Goal: Task Accomplishment & Management: Complete application form

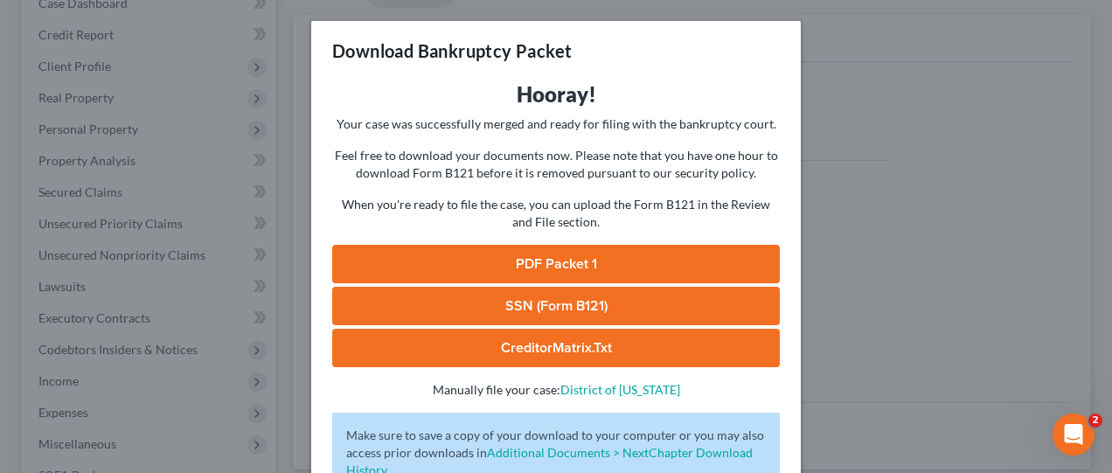
drag, startPoint x: 0, startPoint y: 0, endPoint x: 848, endPoint y: 279, distance: 892.4
click at [848, 279] on div "Download Bankruptcy Packet Hooray! Your case was successfully merged and ready …" at bounding box center [556, 236] width 1112 height 473
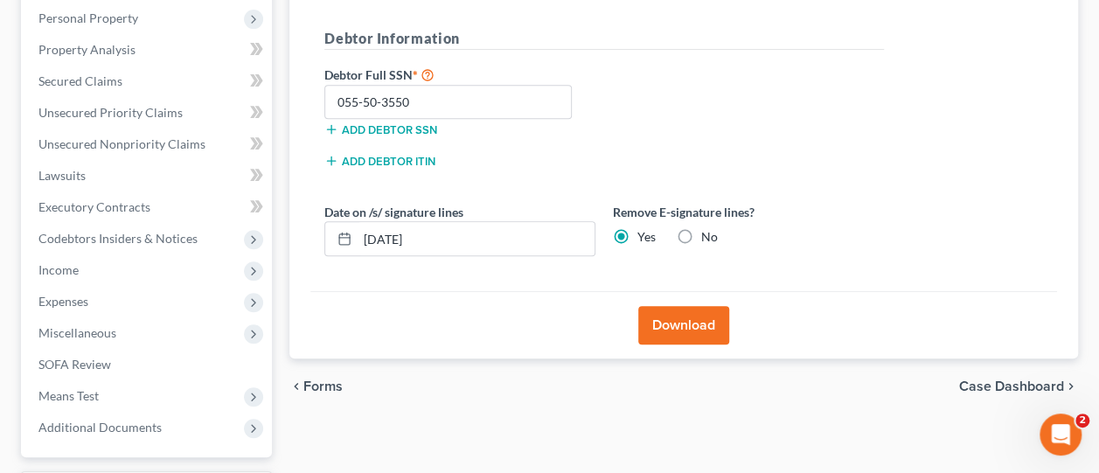
scroll to position [339, 0]
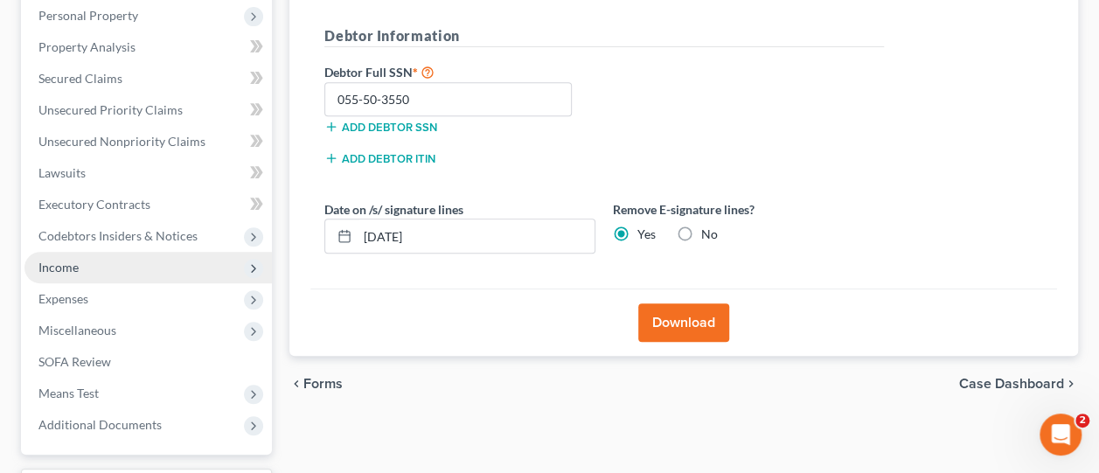
click at [104, 259] on span "Income" at bounding box center [147, 267] width 247 height 31
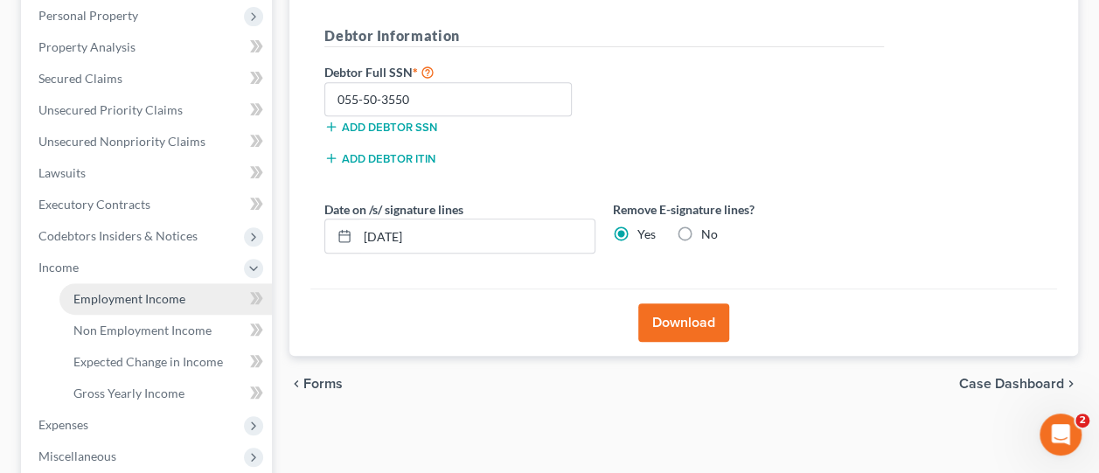
click at [161, 297] on span "Employment Income" at bounding box center [129, 298] width 112 height 15
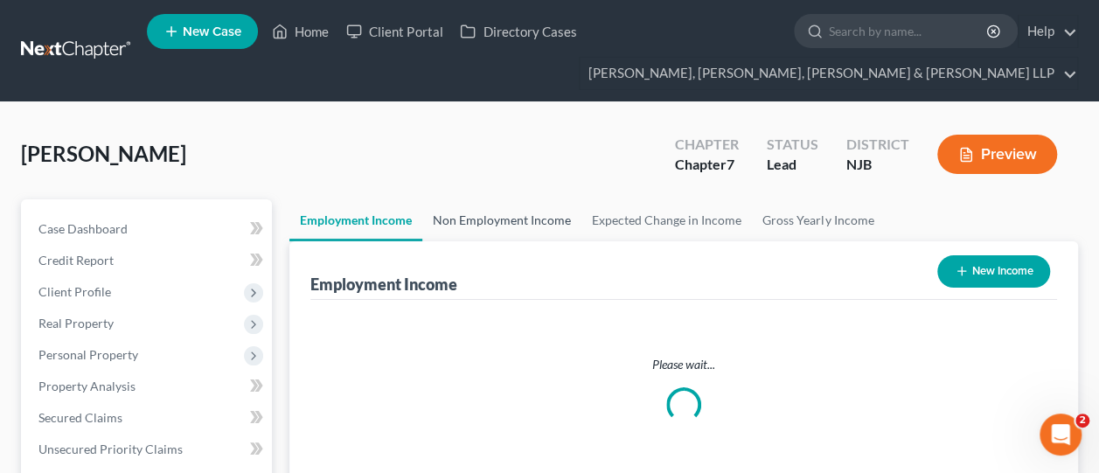
click at [492, 233] on link "Non Employment Income" at bounding box center [501, 220] width 159 height 42
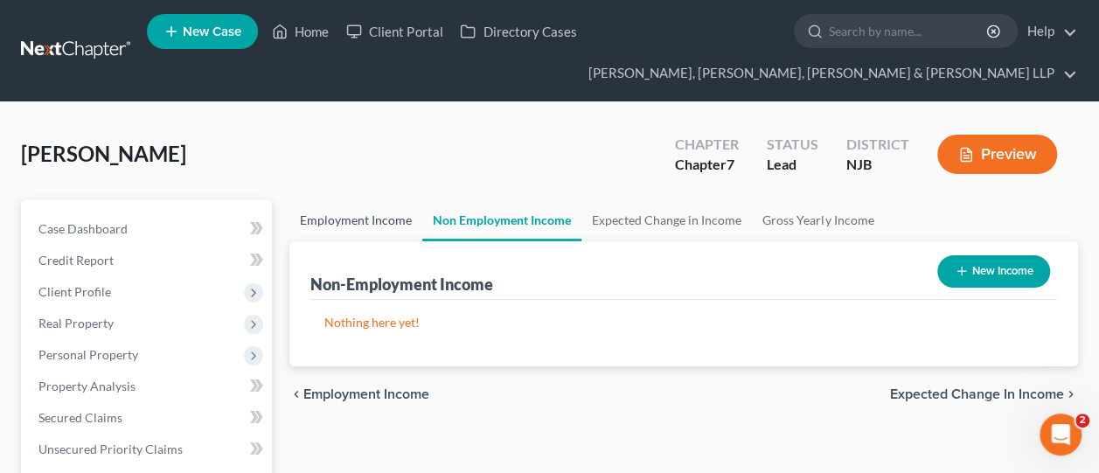
click at [355, 232] on link "Employment Income" at bounding box center [355, 220] width 133 height 42
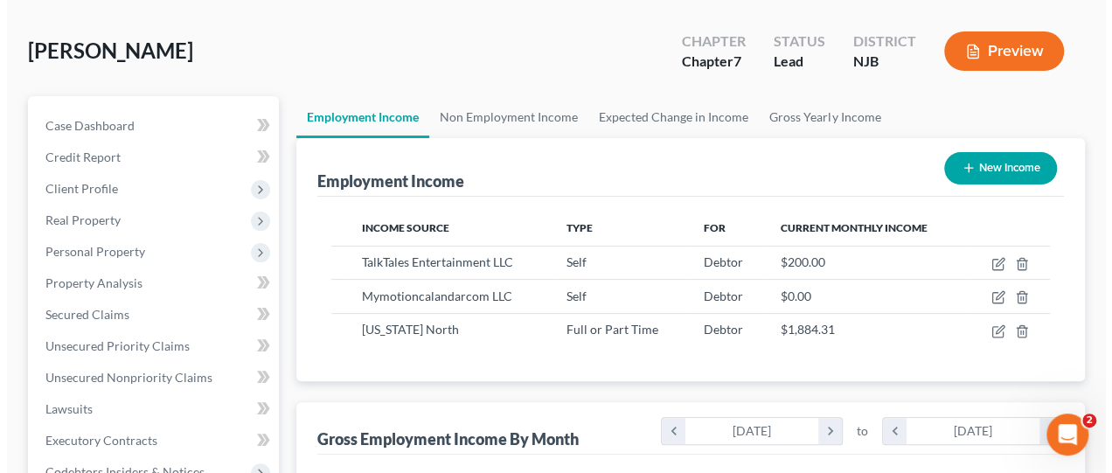
scroll to position [232, 0]
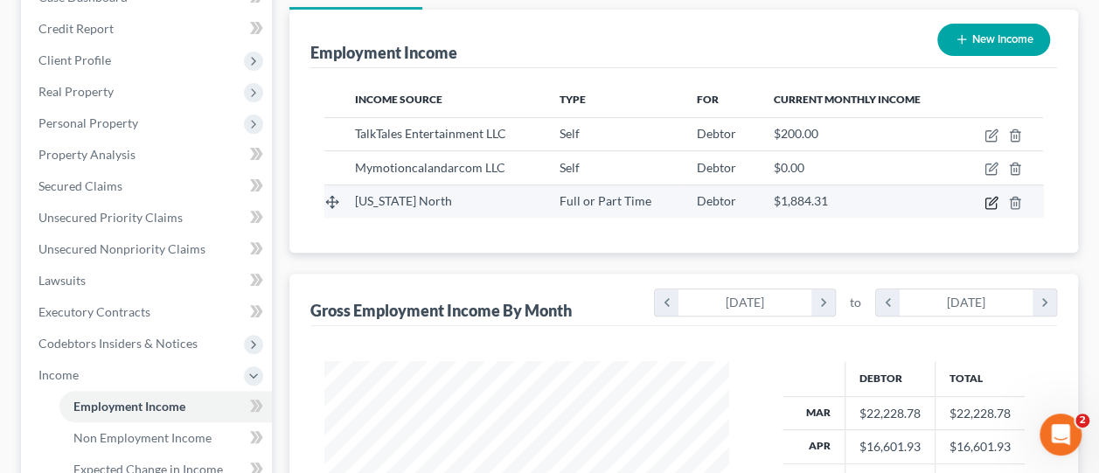
click at [993, 202] on icon "button" at bounding box center [991, 203] width 14 height 14
select select "0"
select select "35"
select select "3"
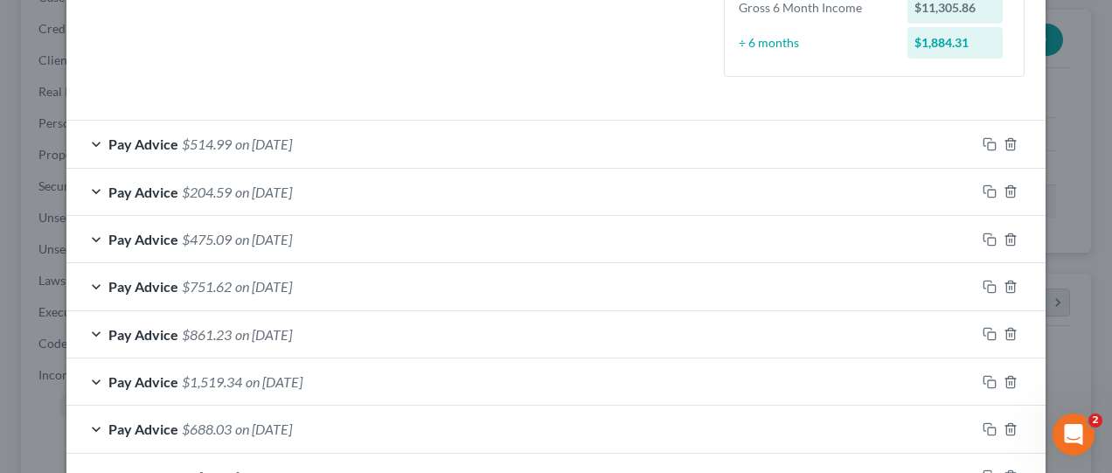
scroll to position [472, 0]
click at [518, 136] on div "Pay Advice $514.99 on [DATE]" at bounding box center [520, 142] width 909 height 46
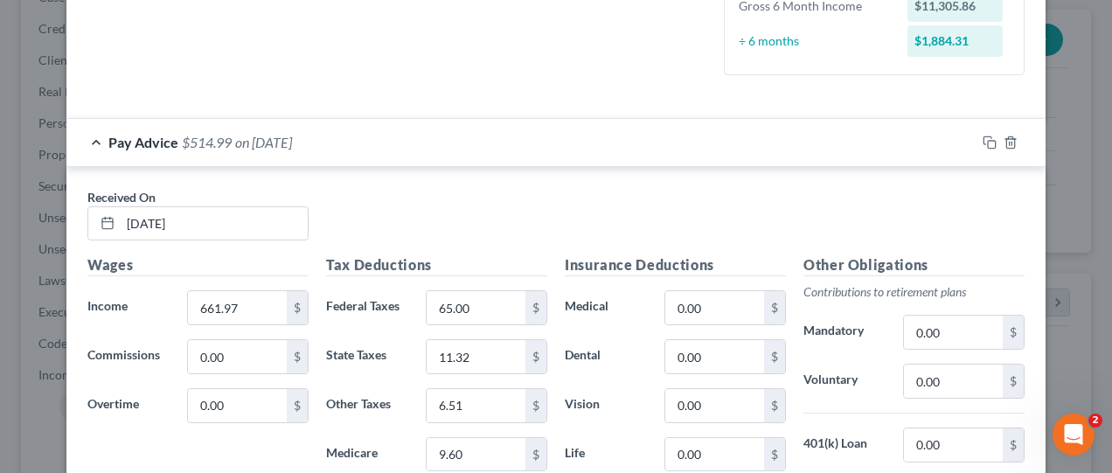
click at [515, 152] on div "Pay Advice $514.99 on [DATE]" at bounding box center [520, 142] width 909 height 46
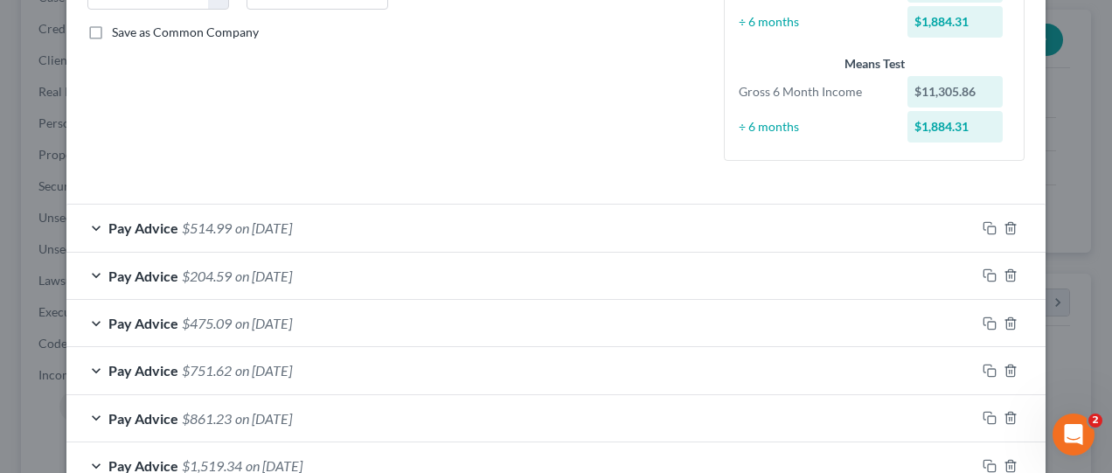
scroll to position [447, 0]
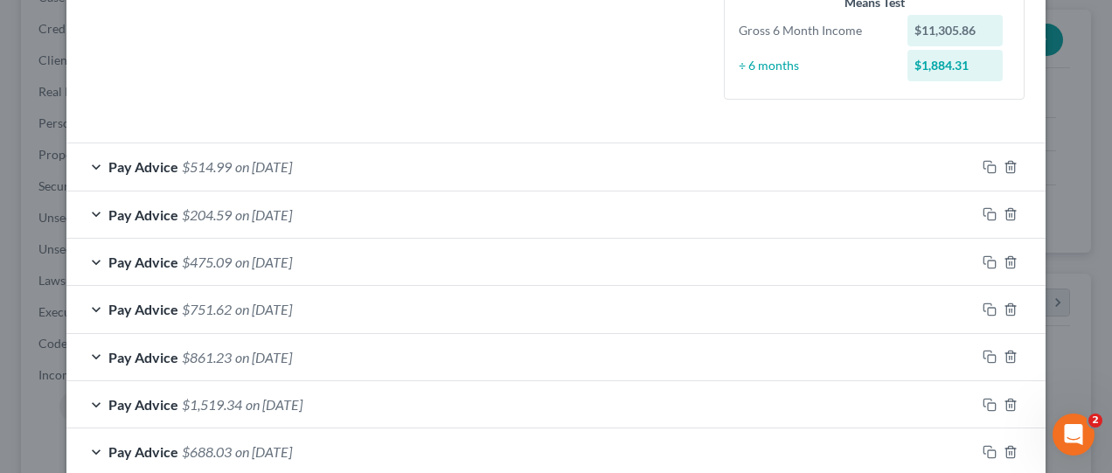
click at [401, 153] on div "Pay Advice $514.99 on [DATE]" at bounding box center [520, 166] width 909 height 46
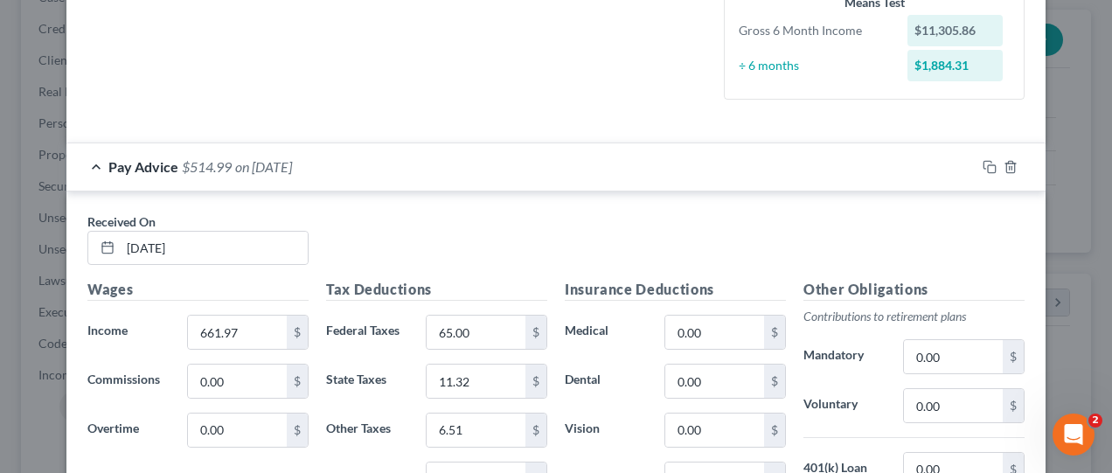
click at [378, 164] on div "Pay Advice $514.99 on [DATE]" at bounding box center [520, 166] width 909 height 46
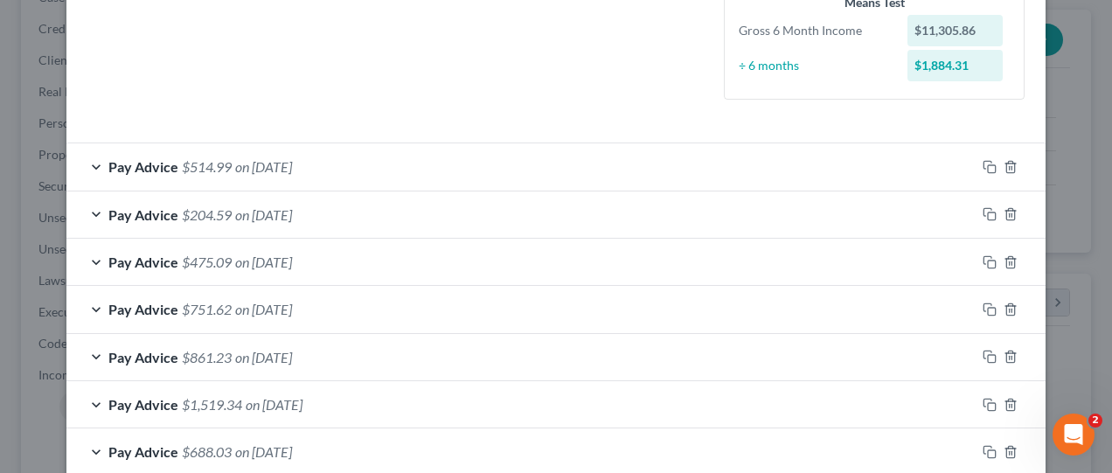
click at [422, 168] on div "Pay Advice $514.99 on [DATE]" at bounding box center [520, 166] width 909 height 46
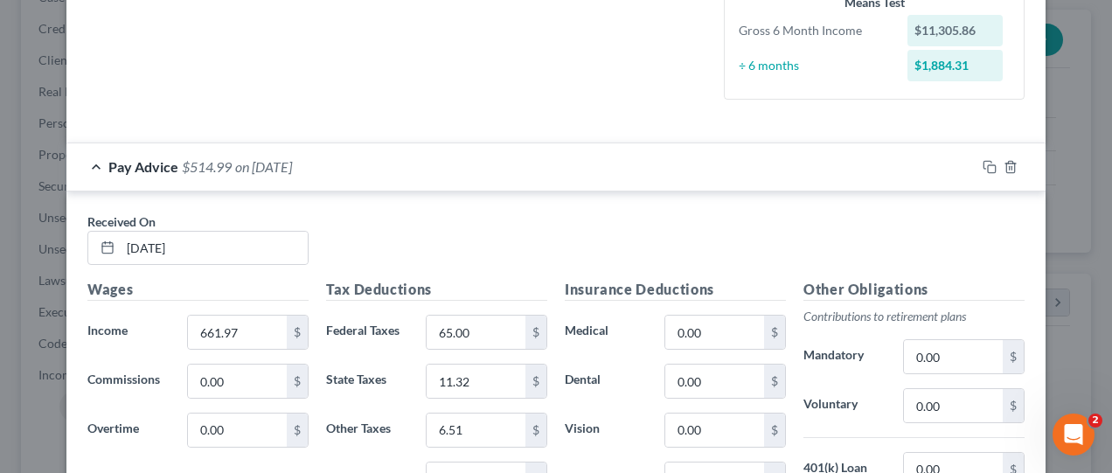
click at [390, 175] on div "Pay Advice $514.99 on [DATE]" at bounding box center [520, 166] width 909 height 46
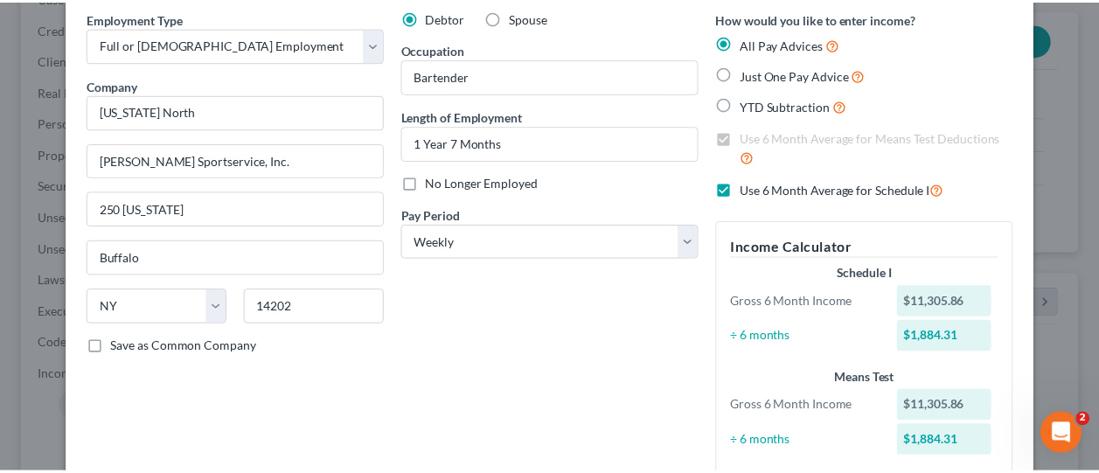
scroll to position [0, 0]
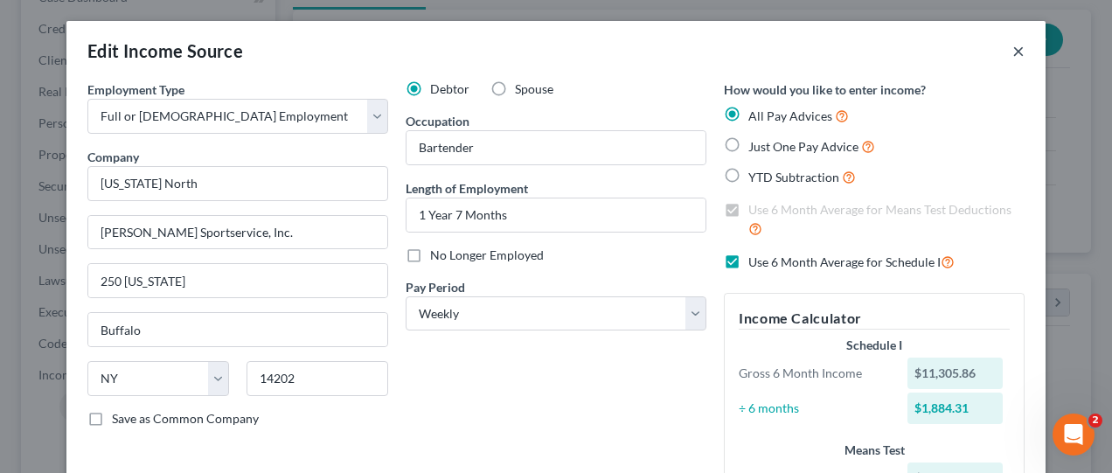
click at [1012, 52] on button "×" at bounding box center [1018, 50] width 12 height 21
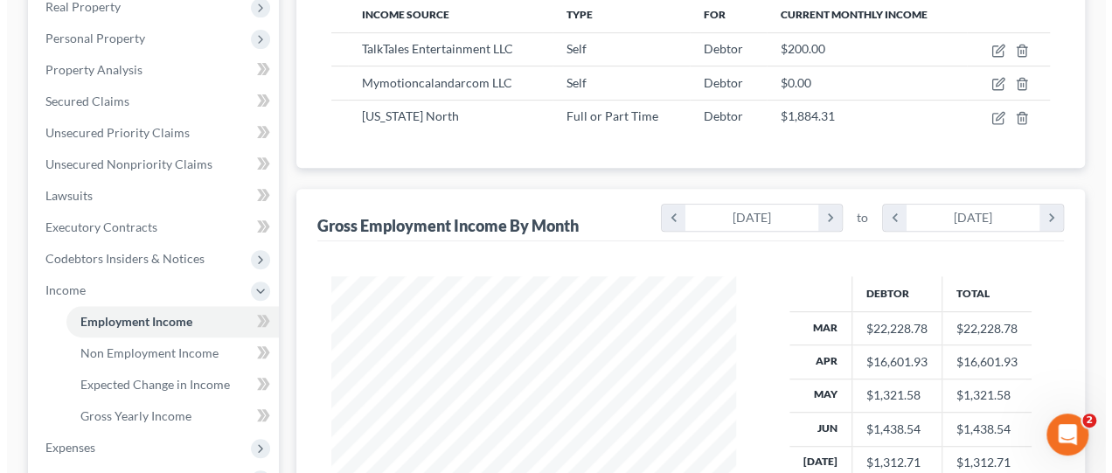
scroll to position [316, 0]
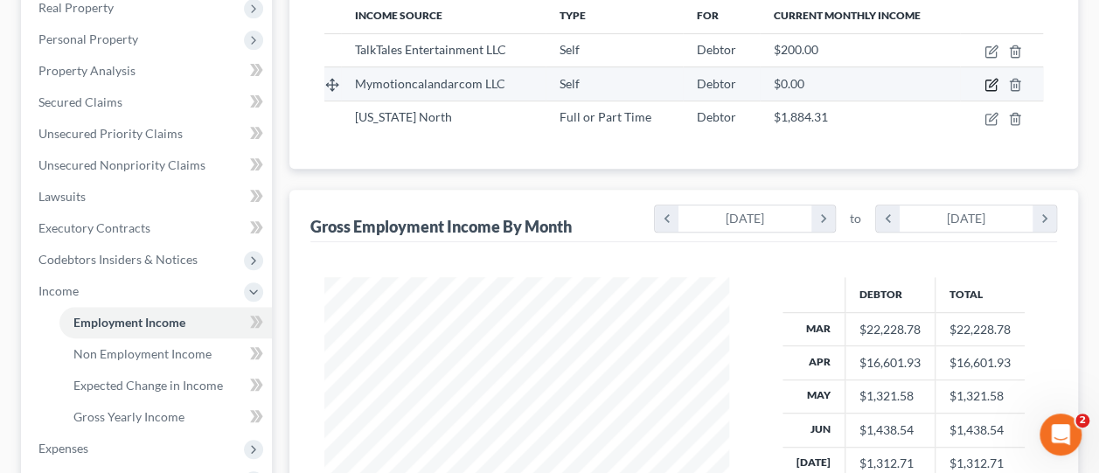
click at [996, 80] on icon "button" at bounding box center [991, 85] width 14 height 14
select select "1"
select select "9"
select select "0"
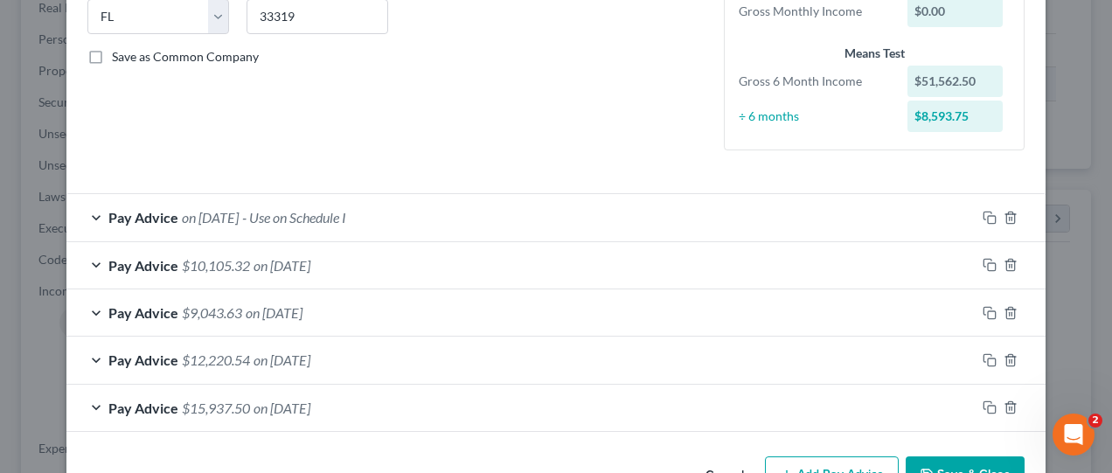
scroll to position [371, 0]
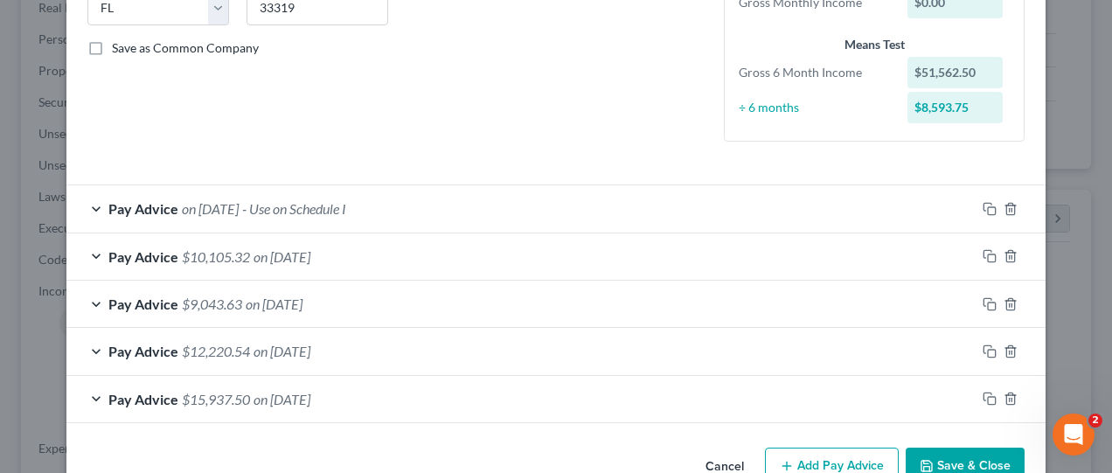
click at [773, 257] on div "Pay Advice $10,105.32 on [DATE]" at bounding box center [520, 256] width 909 height 46
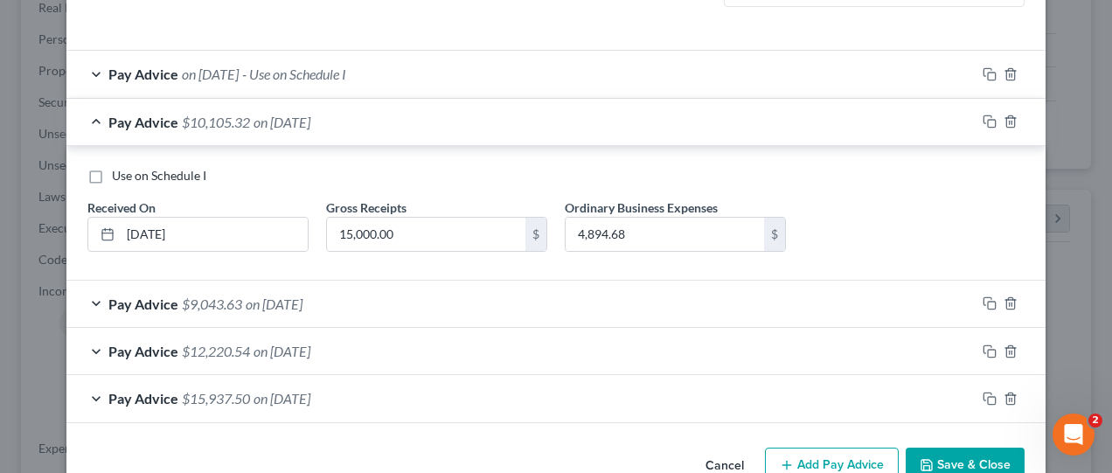
scroll to position [510, 0]
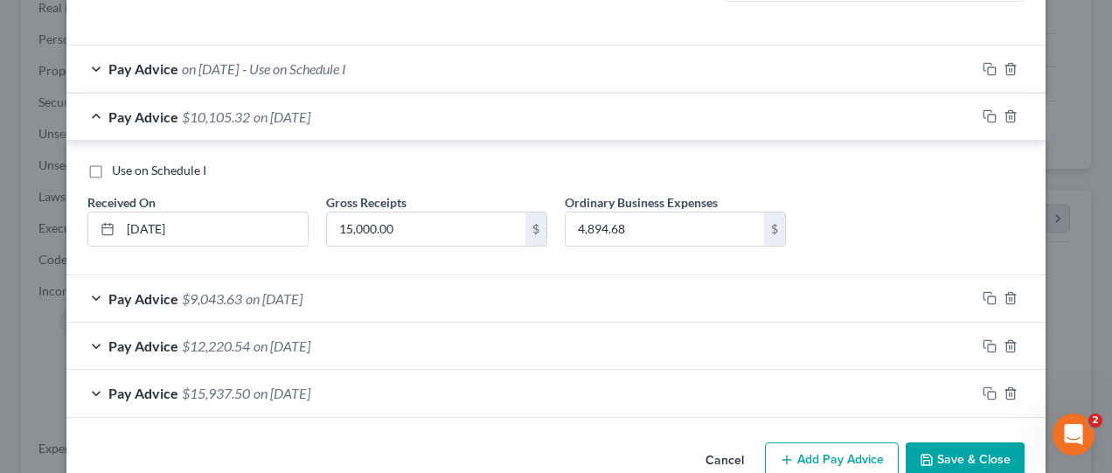
click at [866, 115] on div "Pay Advice $10,105.32 on [DATE]" at bounding box center [520, 117] width 909 height 46
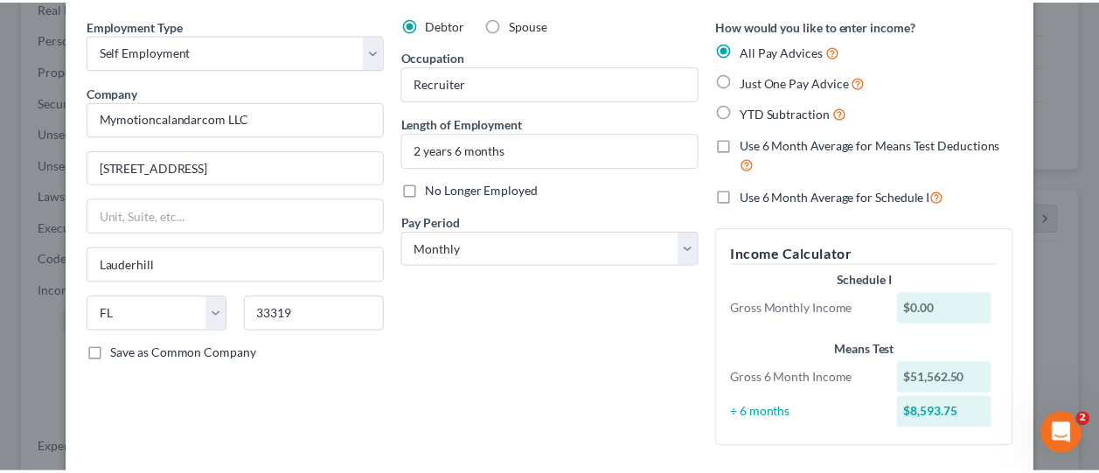
scroll to position [0, 0]
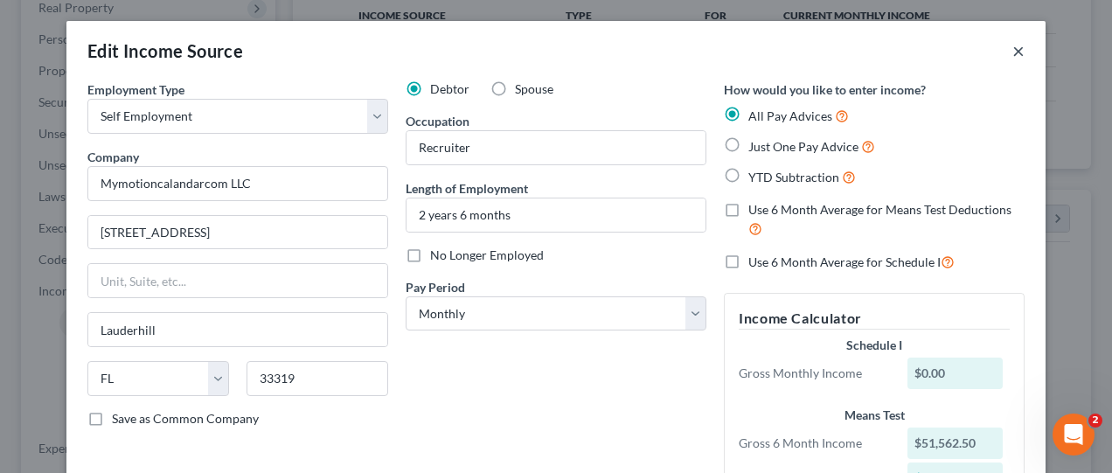
click at [1013, 51] on button "×" at bounding box center [1018, 50] width 12 height 21
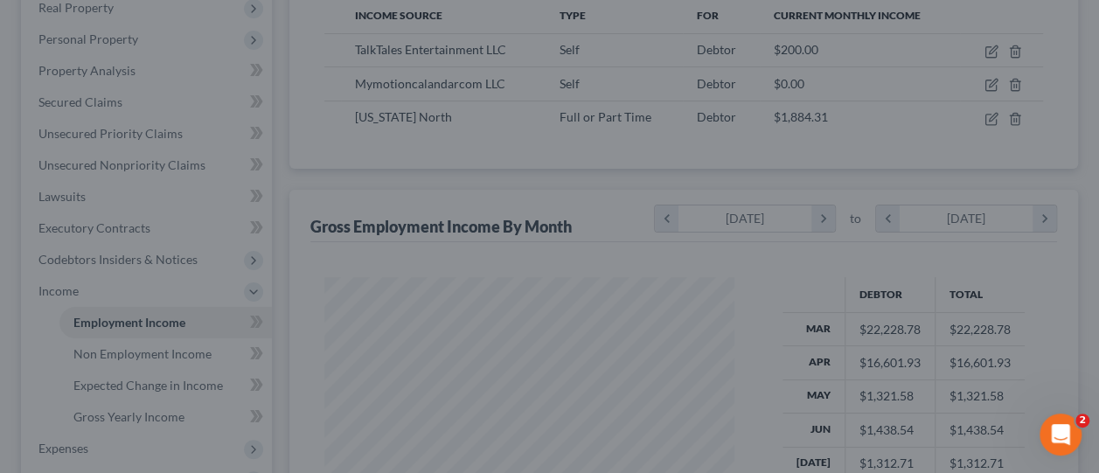
scroll to position [873671, 873543]
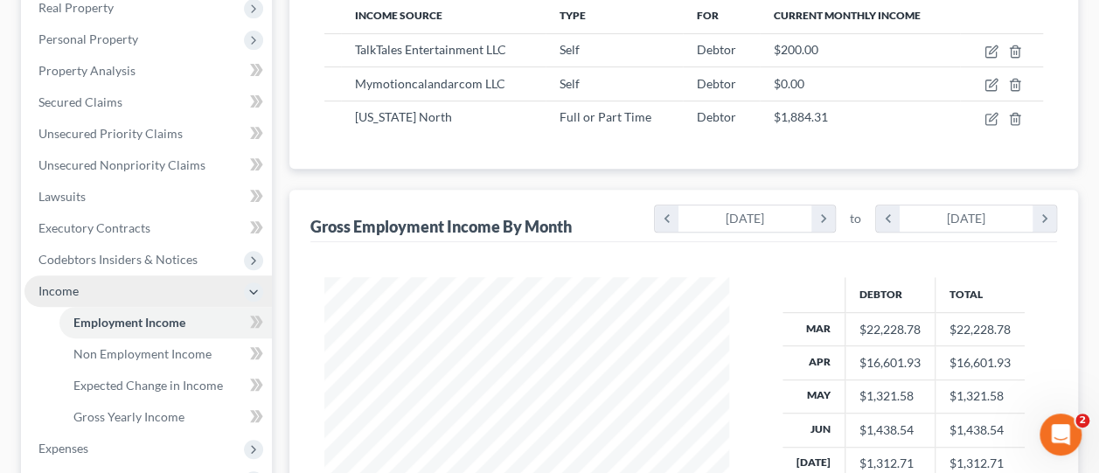
click at [112, 290] on span "Income" at bounding box center [147, 290] width 247 height 31
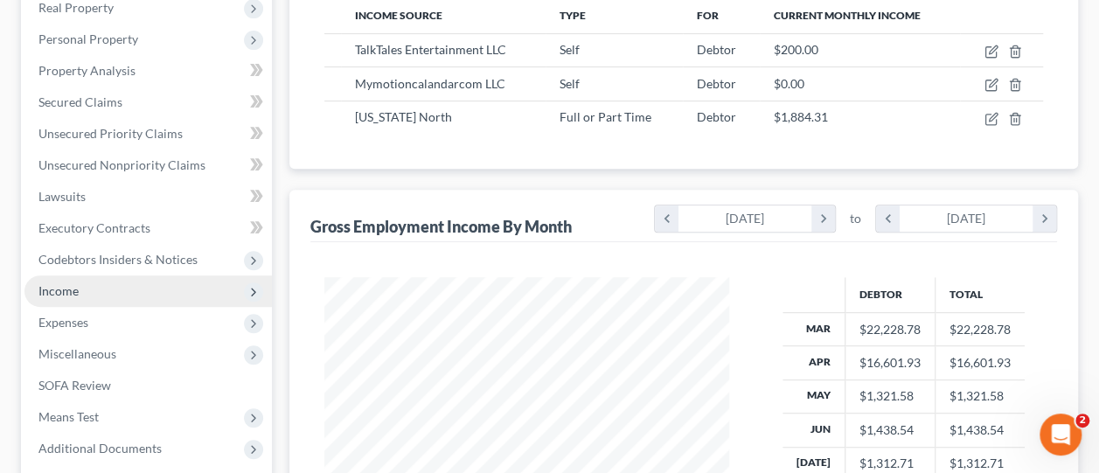
click at [141, 289] on span "Income" at bounding box center [147, 290] width 247 height 31
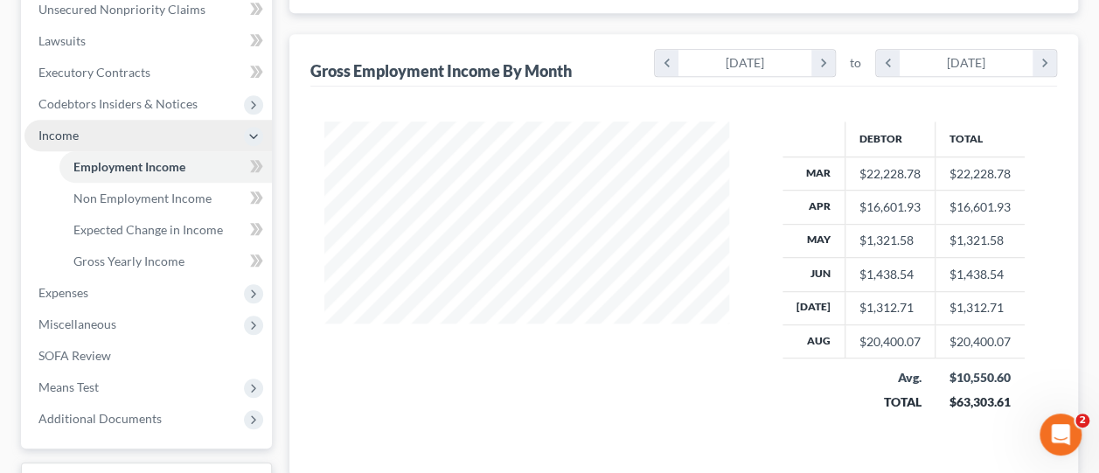
scroll to position [472, 0]
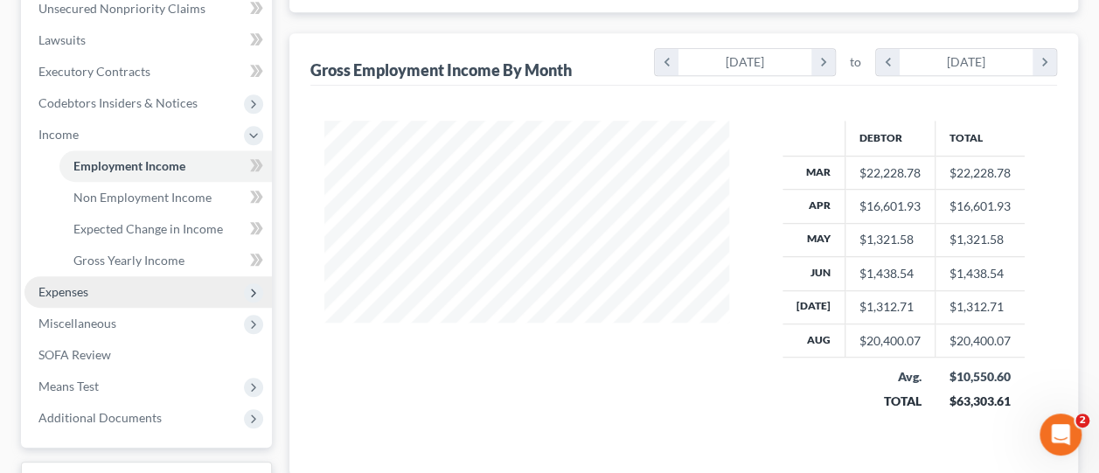
click at [100, 294] on span "Expenses" at bounding box center [147, 291] width 247 height 31
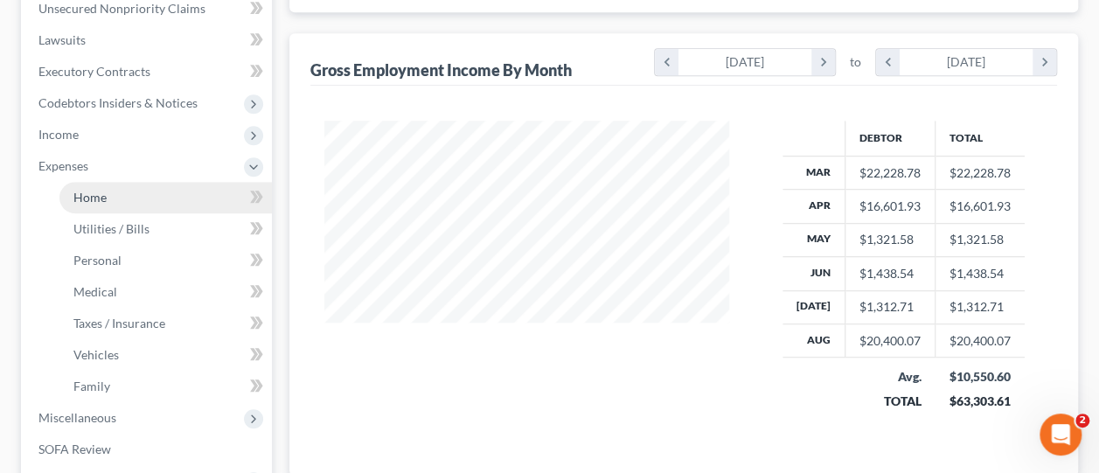
click at [154, 201] on link "Home" at bounding box center [165, 197] width 212 height 31
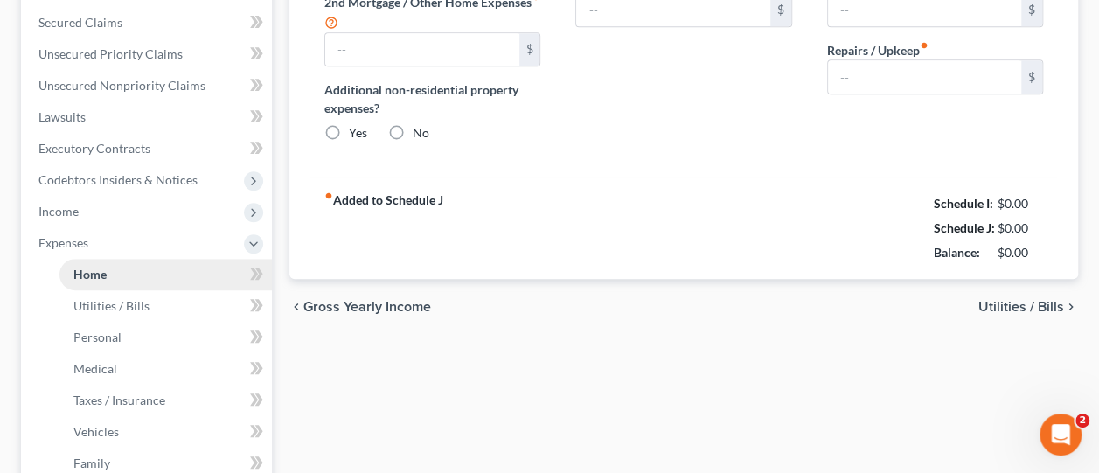
type input "2,550.00"
type input "0.00"
radio input "true"
type input "0.00"
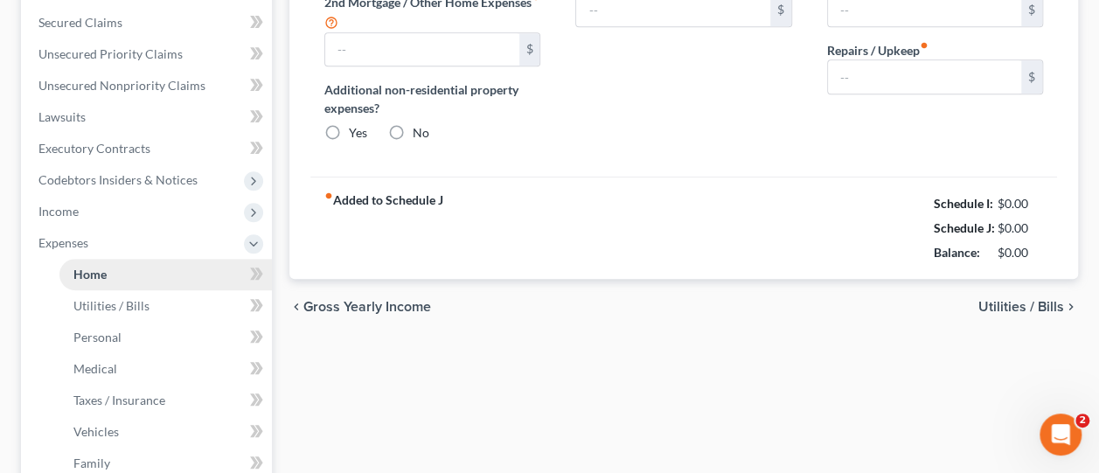
type input "0.00"
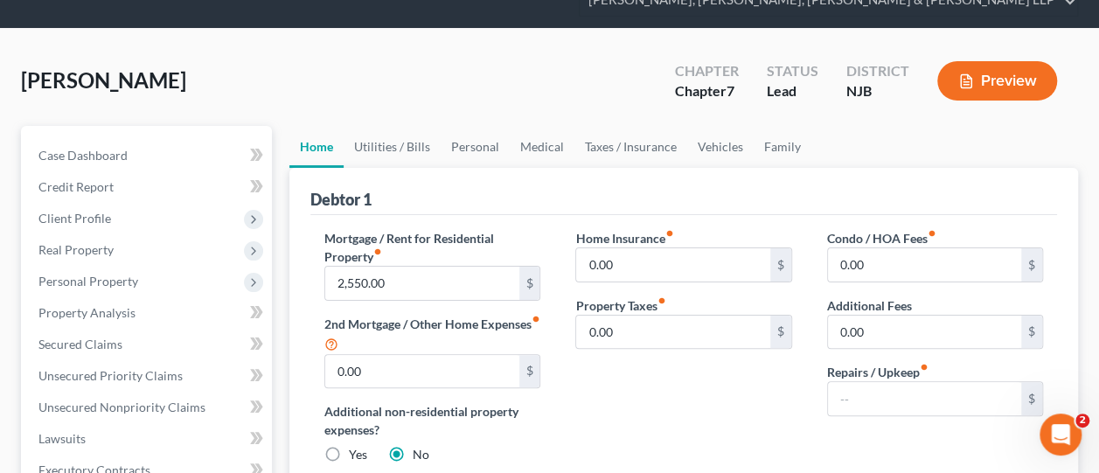
scroll to position [90, 0]
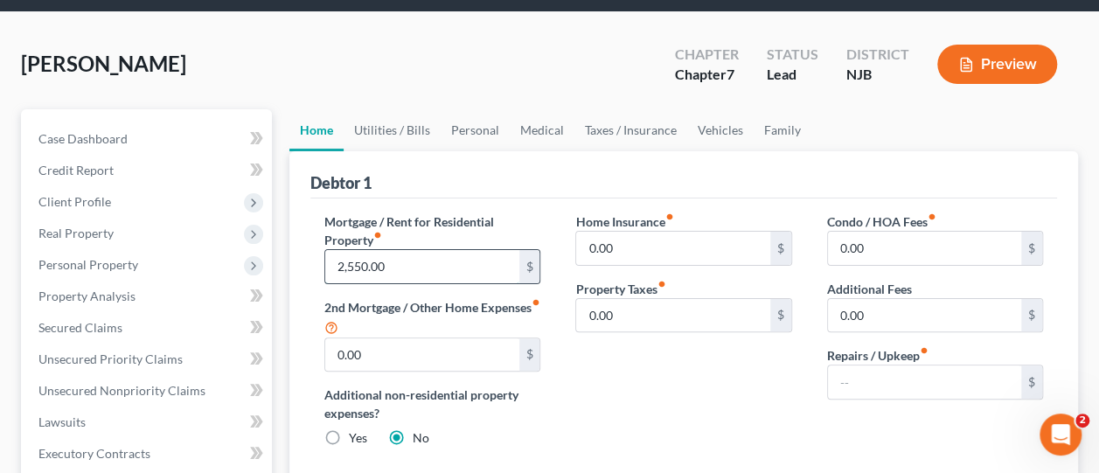
click at [378, 260] on input "2,550.00" at bounding box center [421, 266] width 193 height 33
click at [376, 256] on input "2,550.00" at bounding box center [421, 266] width 193 height 33
click at [461, 357] on input "0.00" at bounding box center [421, 354] width 193 height 33
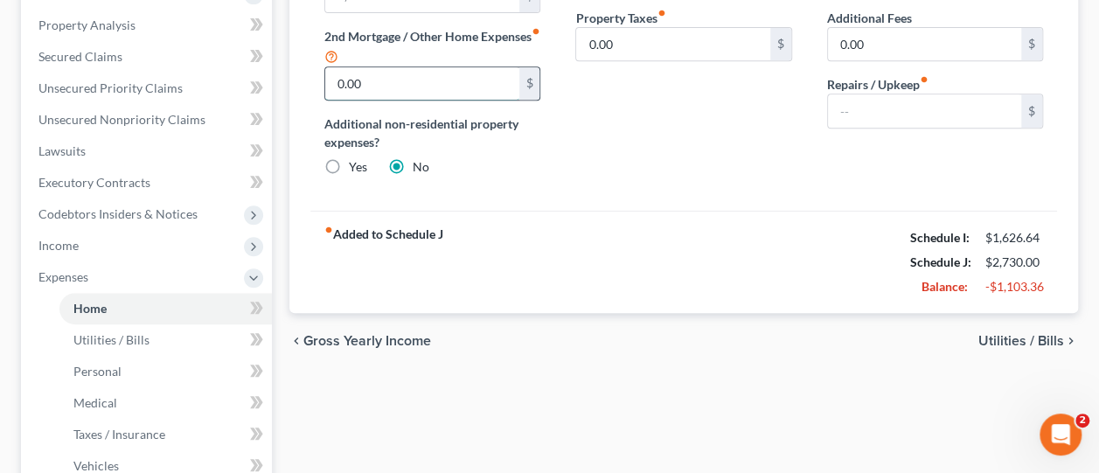
scroll to position [362, 0]
click at [657, 49] on input "0.00" at bounding box center [672, 43] width 193 height 33
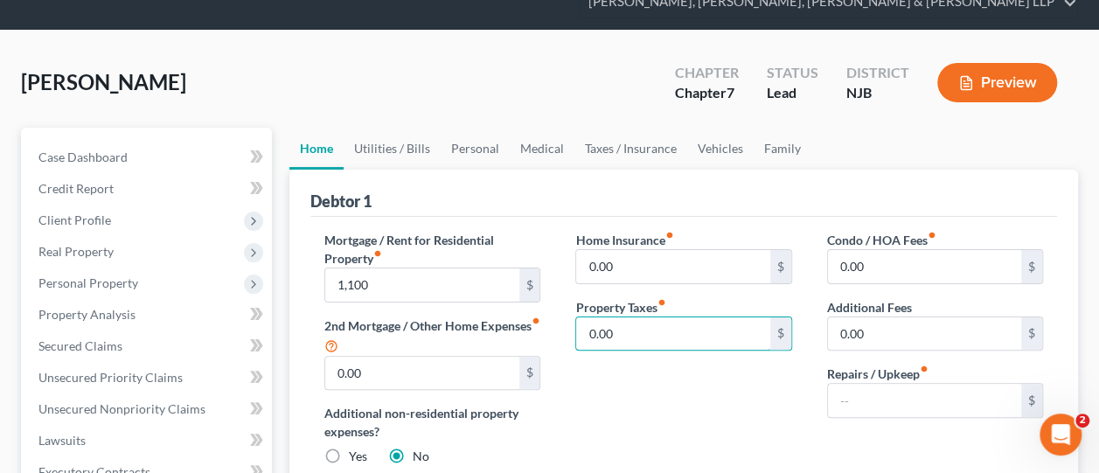
scroll to position [71, 0]
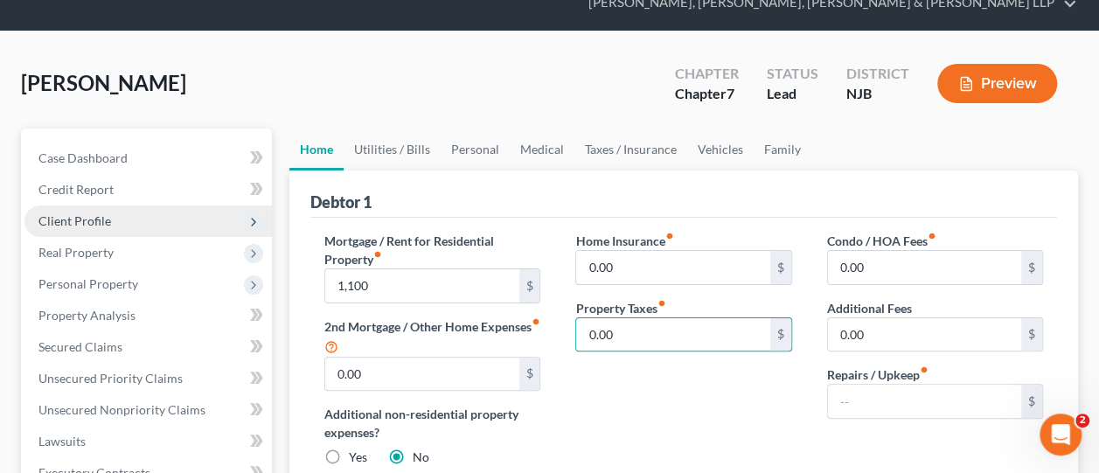
click at [115, 219] on span "Client Profile" at bounding box center [147, 220] width 247 height 31
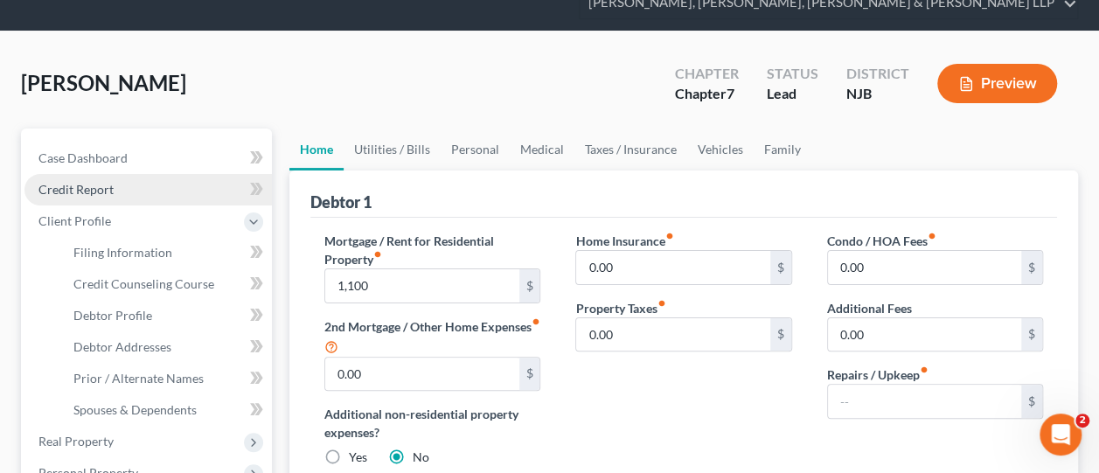
click at [120, 196] on link "Credit Report" at bounding box center [147, 189] width 247 height 31
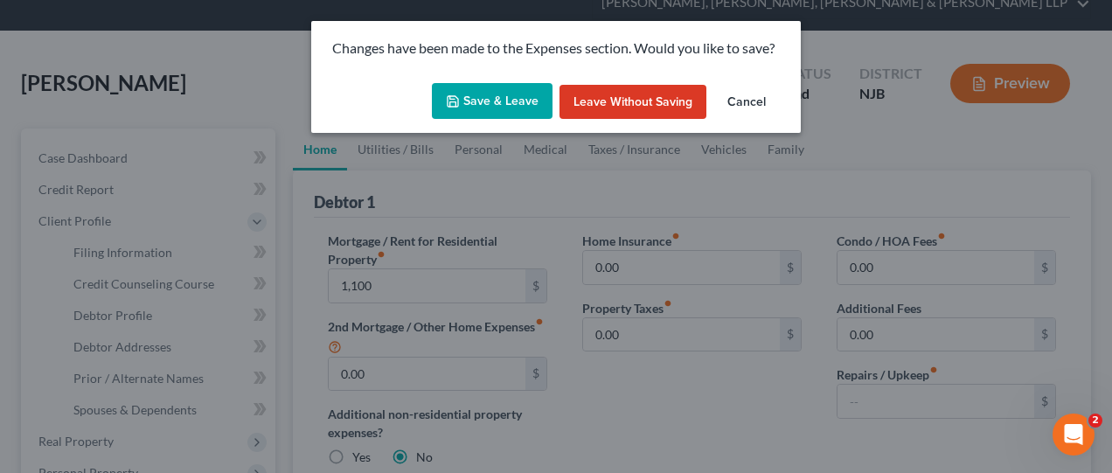
click at [480, 93] on button "Save & Leave" at bounding box center [492, 101] width 121 height 37
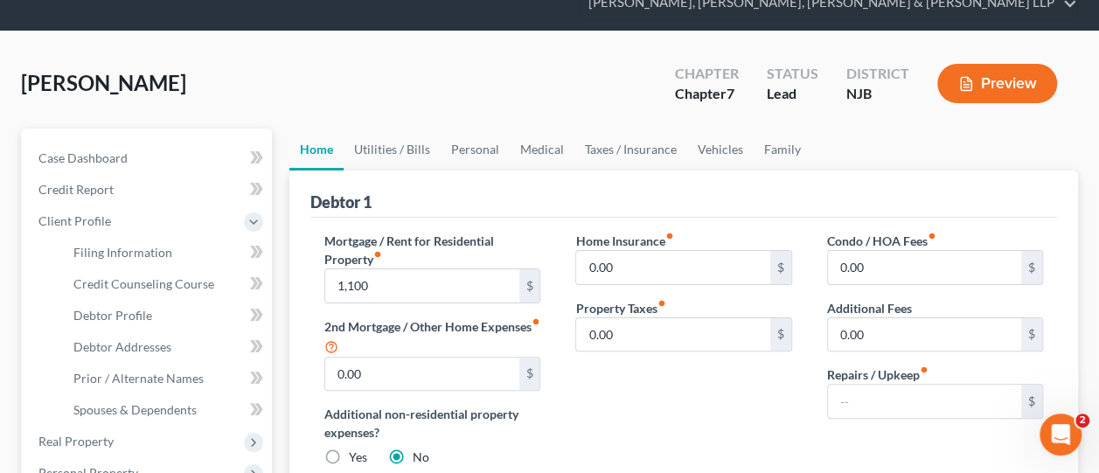
type input "1,100.00"
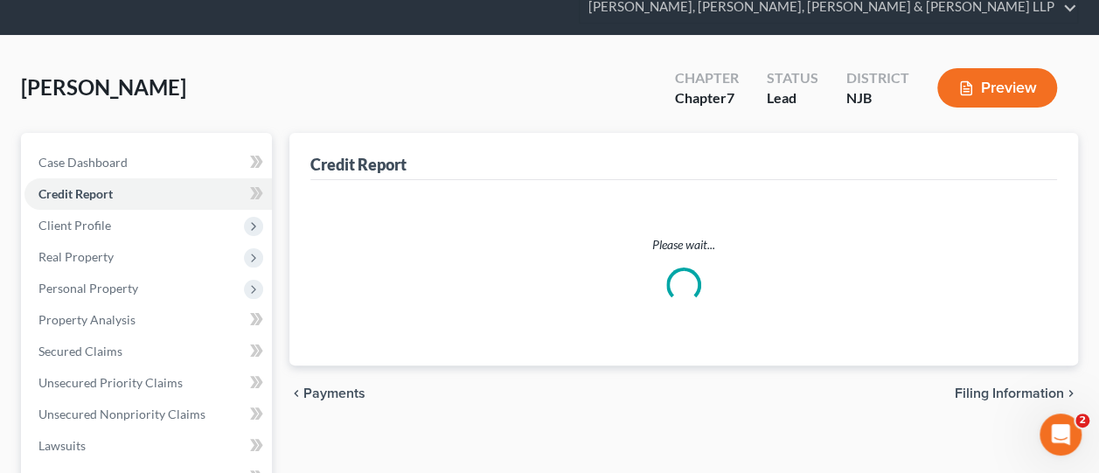
scroll to position [10, 0]
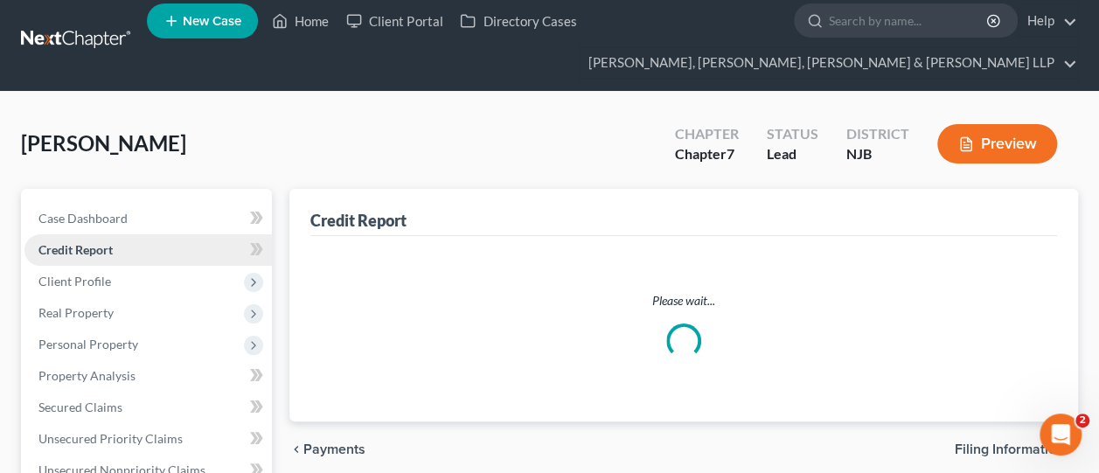
click at [137, 264] on link "Credit Report" at bounding box center [147, 249] width 247 height 31
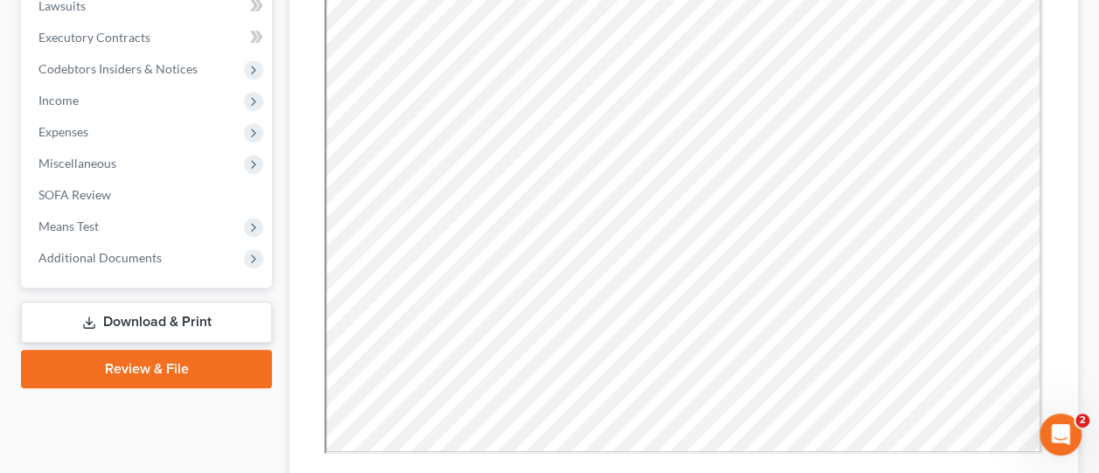
scroll to position [468, 0]
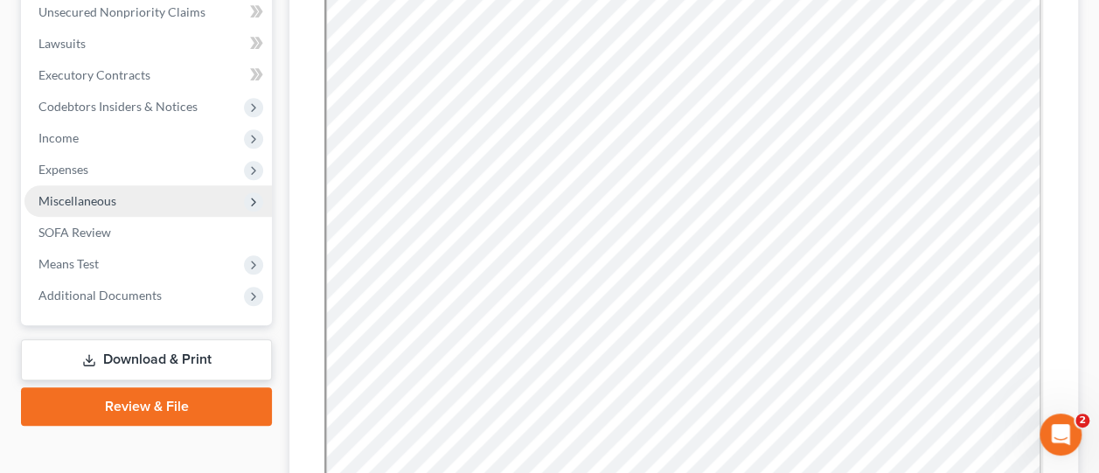
click at [117, 187] on span "Miscellaneous" at bounding box center [147, 200] width 247 height 31
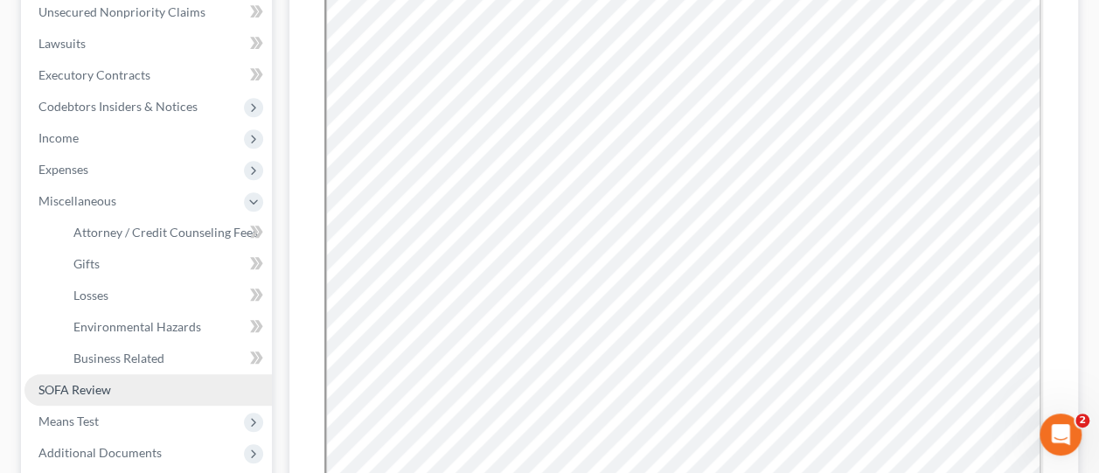
click at [63, 392] on span "SOFA Review" at bounding box center [74, 389] width 73 height 15
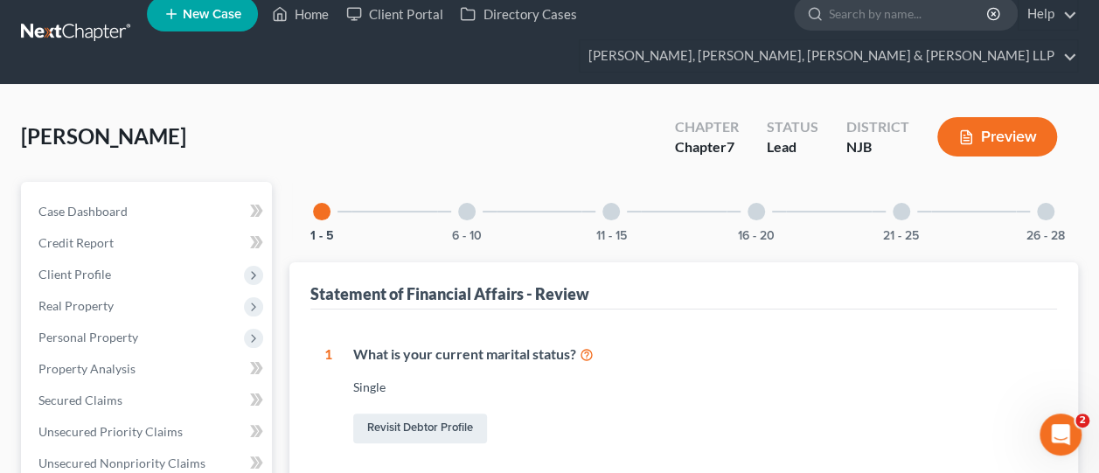
click at [472, 192] on div "6 - 10" at bounding box center [466, 211] width 59 height 59
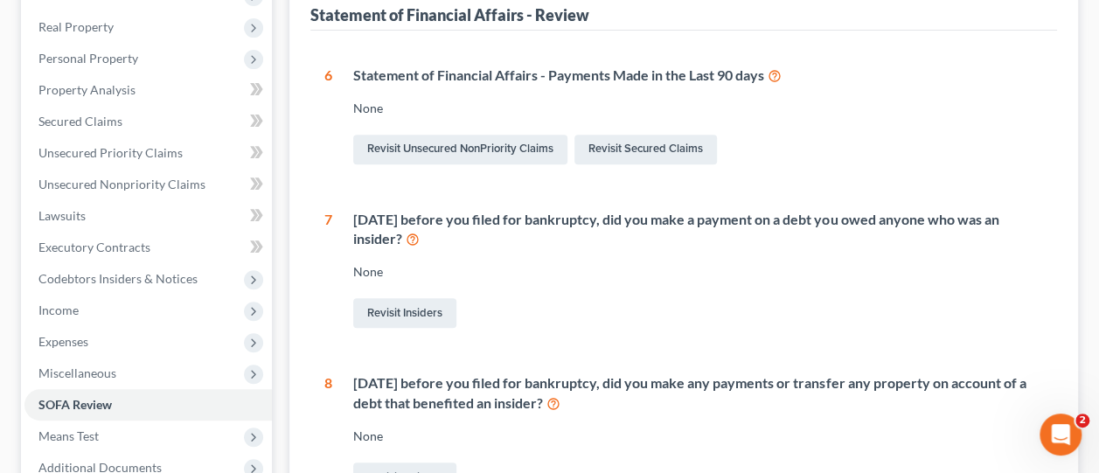
scroll to position [400, 0]
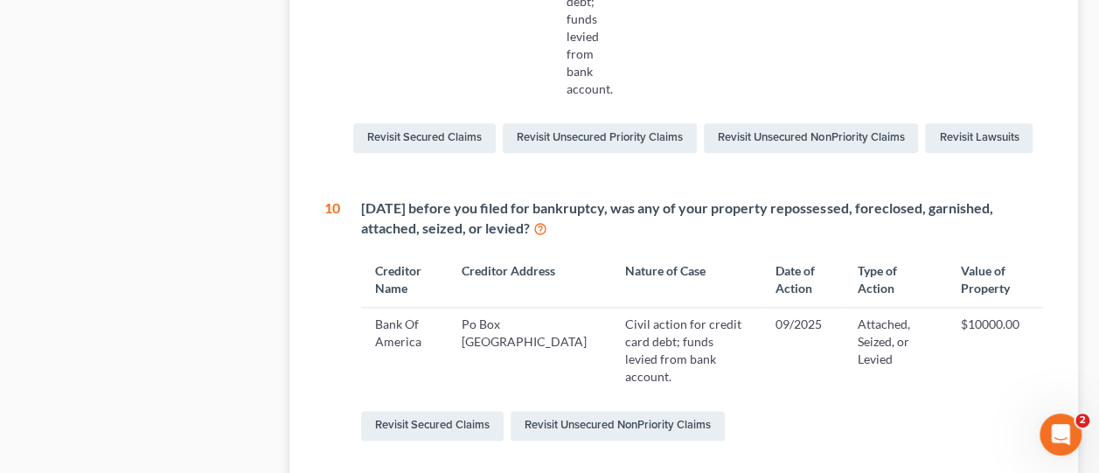
click at [708, 308] on td "Civil action for credit card debt; funds levied from bank account." at bounding box center [685, 351] width 150 height 86
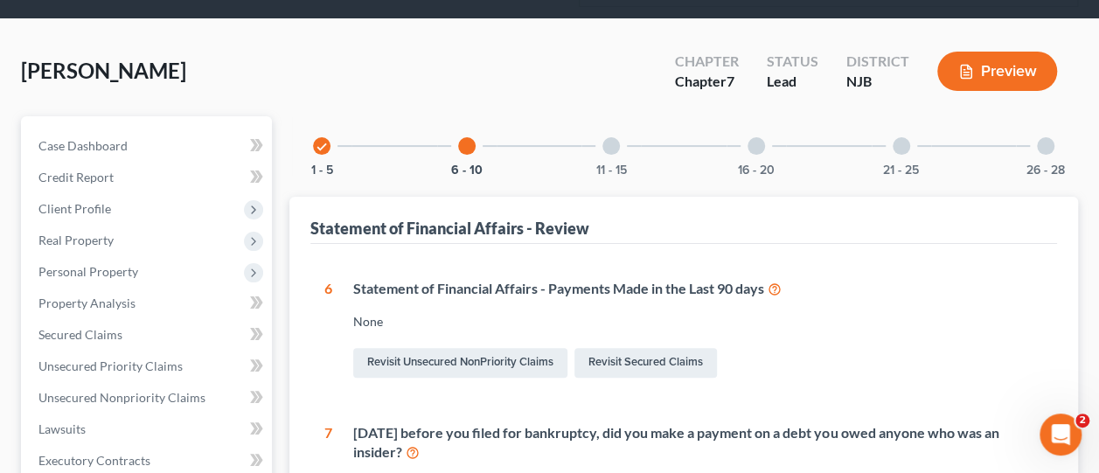
scroll to position [0, 0]
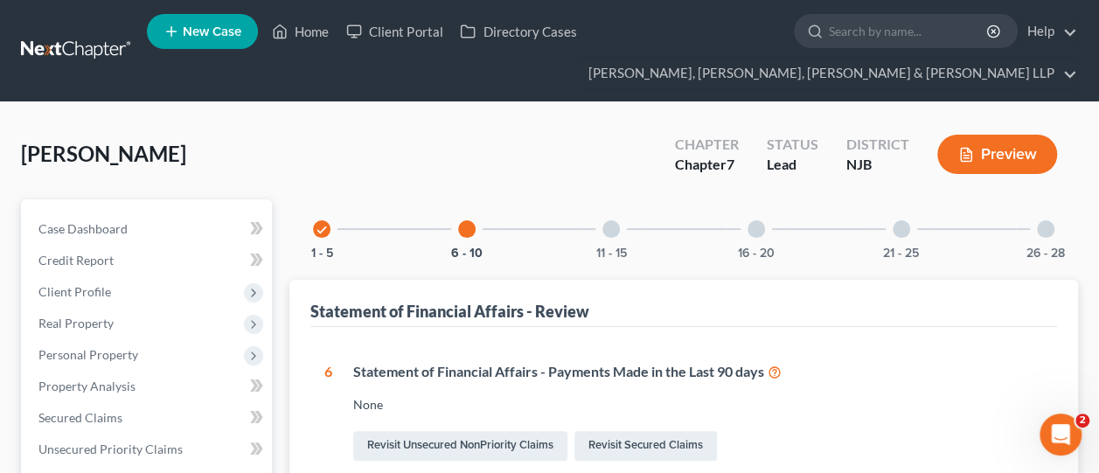
click at [607, 232] on div at bounding box center [610, 228] width 17 height 17
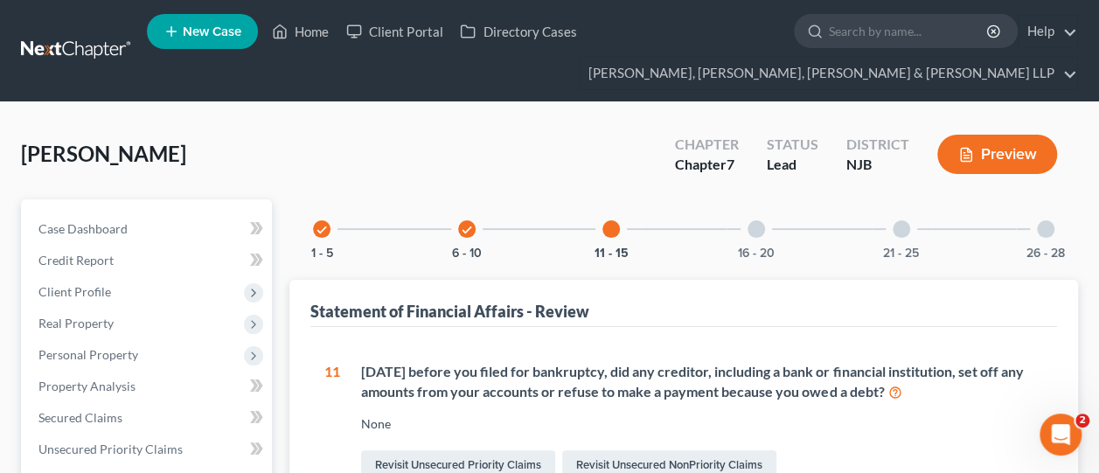
click at [766, 221] on div "16 - 20" at bounding box center [755, 228] width 59 height 59
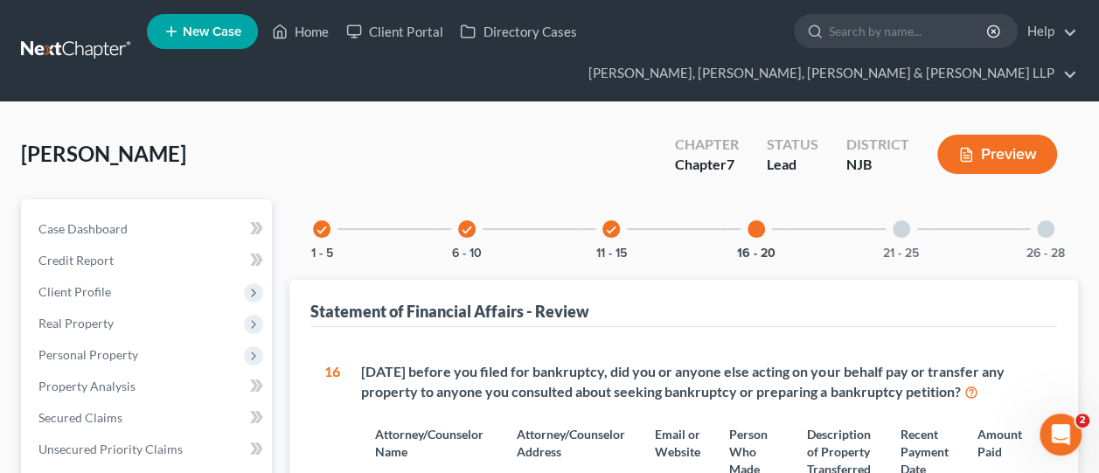
click at [898, 231] on div at bounding box center [900, 228] width 17 height 17
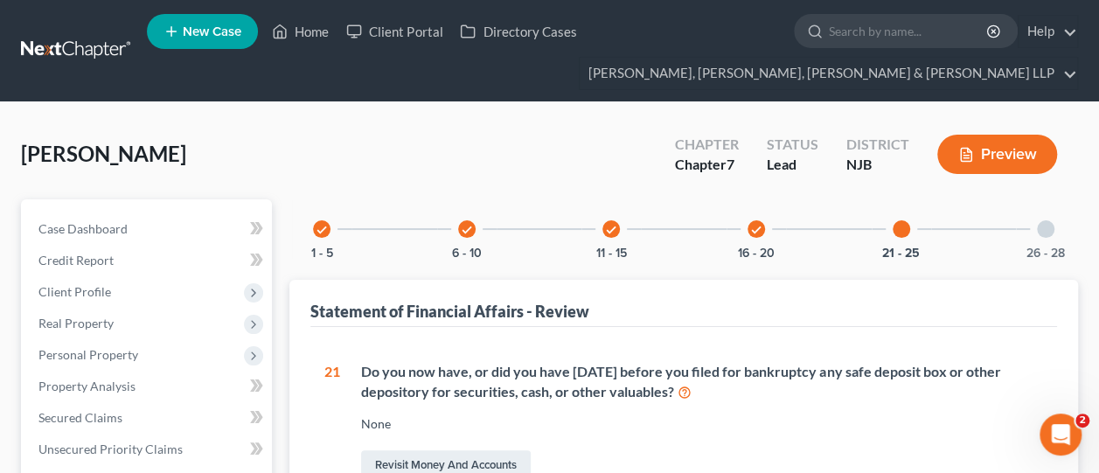
click at [1051, 223] on div at bounding box center [1045, 228] width 17 height 17
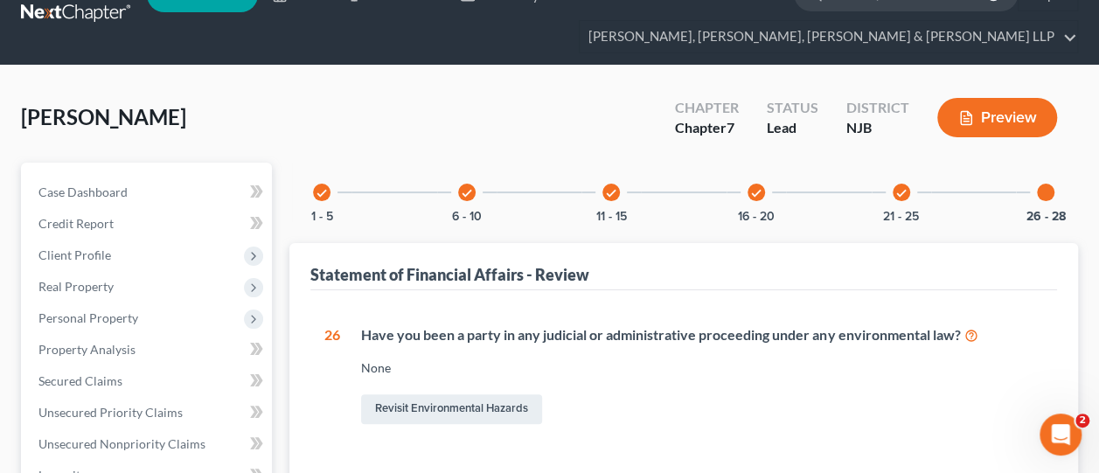
scroll to position [37, 0]
click at [122, 265] on span "Client Profile" at bounding box center [147, 254] width 247 height 31
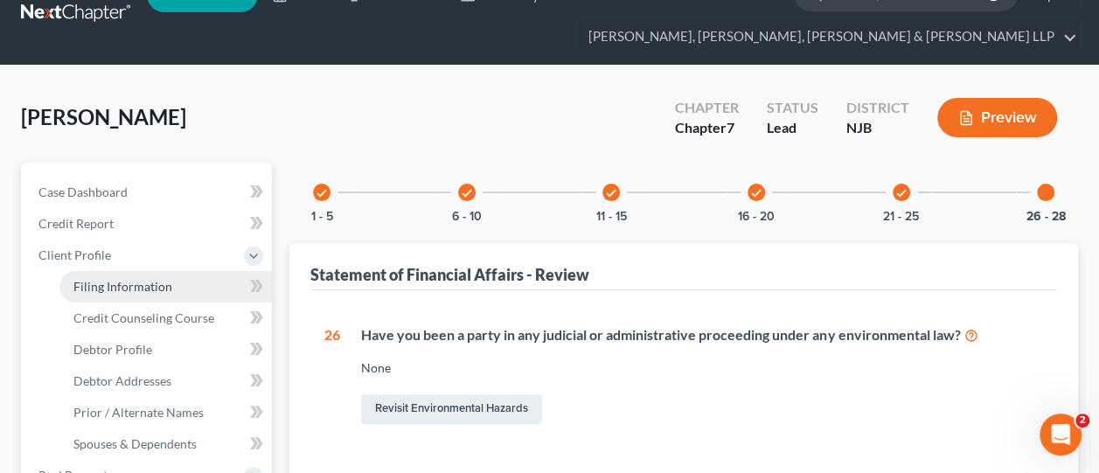
click at [124, 290] on span "Filing Information" at bounding box center [122, 286] width 99 height 15
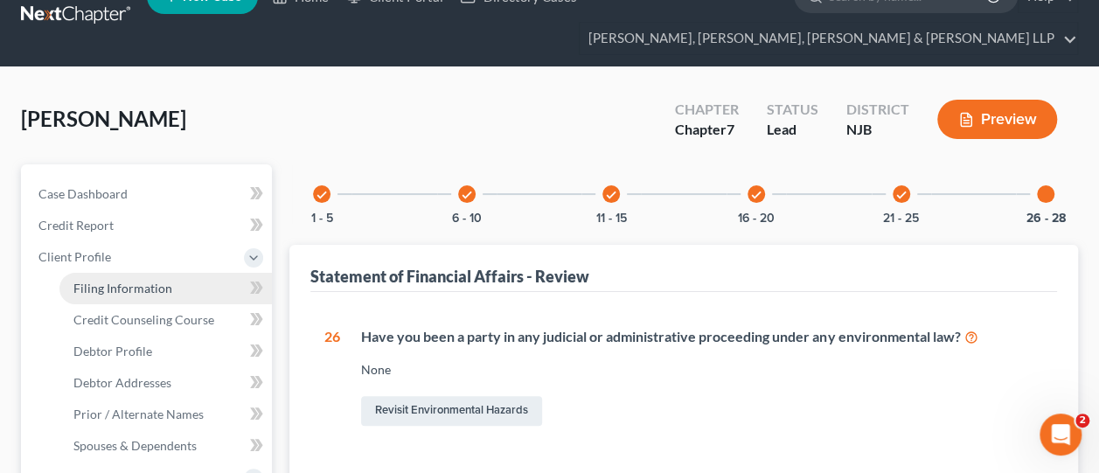
select select "1"
select select "0"
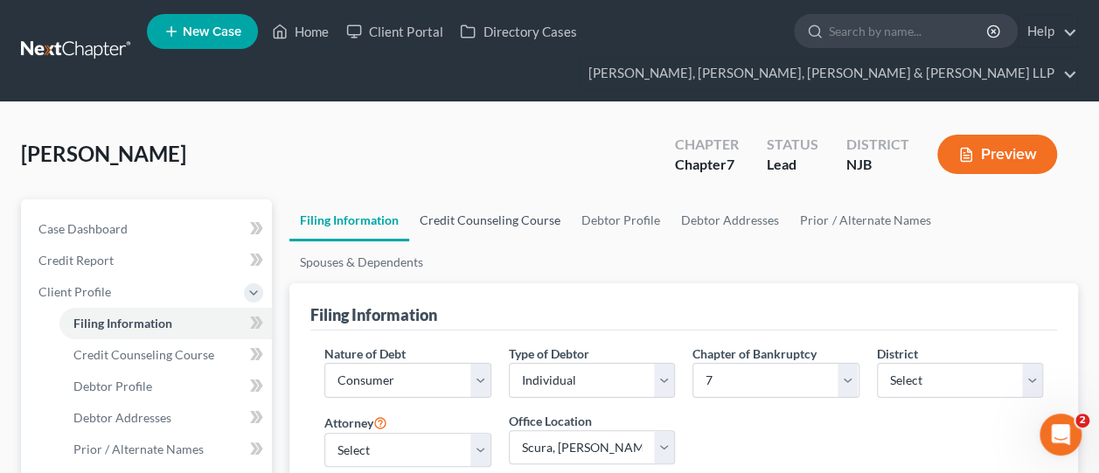
click at [526, 229] on link "Credit Counseling Course" at bounding box center [490, 220] width 162 height 42
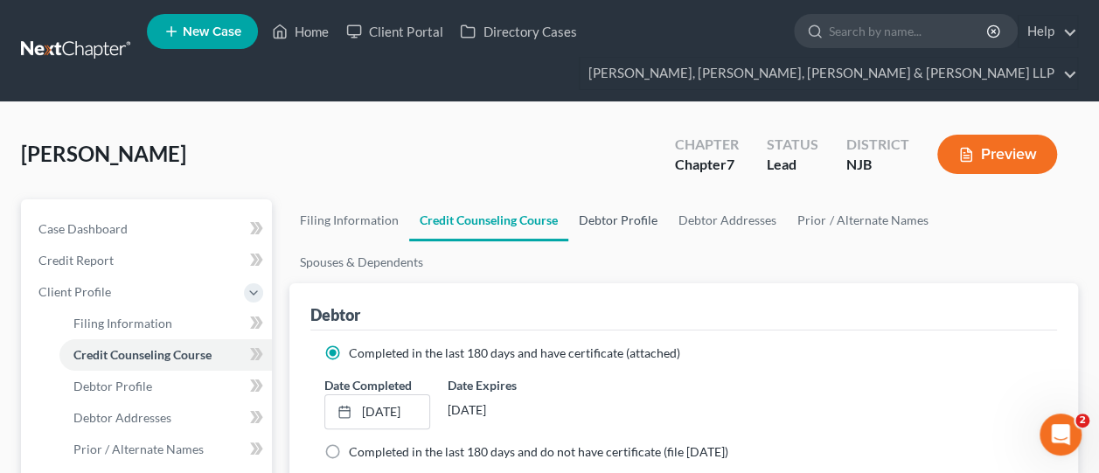
click at [627, 220] on link "Debtor Profile" at bounding box center [618, 220] width 100 height 42
select select "0"
select select "1"
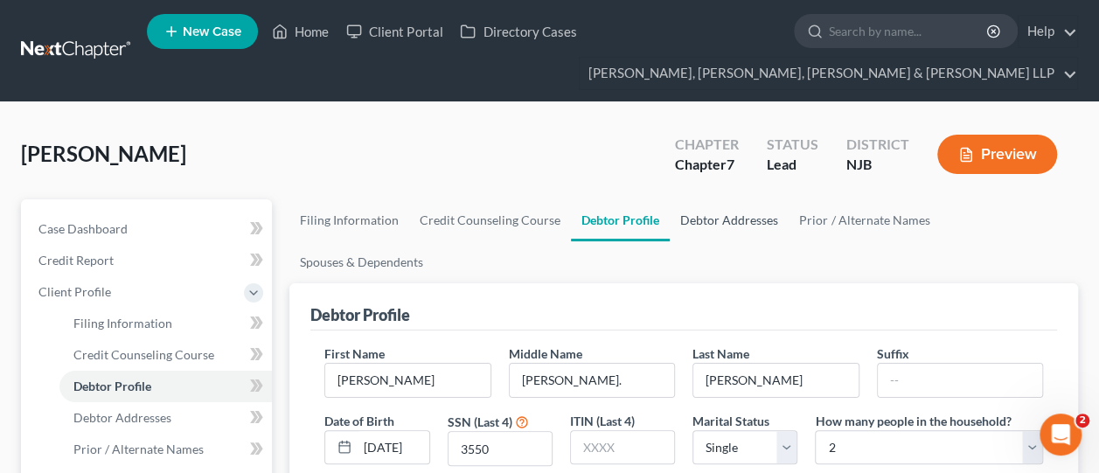
click at [711, 223] on link "Debtor Addresses" at bounding box center [728, 220] width 119 height 42
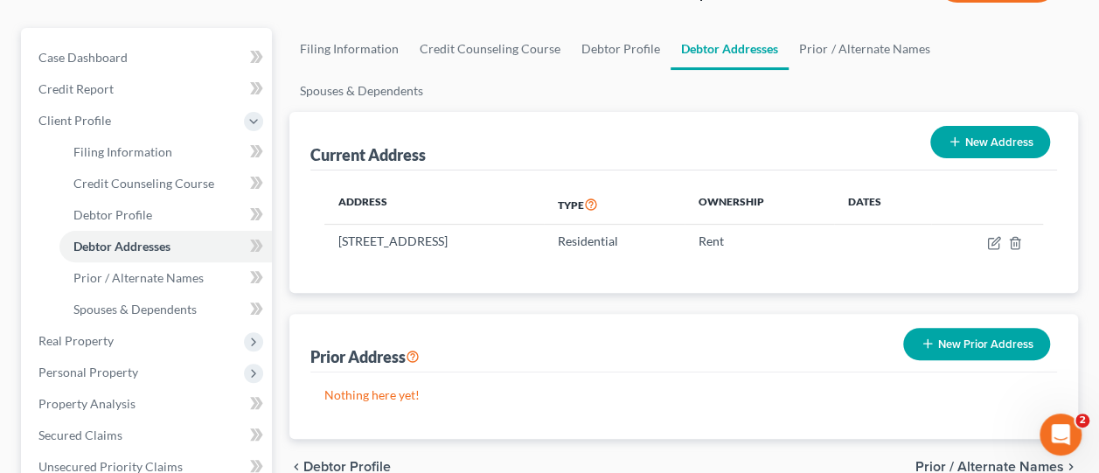
scroll to position [180, 0]
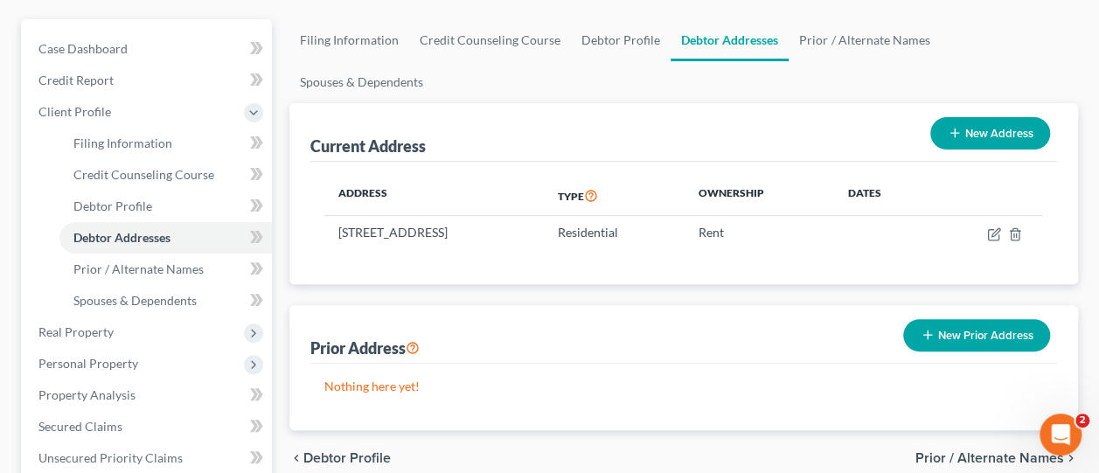
click at [950, 319] on button "New Prior Address" at bounding box center [976, 335] width 147 height 32
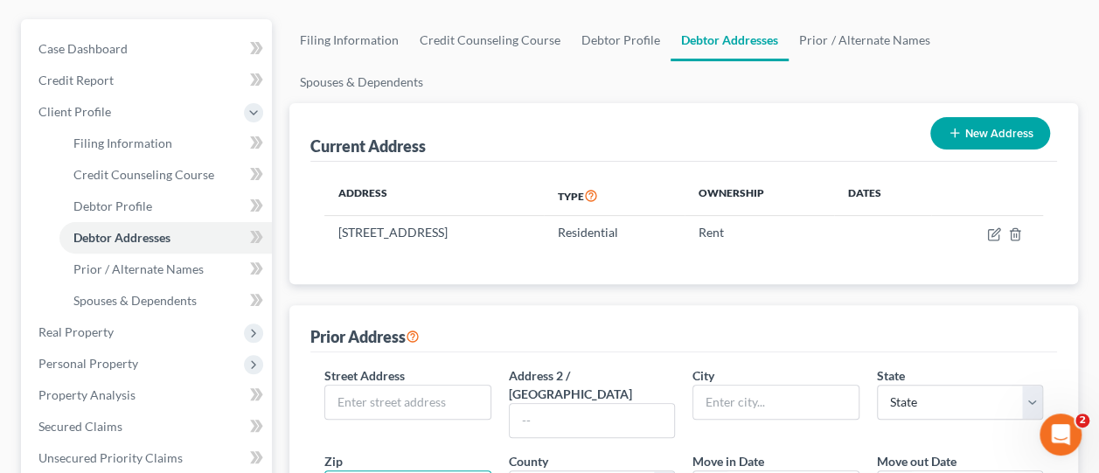
paste input "07032"
type input "07032"
click at [373, 385] on input "text" at bounding box center [407, 401] width 164 height 33
type input "Kearny"
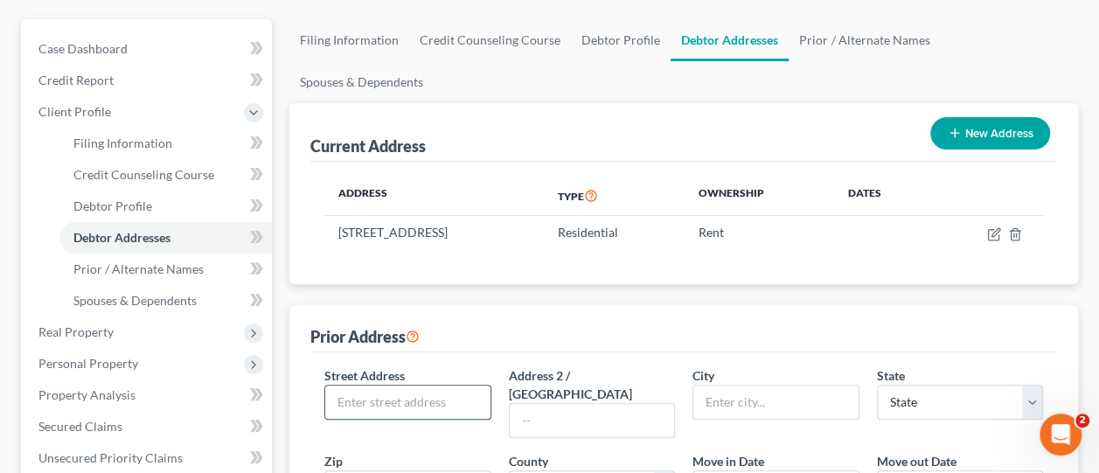
select select "33"
click at [383, 385] on input "text" at bounding box center [407, 401] width 164 height 33
paste input "[STREET_ADDRESS][PERSON_NAME]"
type input "[STREET_ADDRESS][PERSON_NAME]"
click at [566, 404] on input "text" at bounding box center [592, 420] width 164 height 33
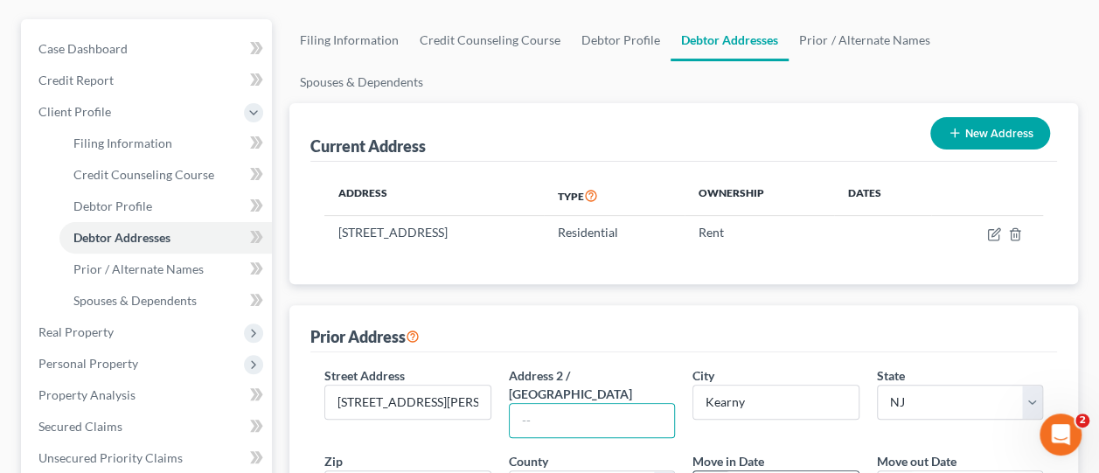
type input "[DATE]"
click at [799, 385] on input "Kearny" at bounding box center [775, 401] width 164 height 33
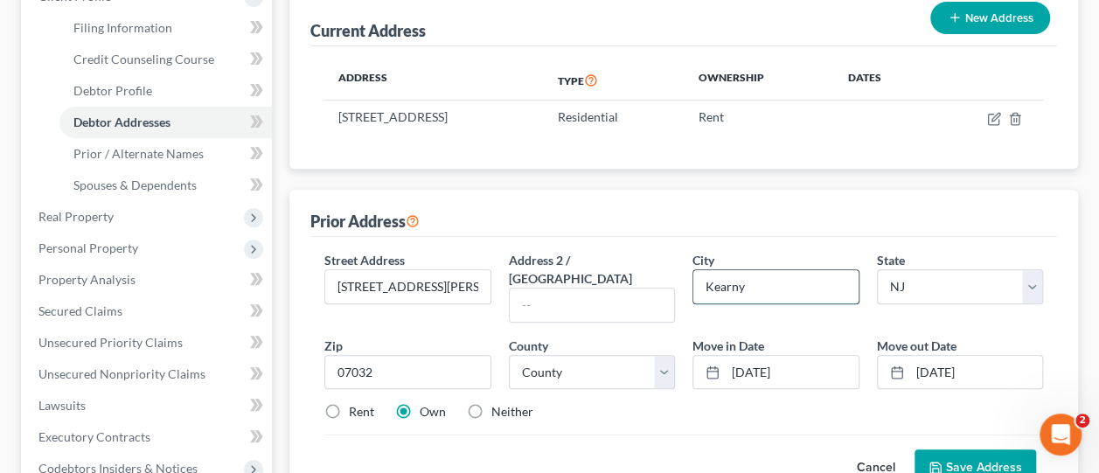
scroll to position [375, 0]
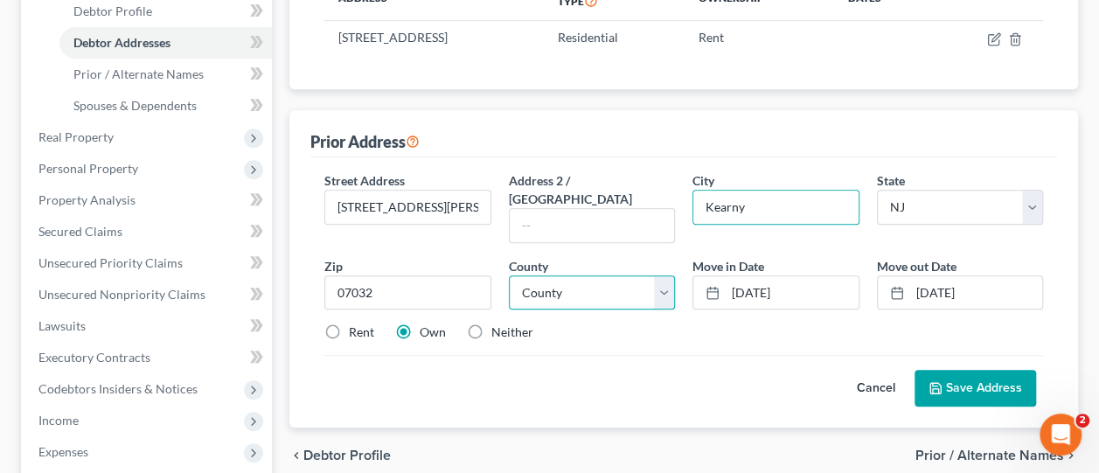
click at [669, 275] on select "County [GEOGRAPHIC_DATA] [GEOGRAPHIC_DATA] [GEOGRAPHIC_DATA] [GEOGRAPHIC_DATA] …" at bounding box center [592, 292] width 166 height 35
click at [711, 191] on input "Kearny" at bounding box center [775, 207] width 164 height 33
click at [733, 191] on input "Kearny" at bounding box center [775, 207] width 164 height 33
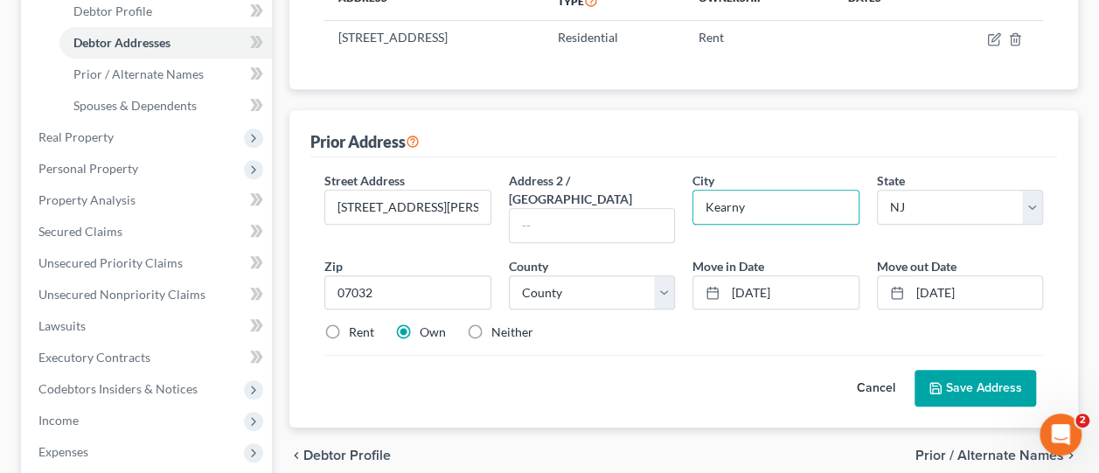
click at [631, 257] on div "County * County [GEOGRAPHIC_DATA] [GEOGRAPHIC_DATA] [GEOGRAPHIC_DATA] [GEOGRAPH…" at bounding box center [592, 283] width 184 height 53
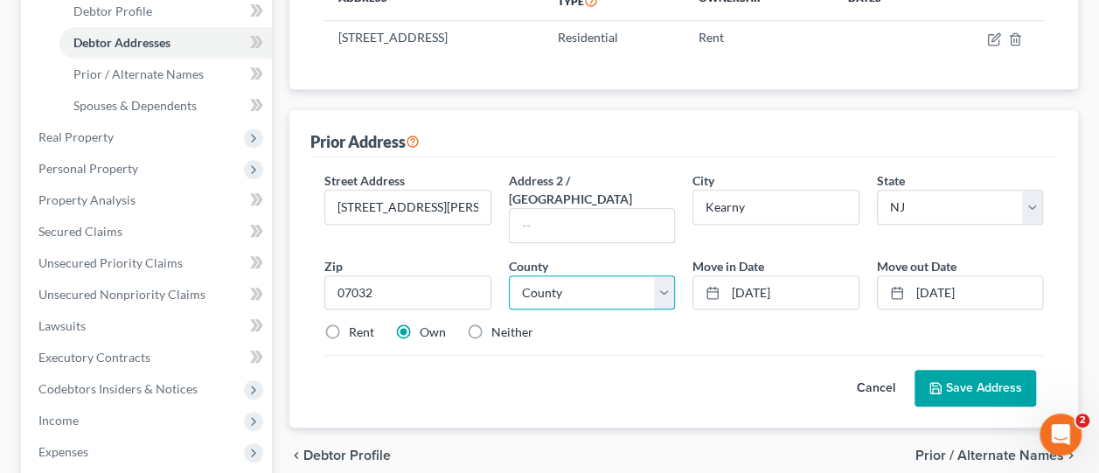
click at [640, 275] on select "County [GEOGRAPHIC_DATA] [GEOGRAPHIC_DATA] [GEOGRAPHIC_DATA] [GEOGRAPHIC_DATA] …" at bounding box center [592, 292] width 166 height 35
select select "8"
click at [509, 275] on select "County [GEOGRAPHIC_DATA] [GEOGRAPHIC_DATA] [GEOGRAPHIC_DATA] [GEOGRAPHIC_DATA] …" at bounding box center [592, 292] width 166 height 35
click at [988, 370] on button "Save Address" at bounding box center [974, 388] width 121 height 37
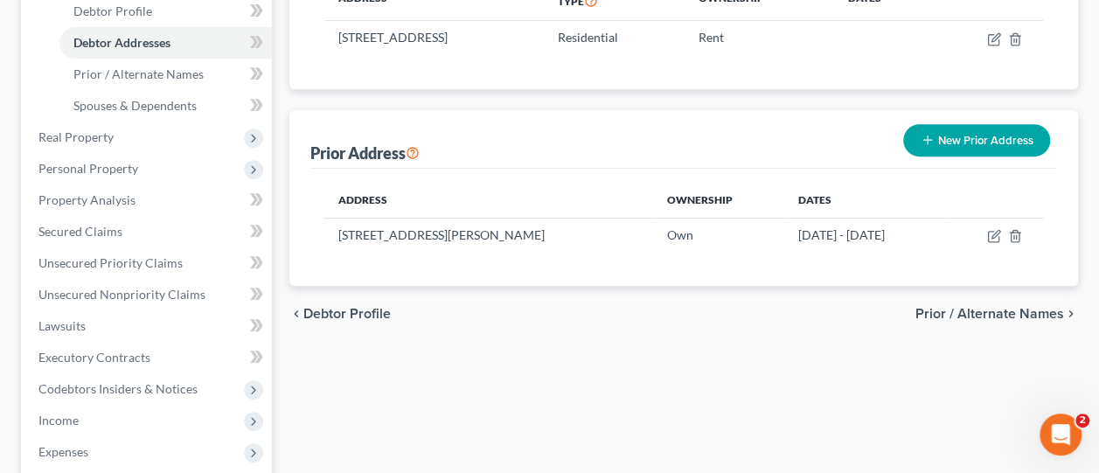
click at [1003, 124] on button "New Prior Address" at bounding box center [976, 140] width 147 height 32
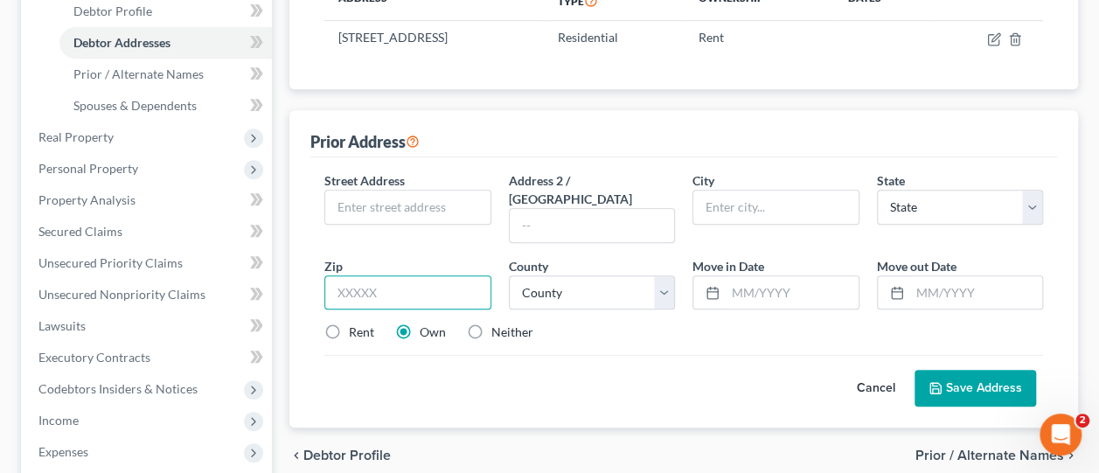
click at [472, 275] on input "text" at bounding box center [407, 292] width 166 height 35
paste input "94114"
type input "94114"
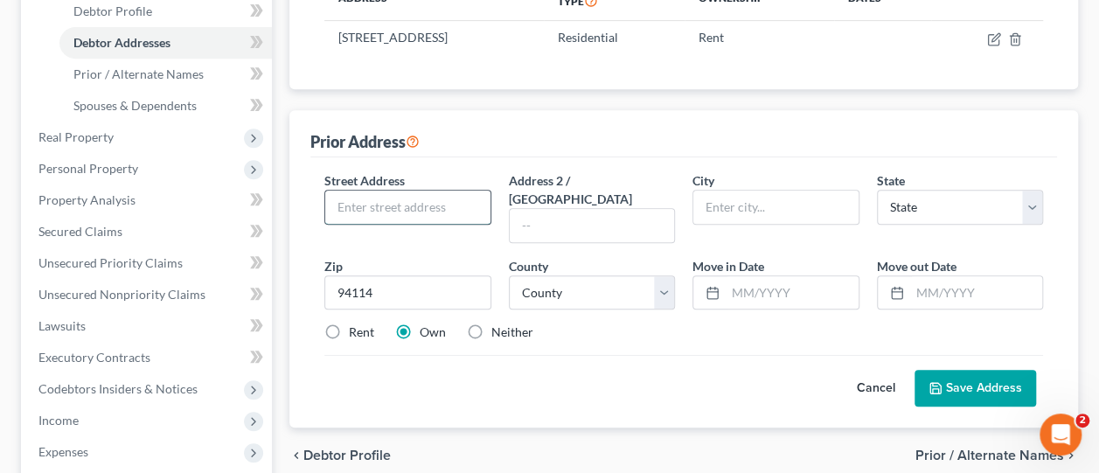
click at [413, 191] on input "text" at bounding box center [407, 207] width 164 height 33
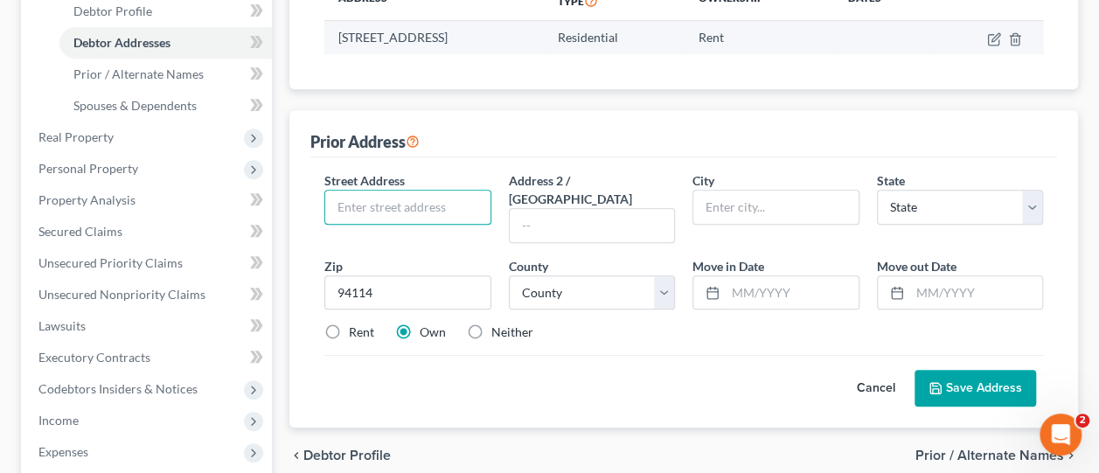
type input "[GEOGRAPHIC_DATA]"
select select "4"
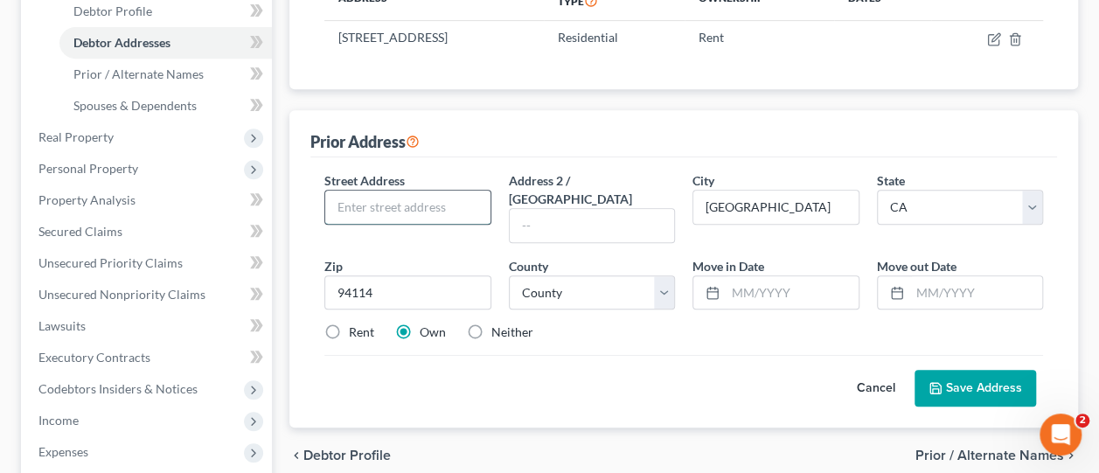
click at [407, 191] on input "text" at bounding box center [407, 207] width 164 height 33
paste input "[PERSON_NAME][GEOGRAPHIC_DATA]"
click at [336, 191] on input "[PERSON_NAME][GEOGRAPHIC_DATA]" at bounding box center [407, 207] width 164 height 33
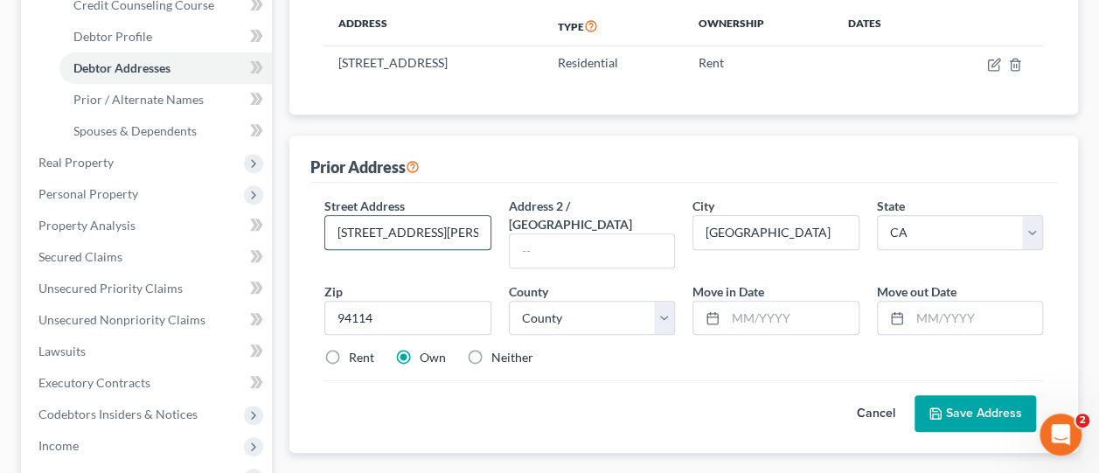
scroll to position [350, 0]
type input "[STREET_ADDRESS][PERSON_NAME]"
click at [614, 233] on input "text" at bounding box center [592, 249] width 164 height 33
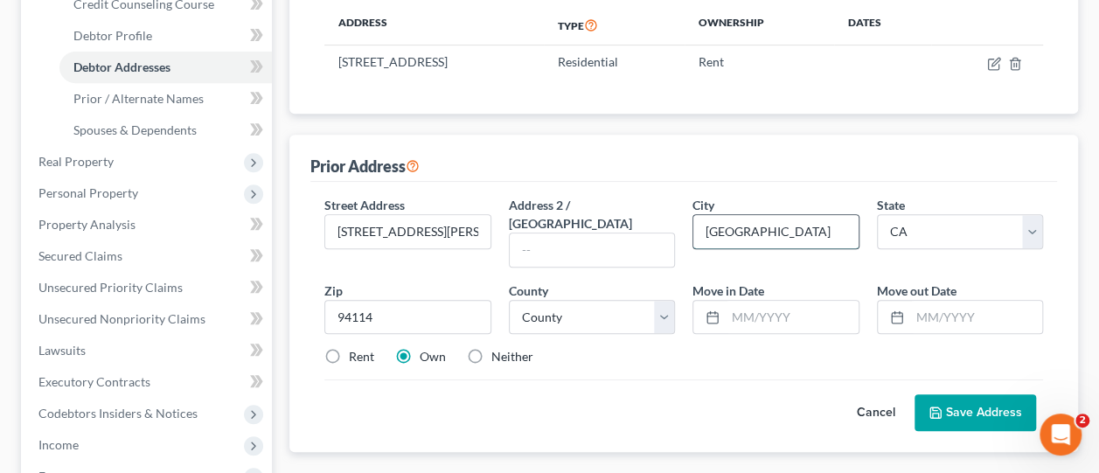
click at [754, 215] on input "[GEOGRAPHIC_DATA]" at bounding box center [775, 231] width 164 height 33
click at [378, 300] on input "94114" at bounding box center [407, 317] width 166 height 35
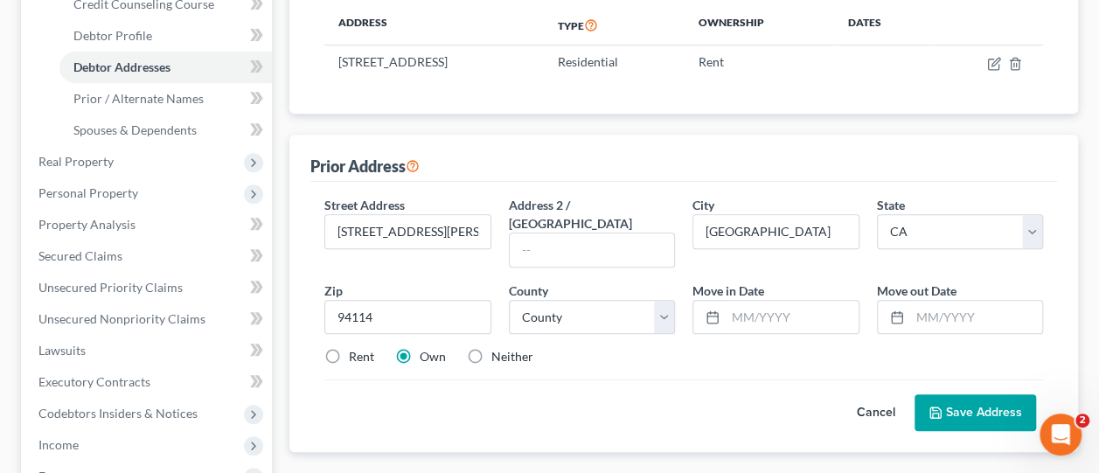
drag, startPoint x: 378, startPoint y: 251, endPoint x: 789, endPoint y: 107, distance: 435.1
click at [789, 135] on div "Prior Address" at bounding box center [683, 158] width 746 height 47
click at [661, 300] on select "County [GEOGRAPHIC_DATA] [GEOGRAPHIC_DATA] [GEOGRAPHIC_DATA] [GEOGRAPHIC_DATA] …" at bounding box center [592, 317] width 166 height 35
click at [364, 300] on input "94114" at bounding box center [407, 317] width 166 height 35
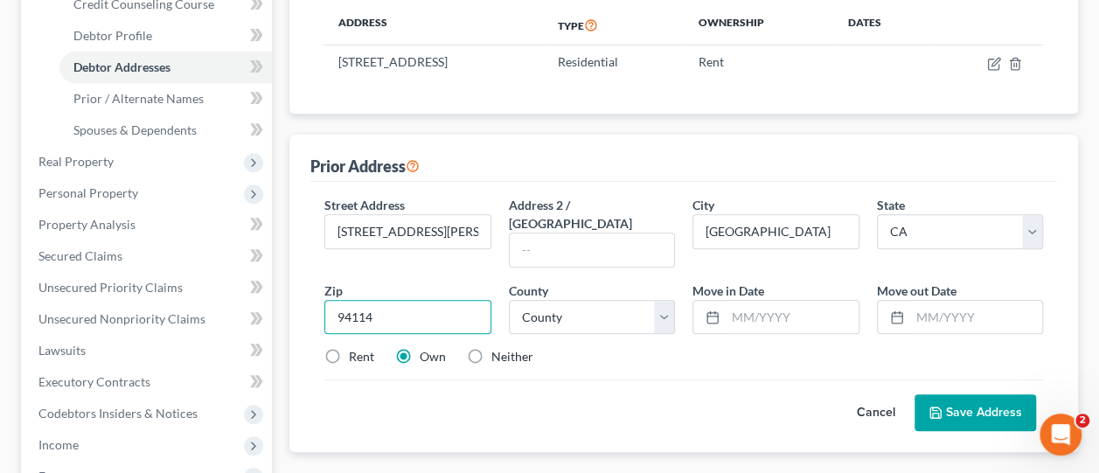
click at [364, 300] on input "94114" at bounding box center [407, 317] width 166 height 35
click at [677, 281] on div "County * County [GEOGRAPHIC_DATA] [GEOGRAPHIC_DATA] [GEOGRAPHIC_DATA] [GEOGRAPH…" at bounding box center [592, 307] width 184 height 53
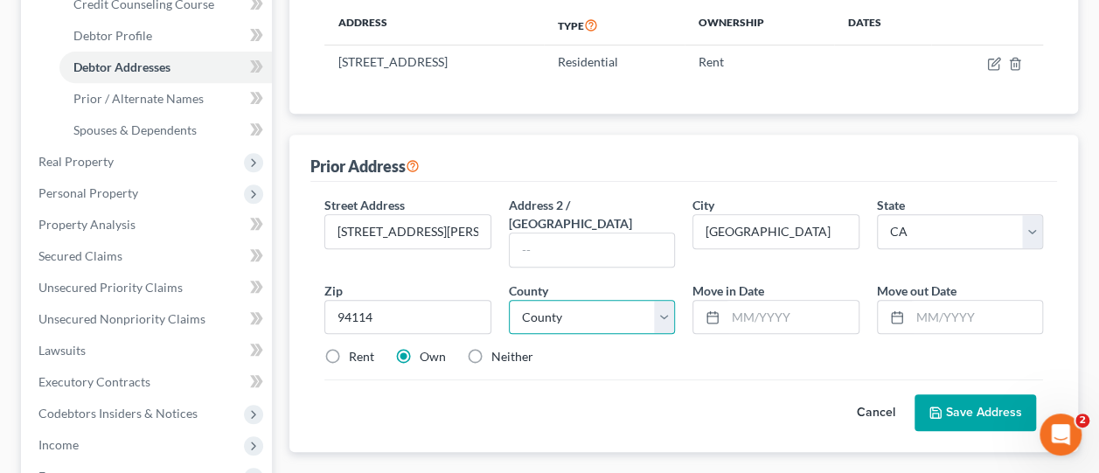
click at [662, 300] on select "County [GEOGRAPHIC_DATA] [GEOGRAPHIC_DATA] [GEOGRAPHIC_DATA] [GEOGRAPHIC_DATA] …" at bounding box center [592, 317] width 166 height 35
select select "37"
click at [509, 300] on select "County [GEOGRAPHIC_DATA] [GEOGRAPHIC_DATA] [GEOGRAPHIC_DATA] [GEOGRAPHIC_DATA] …" at bounding box center [592, 317] width 166 height 35
click at [801, 301] on input "text" at bounding box center [791, 317] width 132 height 33
click at [771, 301] on input "text" at bounding box center [791, 317] width 132 height 33
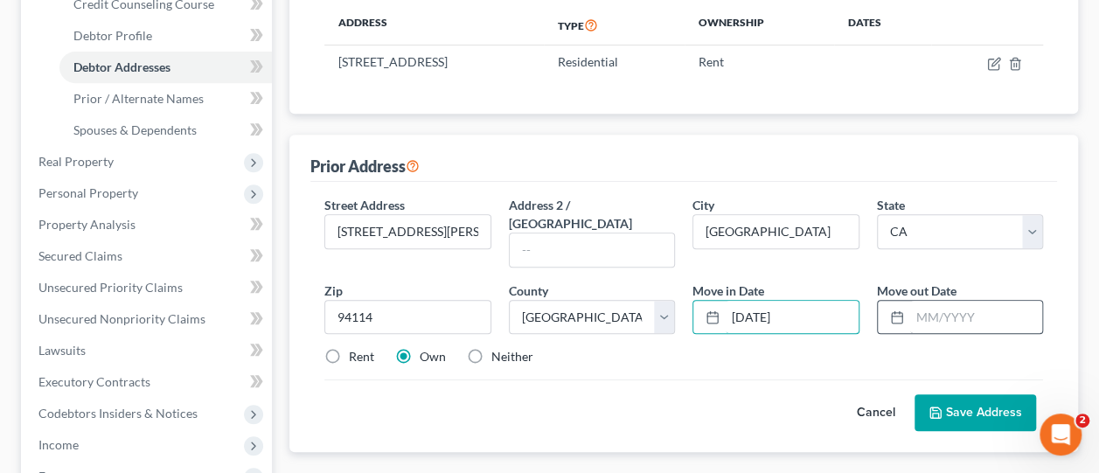
type input "[DATE]"
click at [950, 301] on input "text" at bounding box center [976, 317] width 132 height 33
type input "[DATE]"
click at [995, 394] on button "Save Address" at bounding box center [974, 412] width 121 height 37
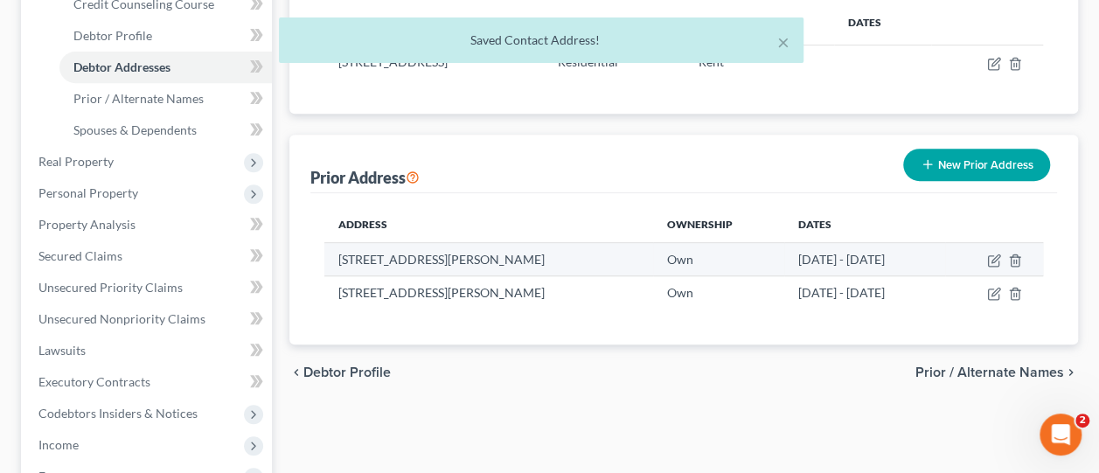
click at [988, 242] on td at bounding box center [994, 258] width 98 height 33
click at [992, 254] on icon "button" at bounding box center [995, 258] width 8 height 8
select select "33"
select select "8"
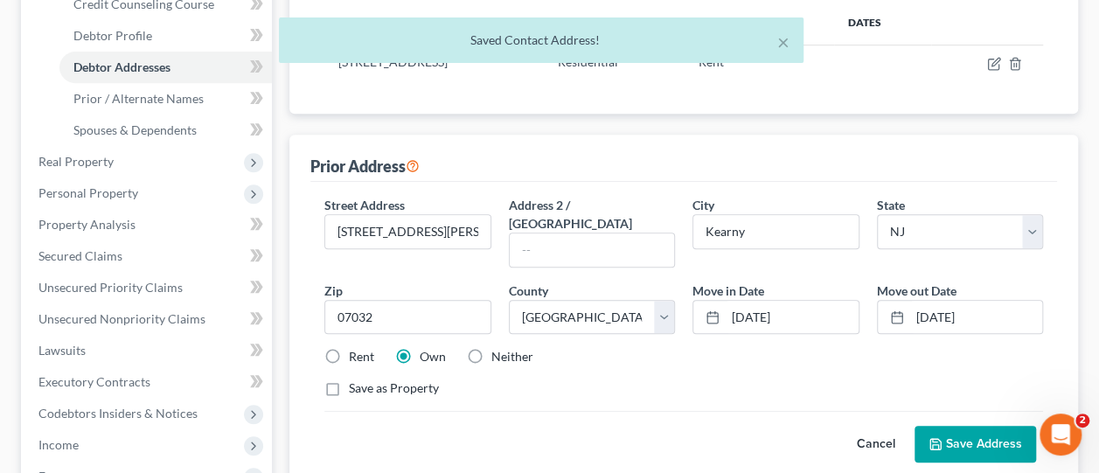
click at [349, 348] on label "Rent" at bounding box center [361, 356] width 25 height 17
click at [356, 348] on input "Rent" at bounding box center [361, 353] width 11 height 11
radio input "true"
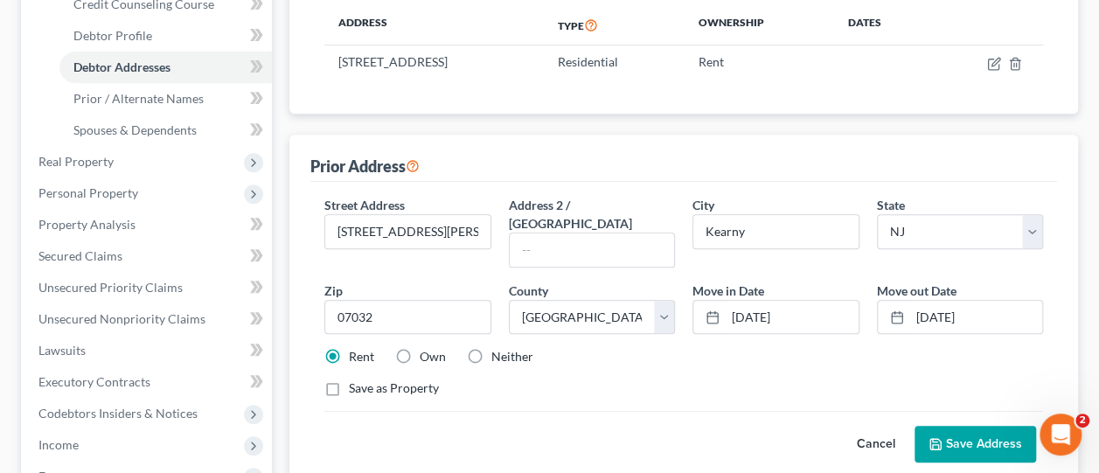
click at [1003, 426] on button "Save Address" at bounding box center [974, 444] width 121 height 37
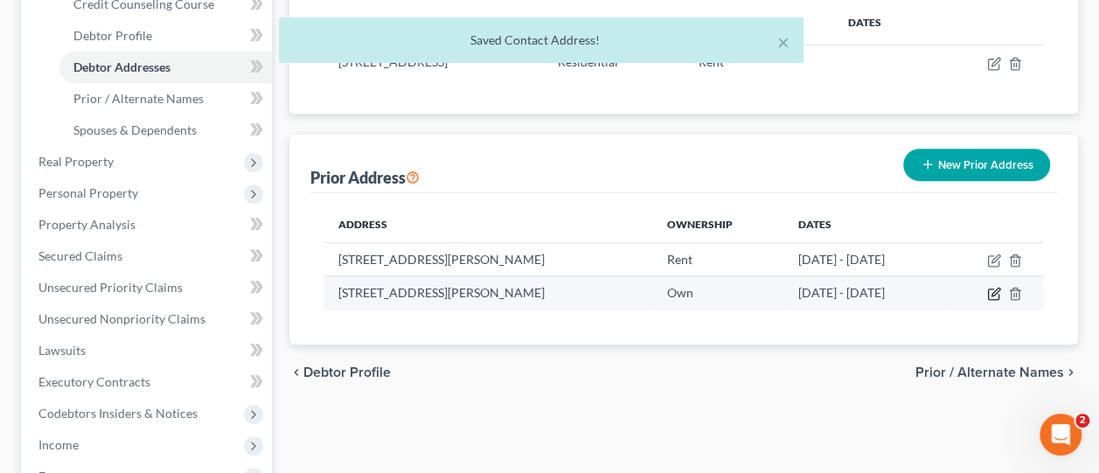
click at [995, 287] on icon "button" at bounding box center [994, 294] width 14 height 14
select select "4"
select select "37"
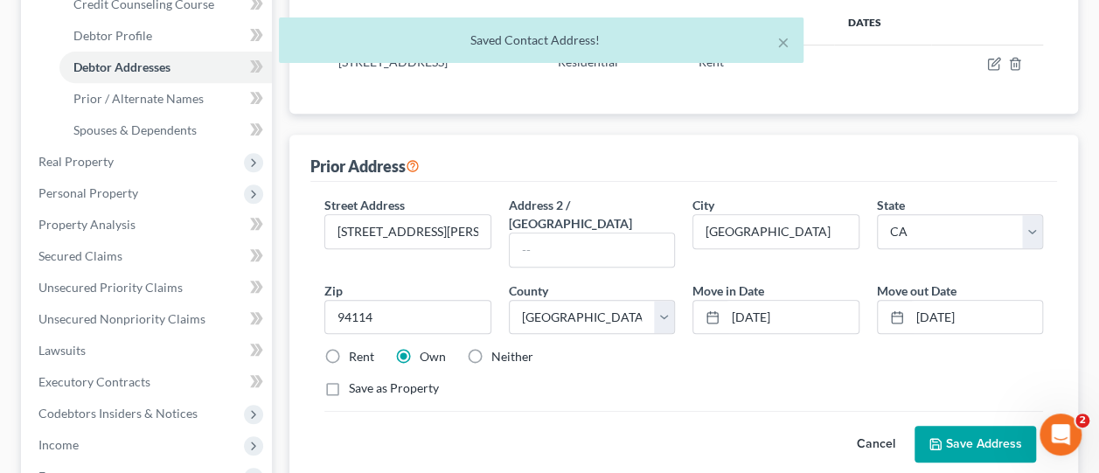
click at [349, 348] on label "Rent" at bounding box center [361, 356] width 25 height 17
click at [356, 348] on input "Rent" at bounding box center [361, 353] width 11 height 11
radio input "true"
click at [988, 426] on button "Save Address" at bounding box center [974, 444] width 121 height 37
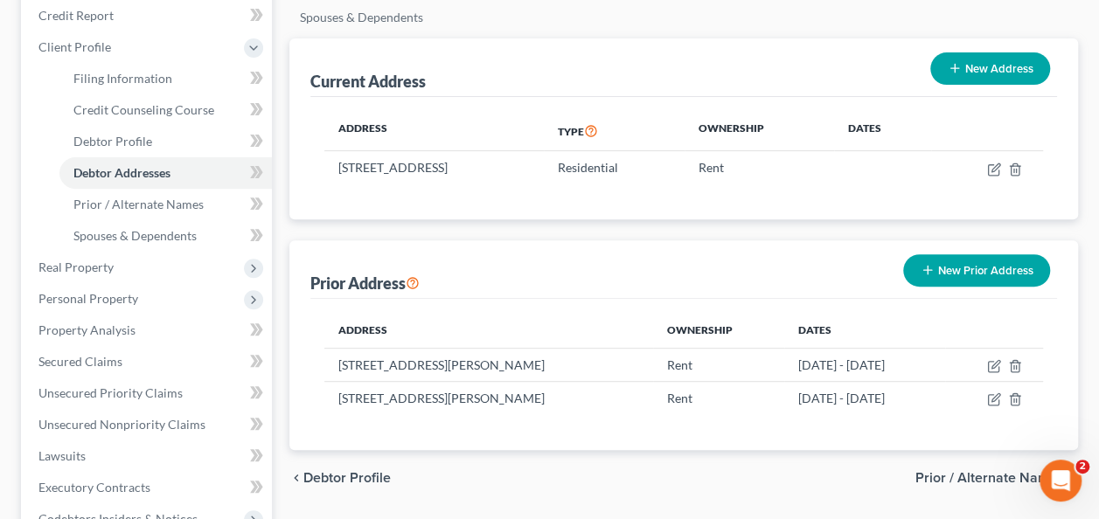
scroll to position [245, 0]
click at [133, 311] on span "Personal Property" at bounding box center [147, 298] width 247 height 31
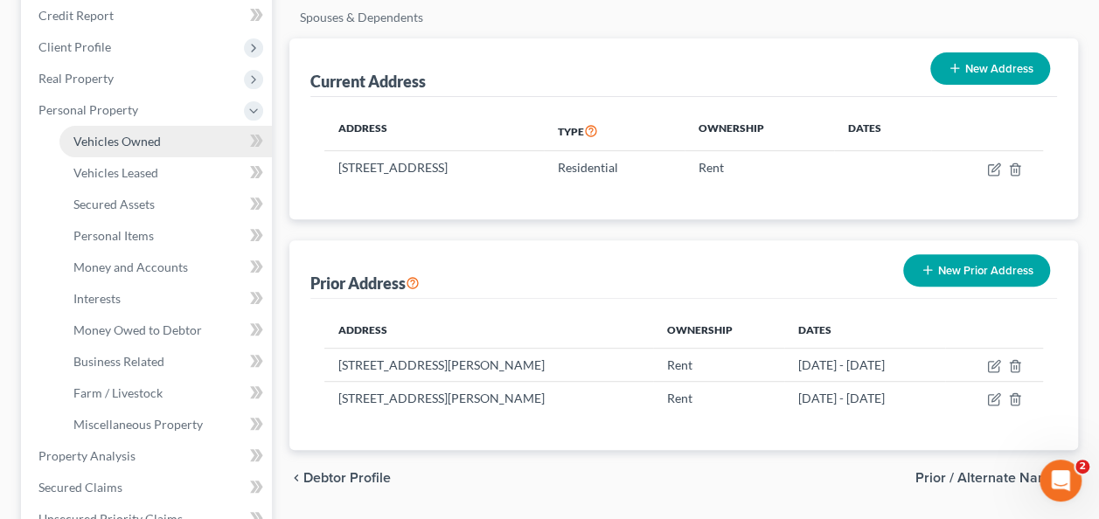
click at [179, 136] on link "Vehicles Owned" at bounding box center [165, 141] width 212 height 31
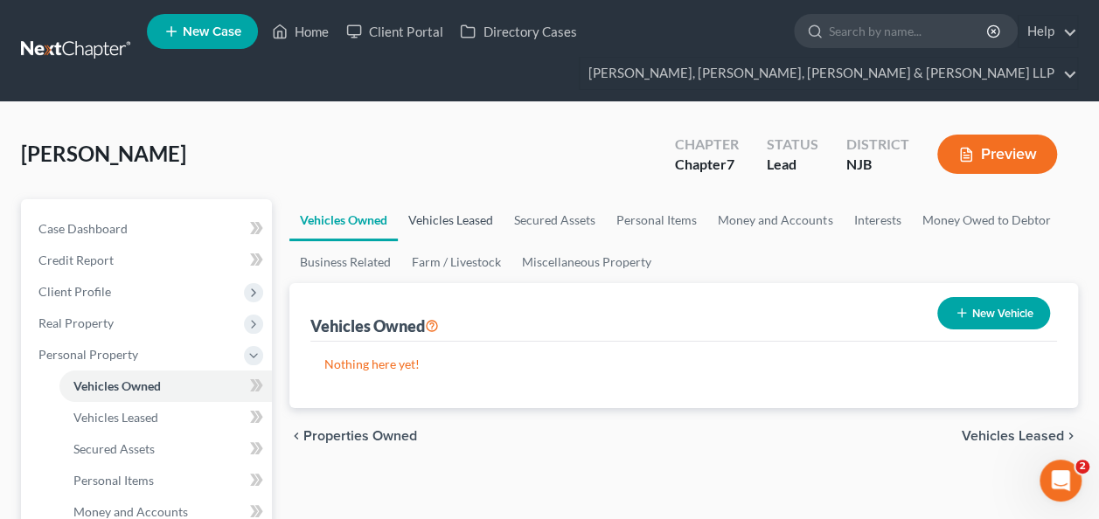
click at [433, 217] on link "Vehicles Leased" at bounding box center [451, 220] width 106 height 42
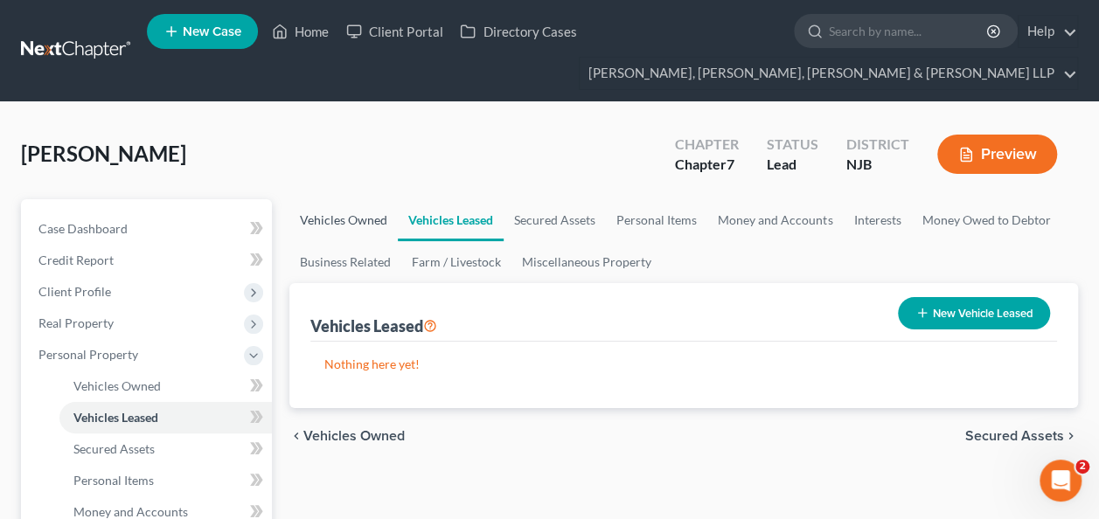
click at [344, 220] on link "Vehicles Owned" at bounding box center [343, 220] width 108 height 42
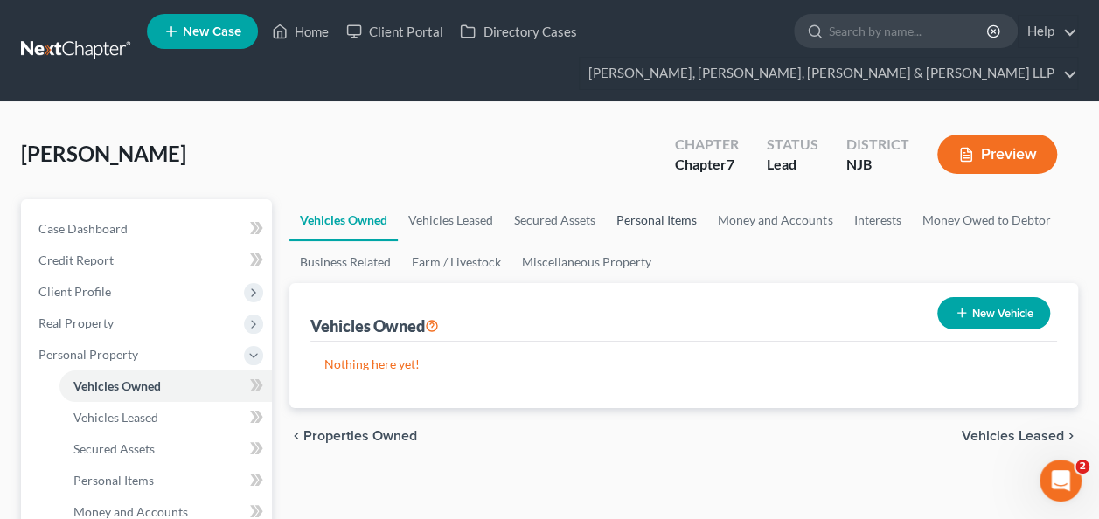
click at [657, 218] on link "Personal Items" at bounding box center [656, 220] width 101 height 42
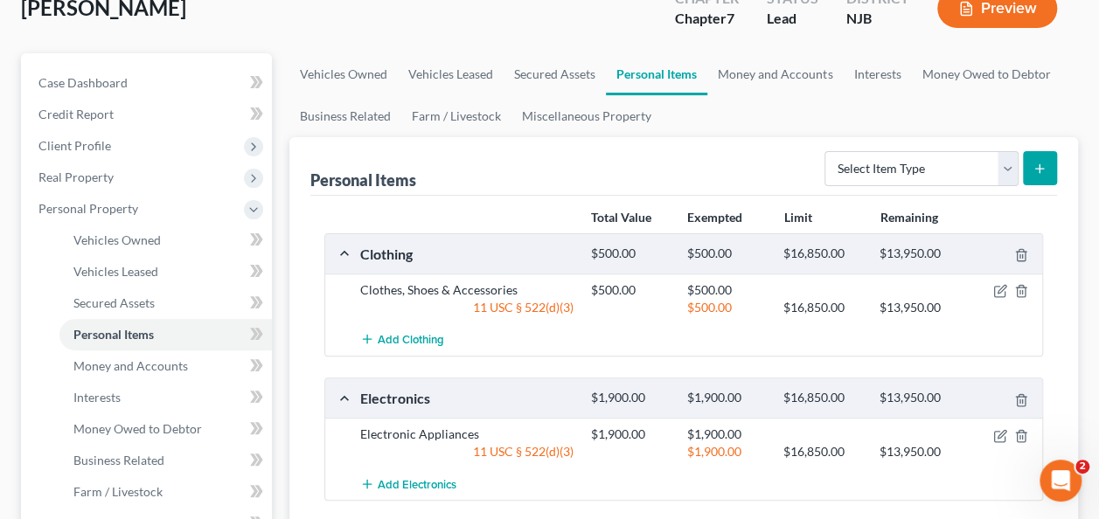
scroll to position [145, 0]
click at [343, 128] on link "Business Related" at bounding box center [345, 117] width 112 height 42
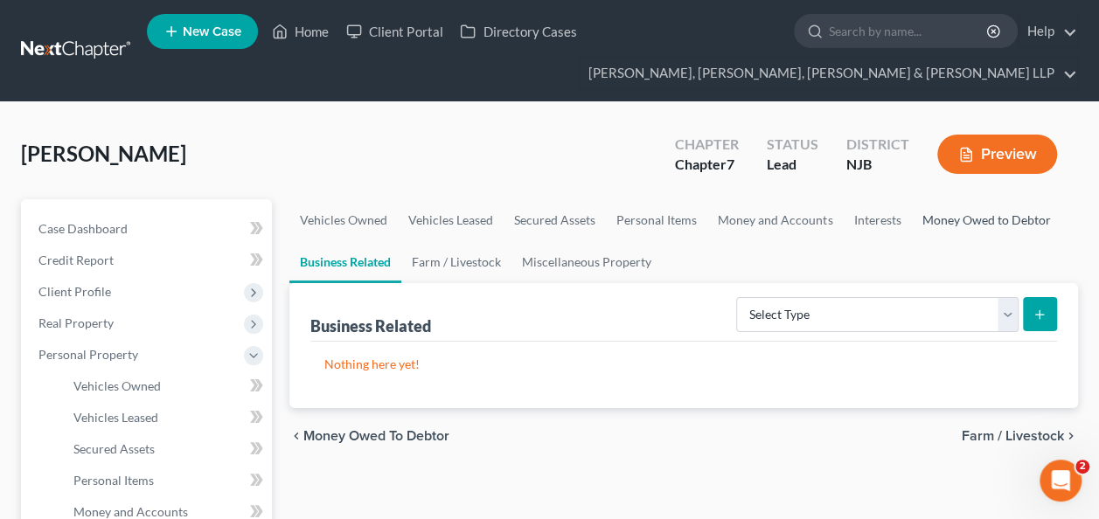
click at [967, 229] on link "Money Owed to Debtor" at bounding box center [985, 220] width 149 height 42
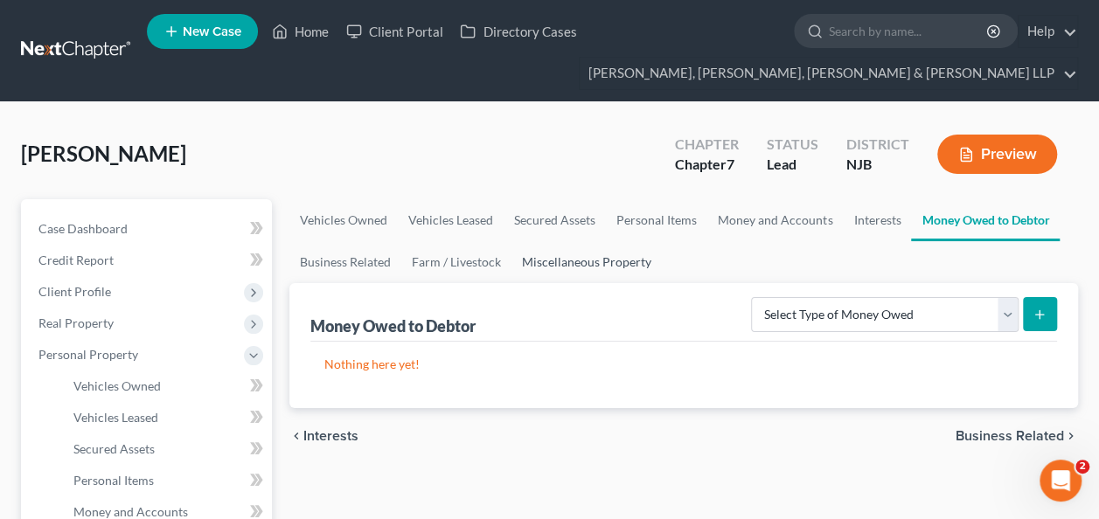
click at [622, 262] on link "Miscellaneous Property" at bounding box center [586, 262] width 150 height 42
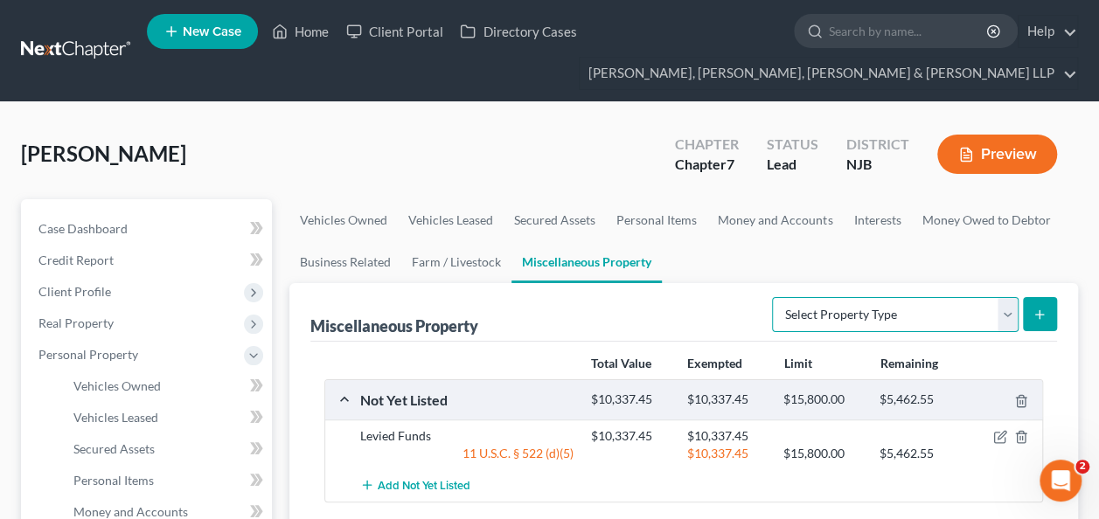
click at [998, 319] on select "Select Property Type Assigned for Creditor Benefit [DATE] Holding for Another N…" at bounding box center [895, 314] width 246 height 35
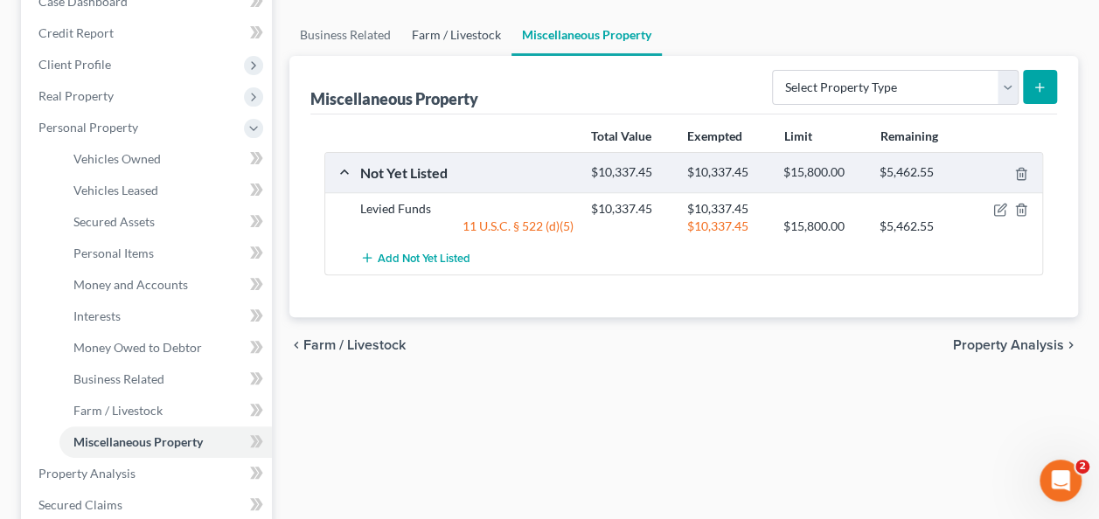
click at [431, 44] on link "Farm / Livestock" at bounding box center [456, 35] width 110 height 42
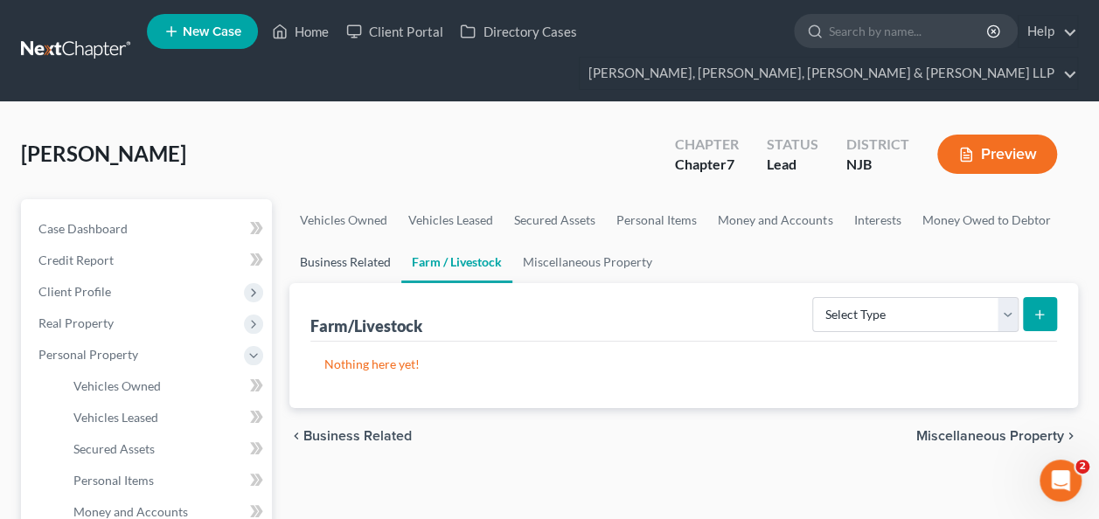
click at [364, 271] on link "Business Related" at bounding box center [345, 262] width 112 height 42
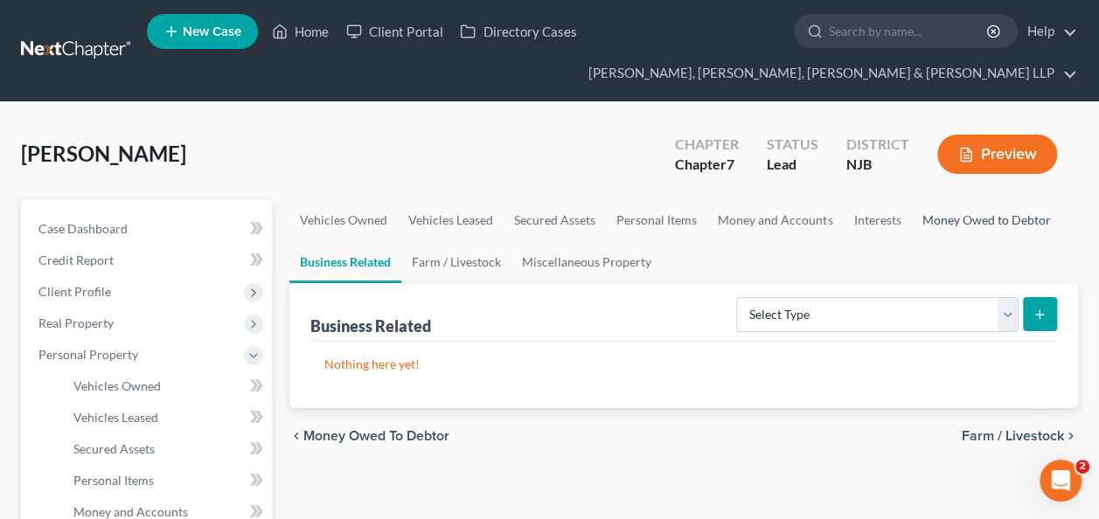
click at [970, 211] on link "Money Owed to Debtor" at bounding box center [985, 220] width 149 height 42
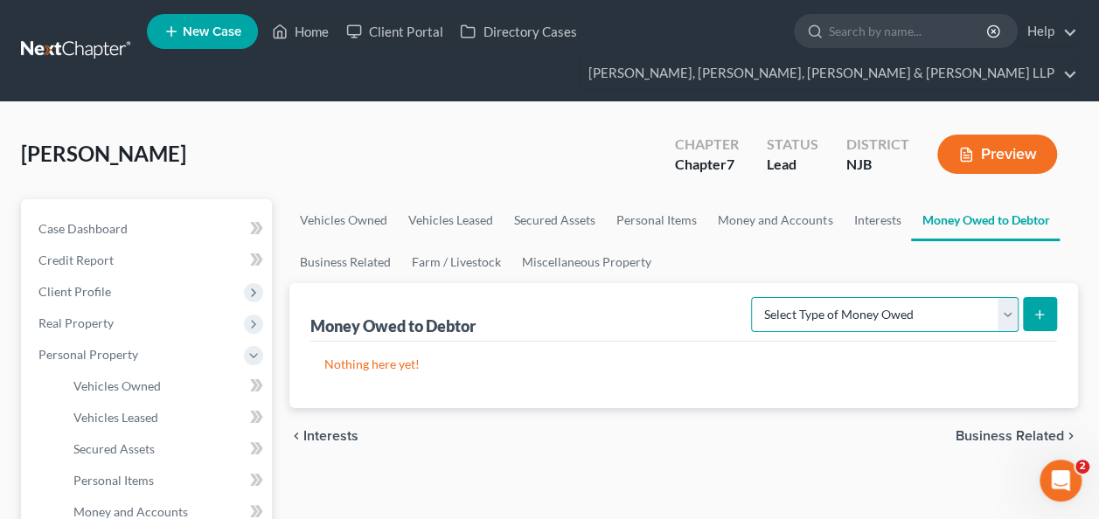
click at [1005, 309] on select "Select Type of Money Owed Accounts Receivable Alimony Child Support Claims Agai…" at bounding box center [884, 314] width 267 height 35
click at [948, 408] on div "chevron_left Interests Business Related chevron_right" at bounding box center [683, 436] width 788 height 56
click at [872, 232] on link "Interests" at bounding box center [877, 220] width 68 height 42
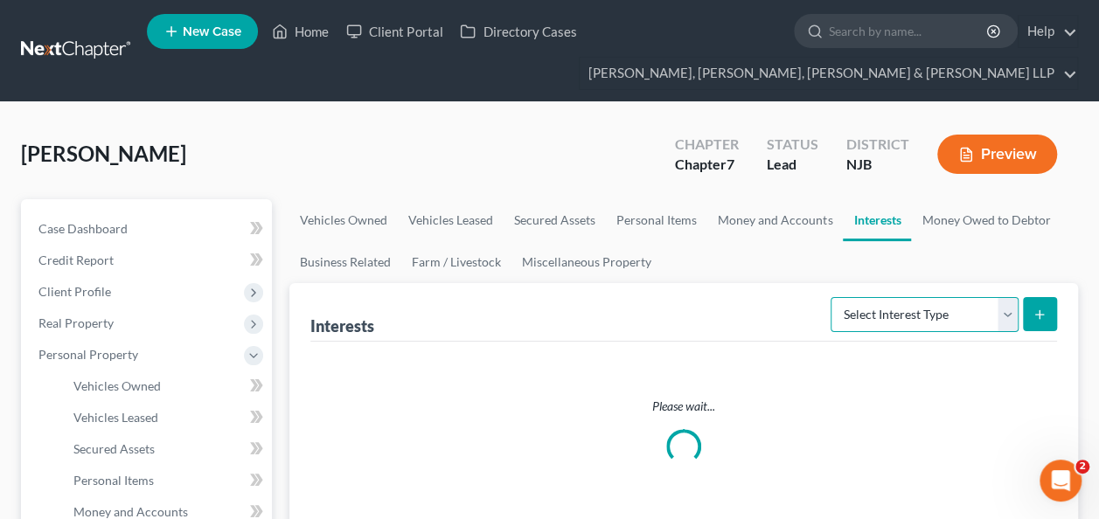
click at [996, 320] on select "Select Interest Type 401K Annuity Bond Education IRA Government Bond Government…" at bounding box center [924, 314] width 188 height 35
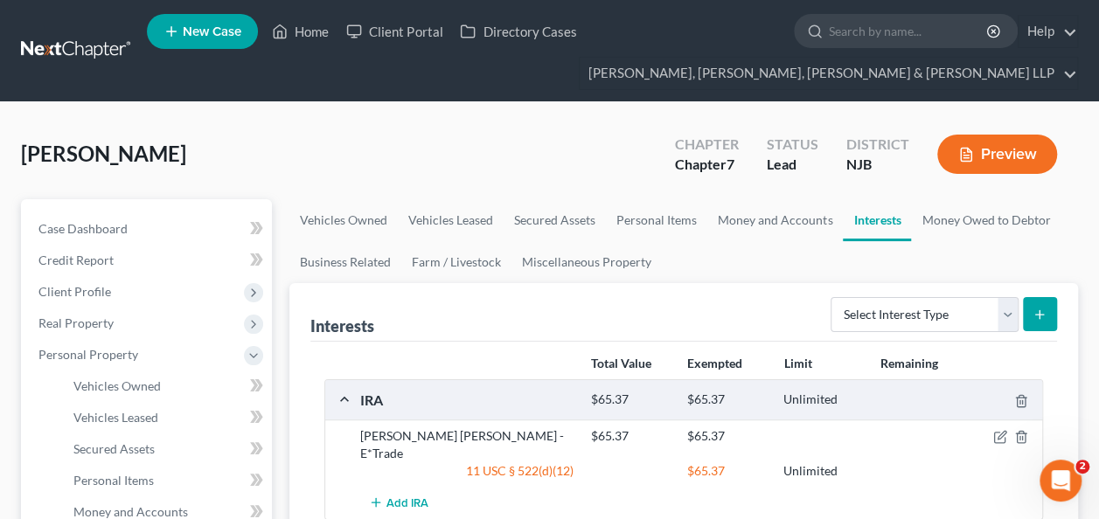
click at [773, 269] on ul "Vehicles Owned Vehicles Leased Secured Assets Personal Items Money and Accounts…" at bounding box center [683, 241] width 788 height 84
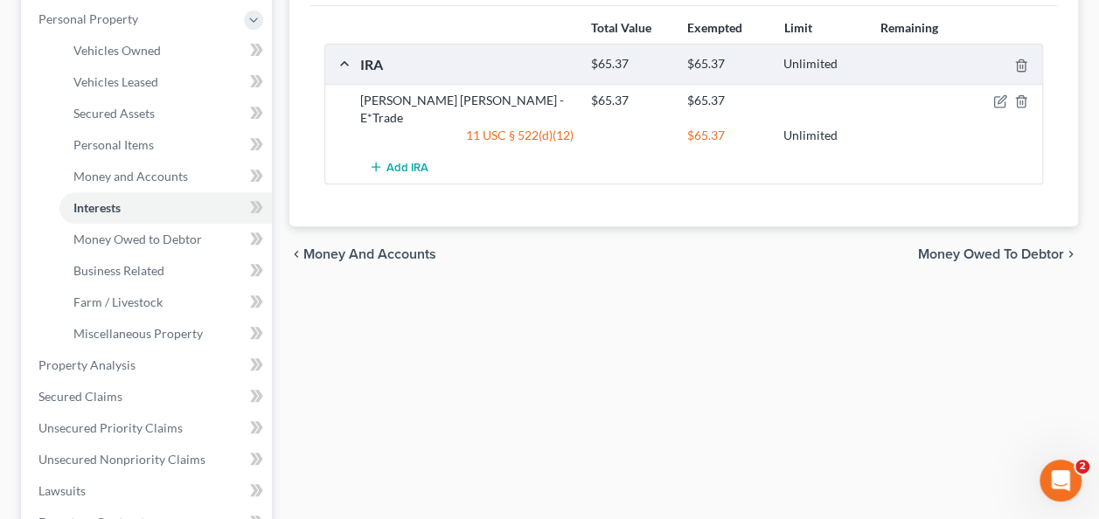
scroll to position [336, 0]
click at [176, 337] on span "Miscellaneous Property" at bounding box center [137, 332] width 129 height 15
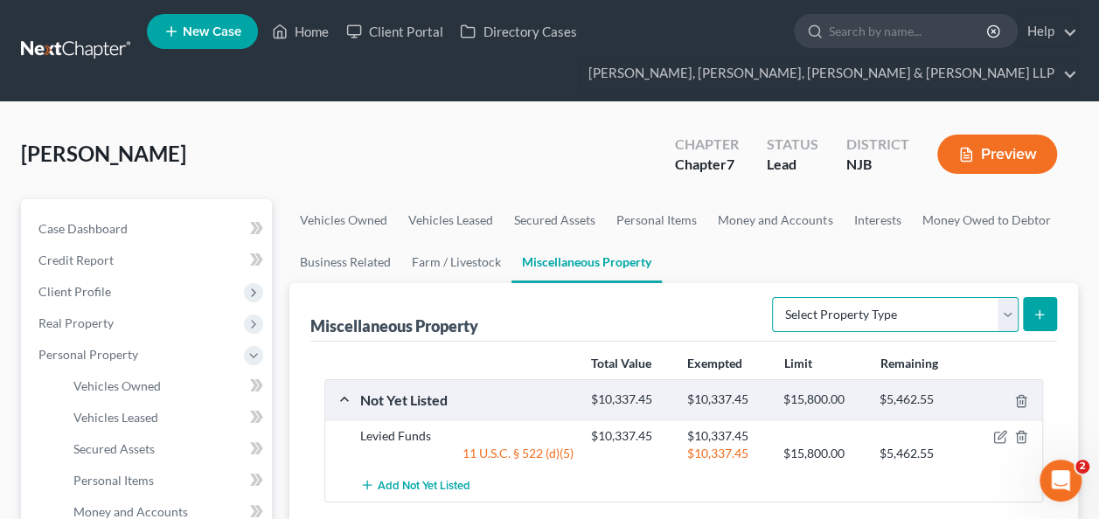
click at [991, 312] on select "Select Property Type Assigned for Creditor Benefit [DATE] Holding for Another N…" at bounding box center [895, 314] width 246 height 35
click at [772, 297] on select "Select Property Type Assigned for Creditor Benefit [DATE] Holding for Another N…" at bounding box center [895, 314] width 246 height 35
click at [446, 268] on link "Farm / Livestock" at bounding box center [456, 262] width 110 height 42
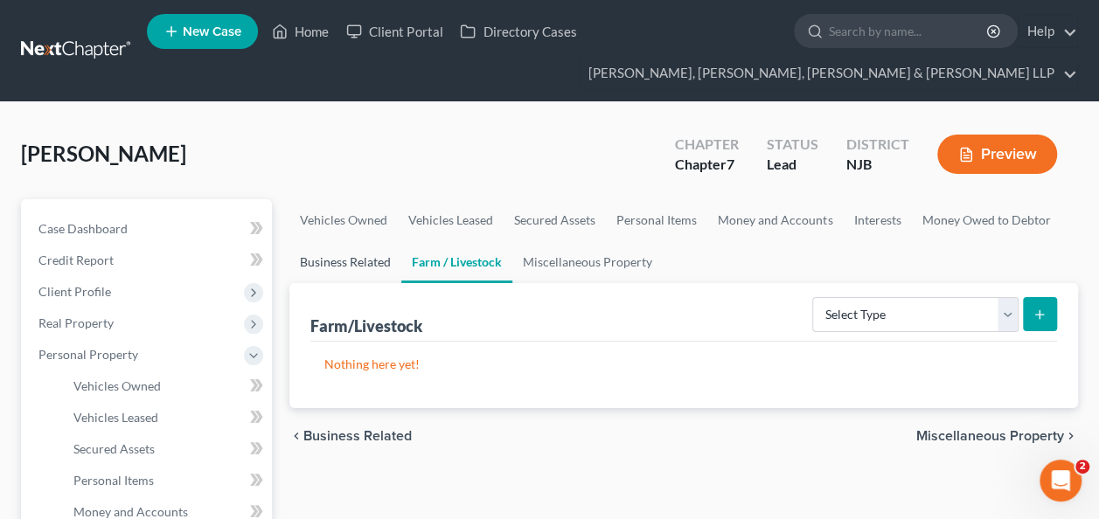
click at [344, 273] on link "Business Related" at bounding box center [345, 262] width 112 height 42
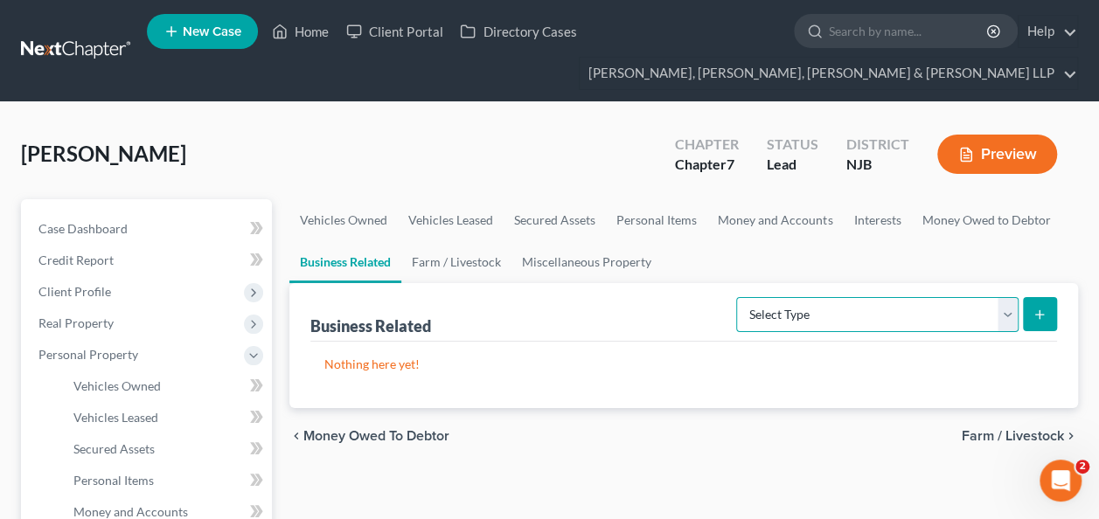
click at [997, 314] on select "Select Type Customer Lists Franchises Inventory Licenses Machinery Office Equip…" at bounding box center [877, 314] width 282 height 35
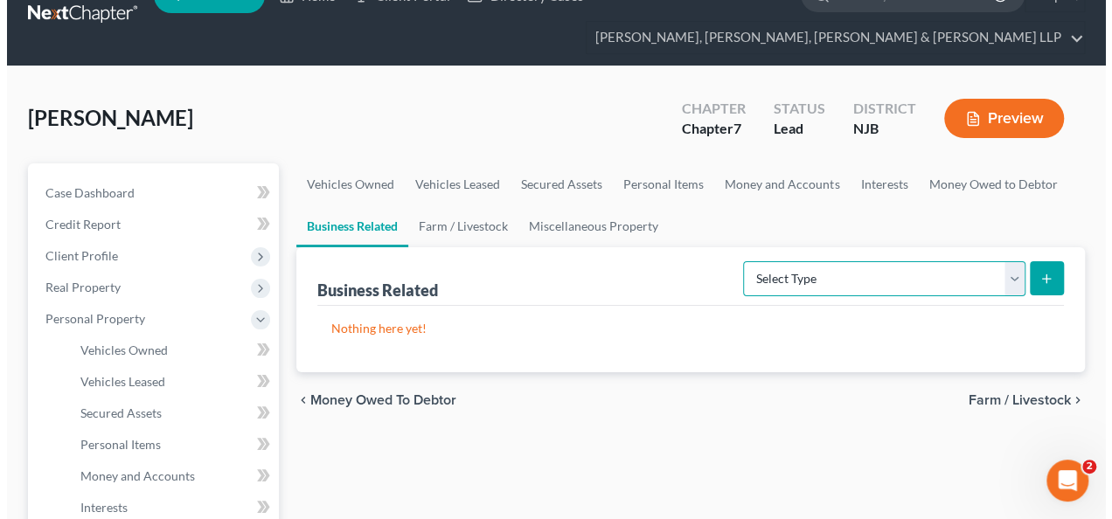
scroll to position [130, 0]
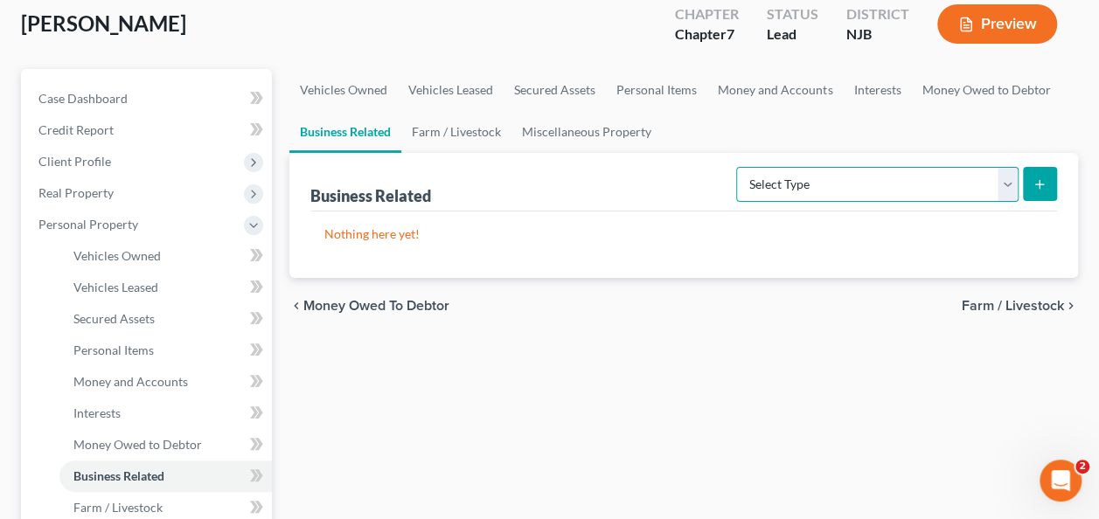
click at [995, 189] on select "Select Type Customer Lists Franchises Inventory Licenses Machinery Office Equip…" at bounding box center [877, 184] width 282 height 35
select select "patent"
click at [738, 167] on select "Select Type Customer Lists Franchises Inventory Licenses Machinery Office Equip…" at bounding box center [877, 184] width 282 height 35
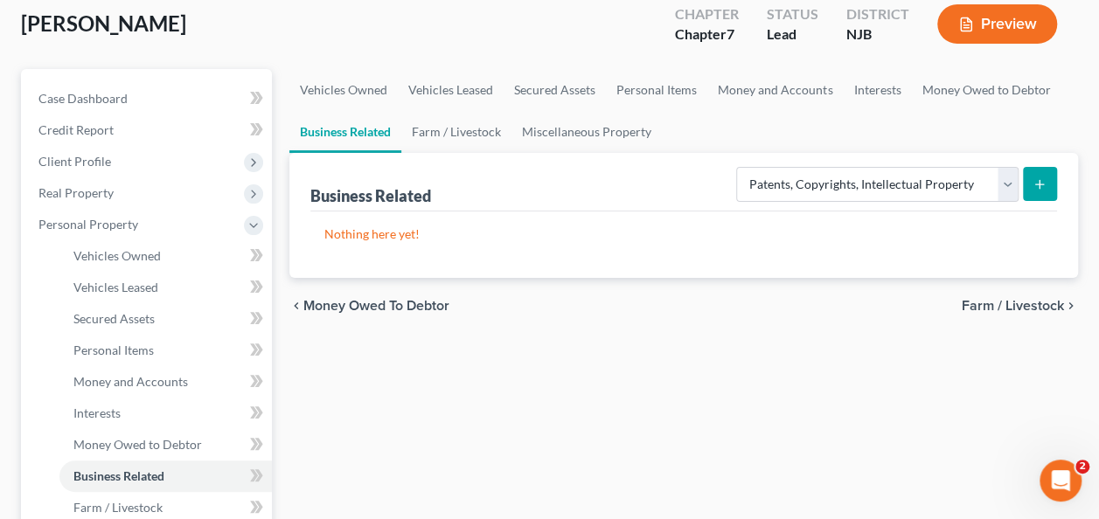
click at [1037, 175] on button "submit" at bounding box center [1040, 184] width 34 height 34
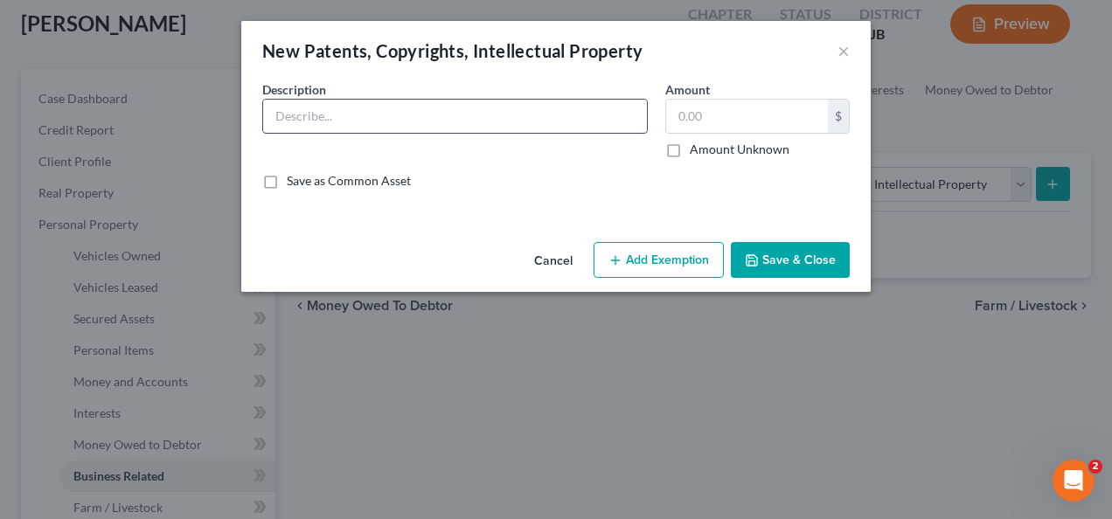
click at [547, 121] on input "text" at bounding box center [455, 116] width 384 height 33
click at [535, 108] on input "Solider Blue Movie" at bounding box center [455, 116] width 384 height 33
paste input "[PERSON_NAME] Blu"
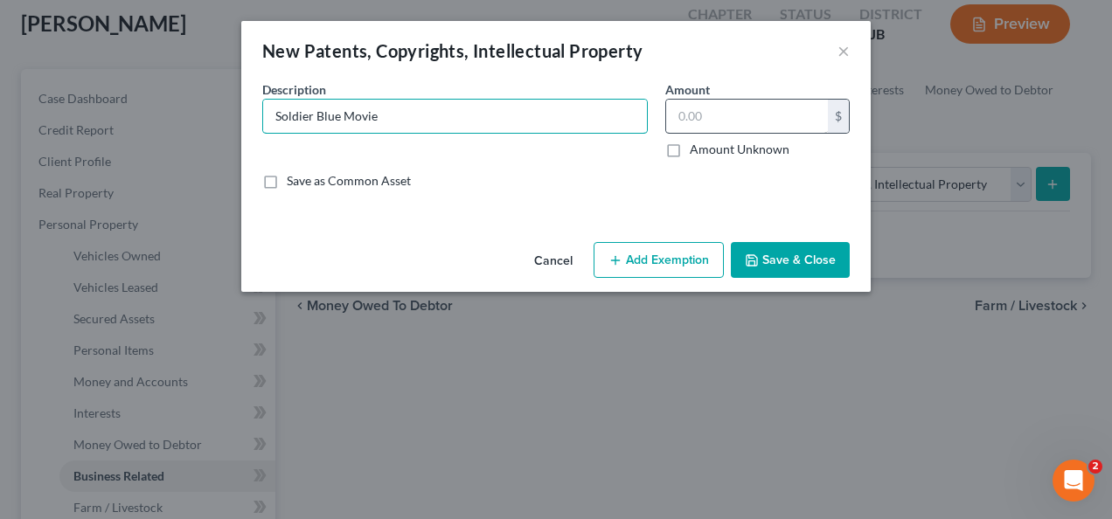
type input "Soldier Blue Movie"
click at [711, 118] on input "text" at bounding box center [747, 116] width 162 height 33
type input "2,000"
click at [402, 118] on input "Soldier Blue Movie" at bounding box center [455, 116] width 384 height 33
click at [826, 260] on button "Save & Close" at bounding box center [790, 260] width 119 height 37
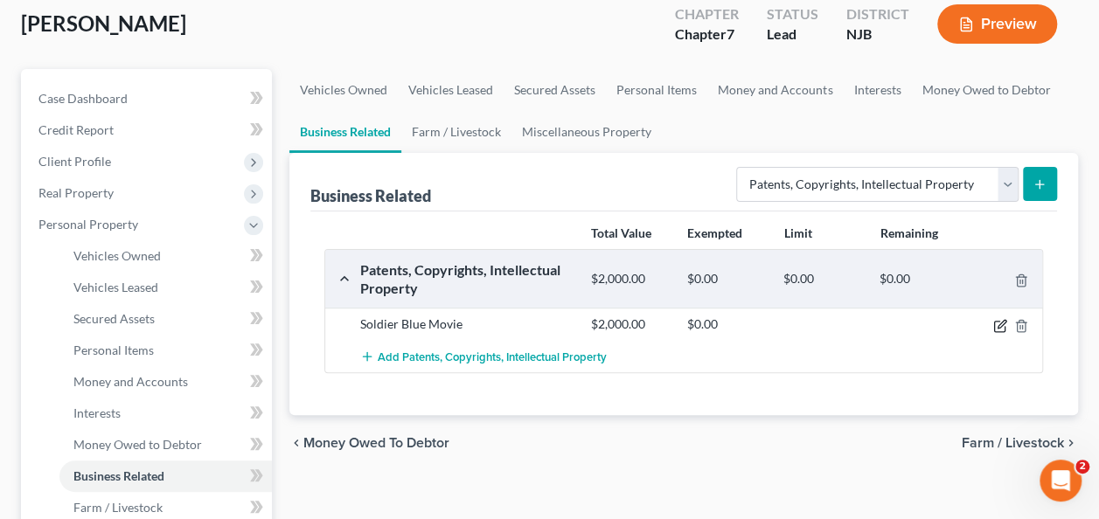
click at [1002, 322] on icon "button" at bounding box center [1000, 326] width 14 height 14
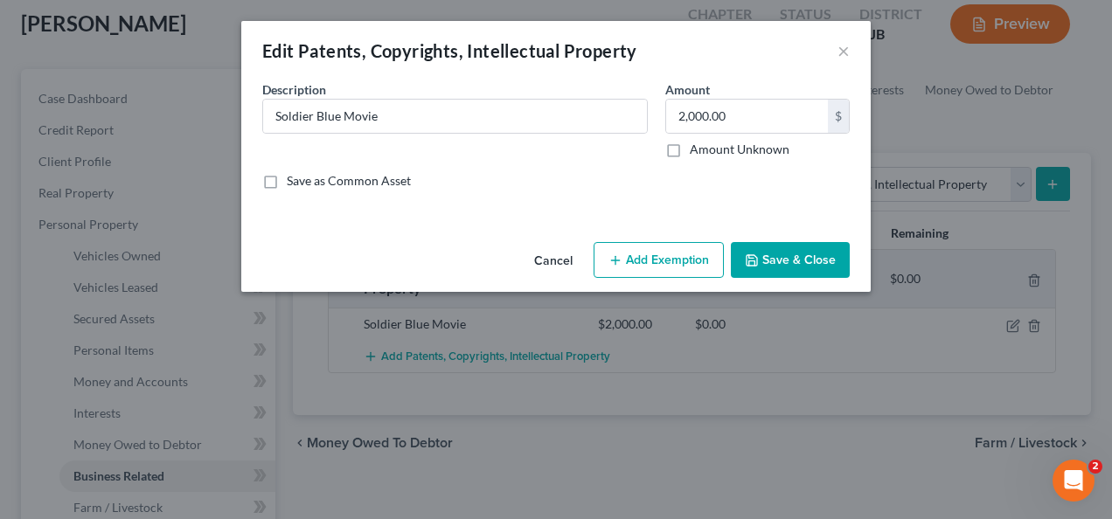
click at [676, 266] on button "Add Exemption" at bounding box center [658, 260] width 130 height 37
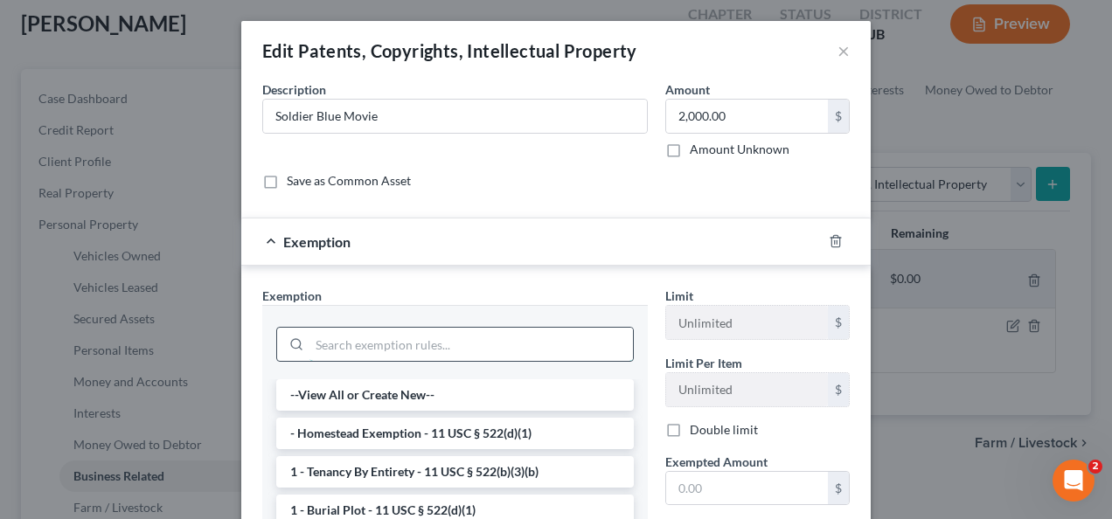
click at [538, 341] on input "search" at bounding box center [470, 344] width 323 height 33
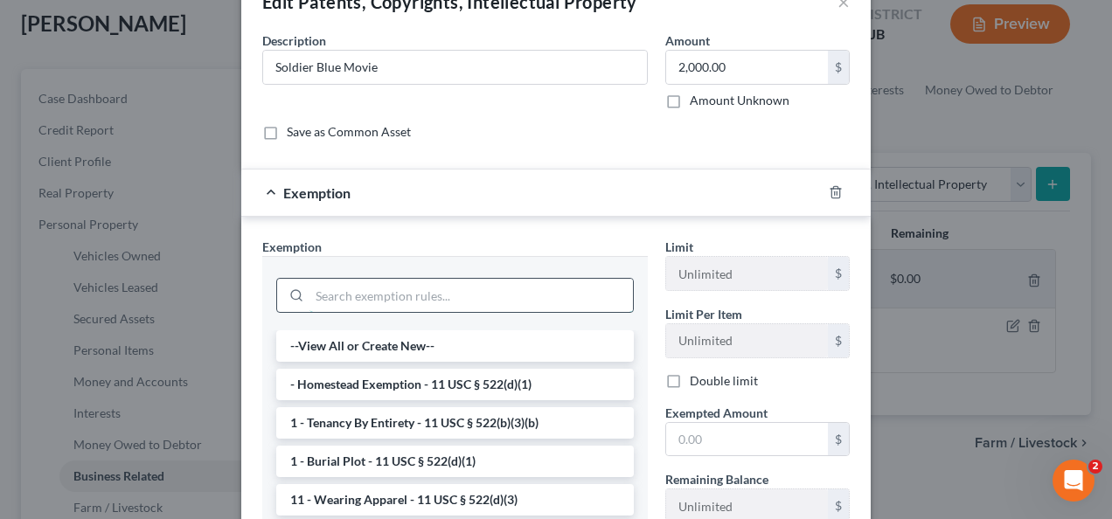
scroll to position [77, 0]
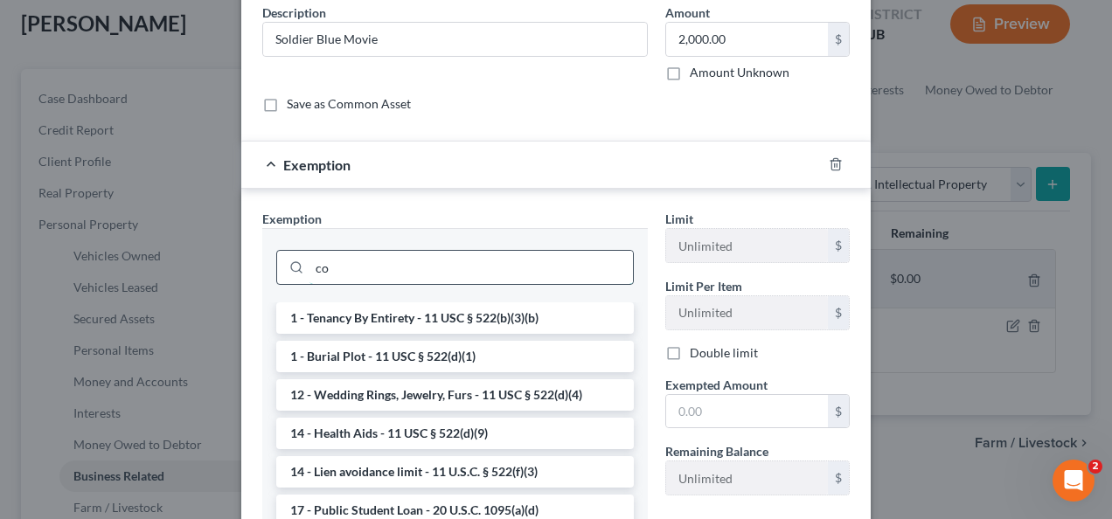
type input "c"
type input "i"
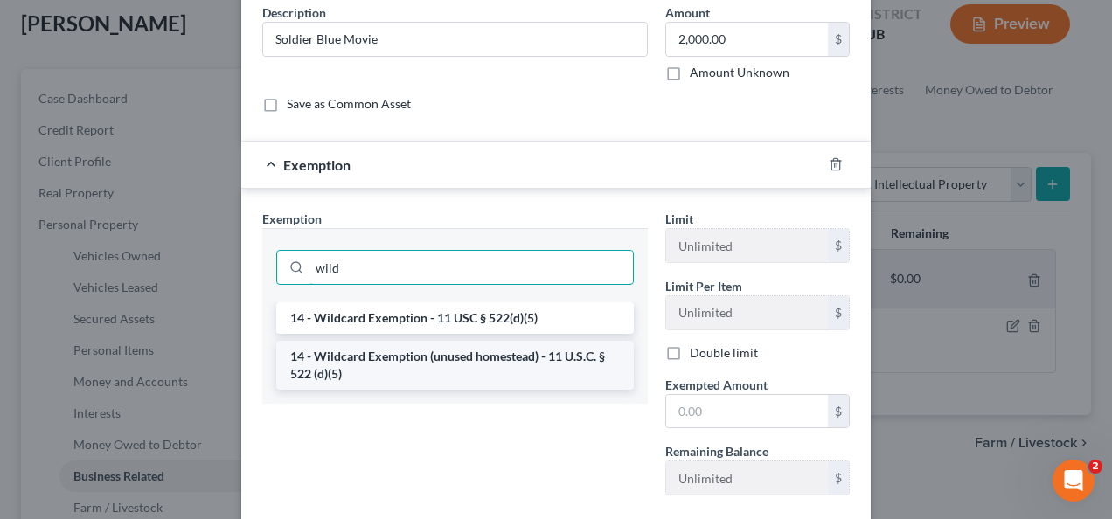
type input "wild"
click at [391, 369] on li "14 - Wildcard Exemption (unused homestead) - 11 U.S.C. § 522 (d)(5)" at bounding box center [454, 365] width 357 height 49
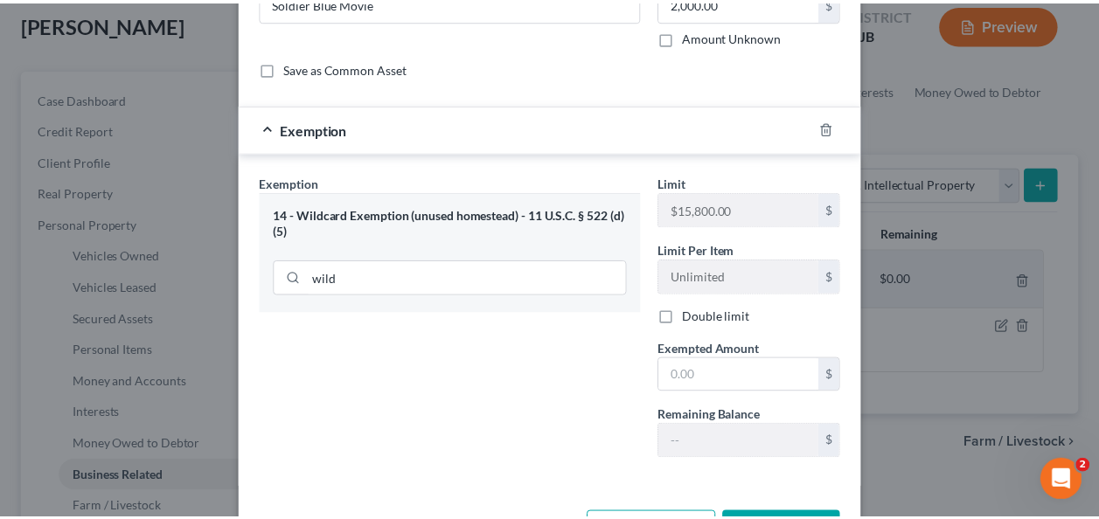
scroll to position [175, 0]
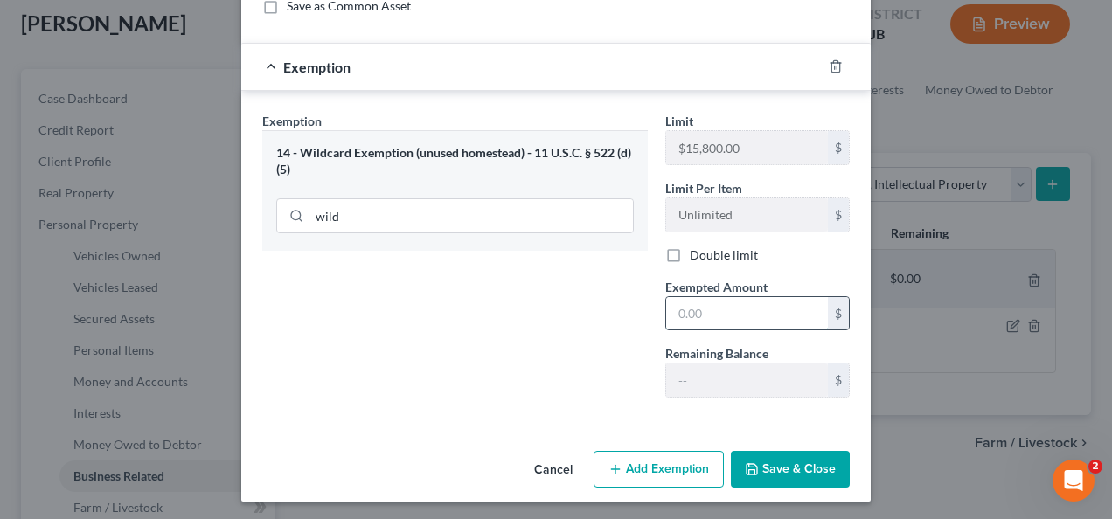
click at [714, 319] on input "text" at bounding box center [747, 313] width 162 height 33
click at [565, 208] on input "wild" at bounding box center [470, 215] width 323 height 33
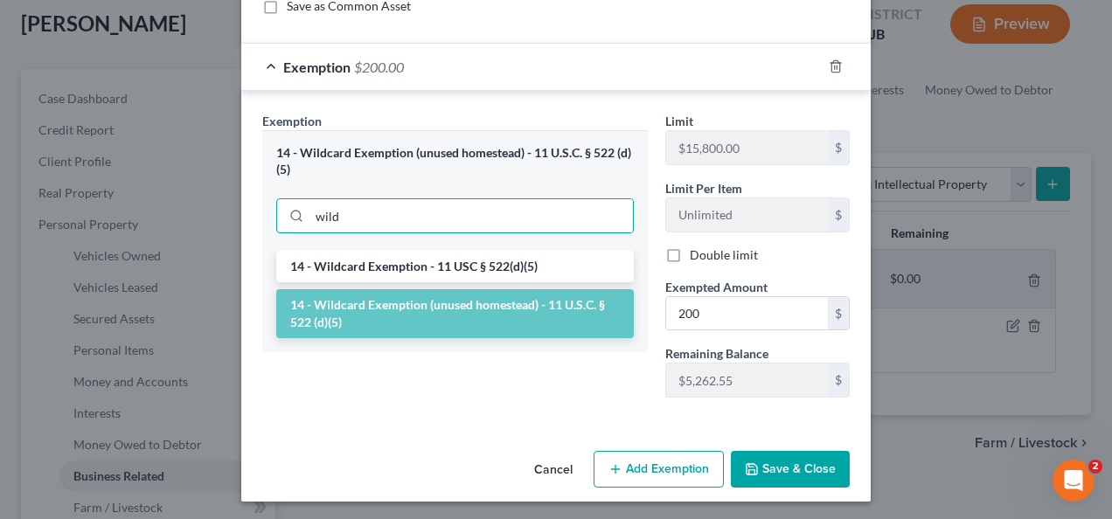
click at [605, 387] on div "Exemption Set must be selected for CA. Exemption * 14 - Wildcard Exemption (unu…" at bounding box center [454, 262] width 403 height 300
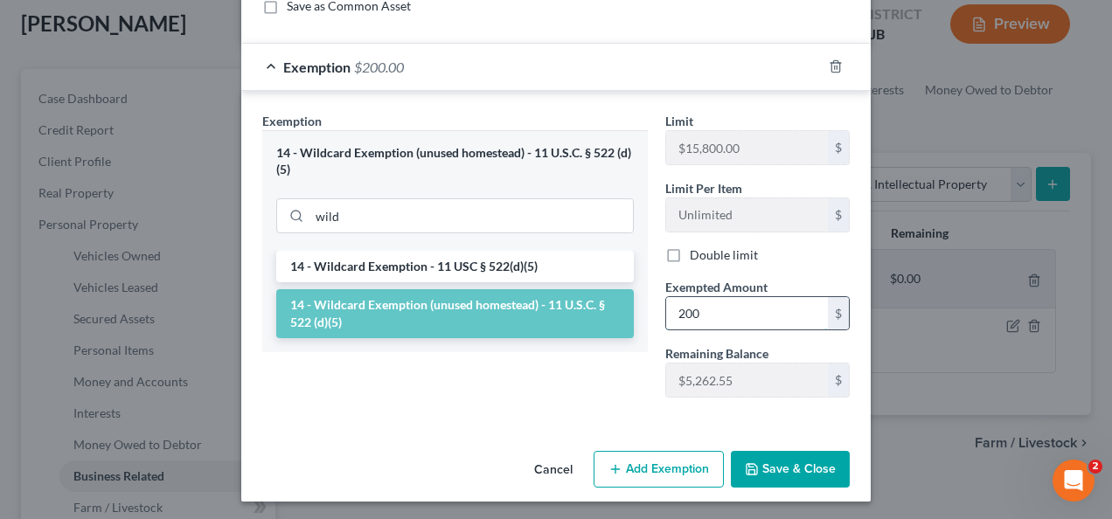
click at [720, 316] on input "200" at bounding box center [747, 313] width 162 height 33
click at [600, 389] on div "Exemption Set must be selected for CA. Exemption * 14 - Wildcard Exemption (unu…" at bounding box center [454, 262] width 403 height 300
click at [697, 319] on input "200" at bounding box center [747, 313] width 162 height 33
type input "0"
type input "2,000"
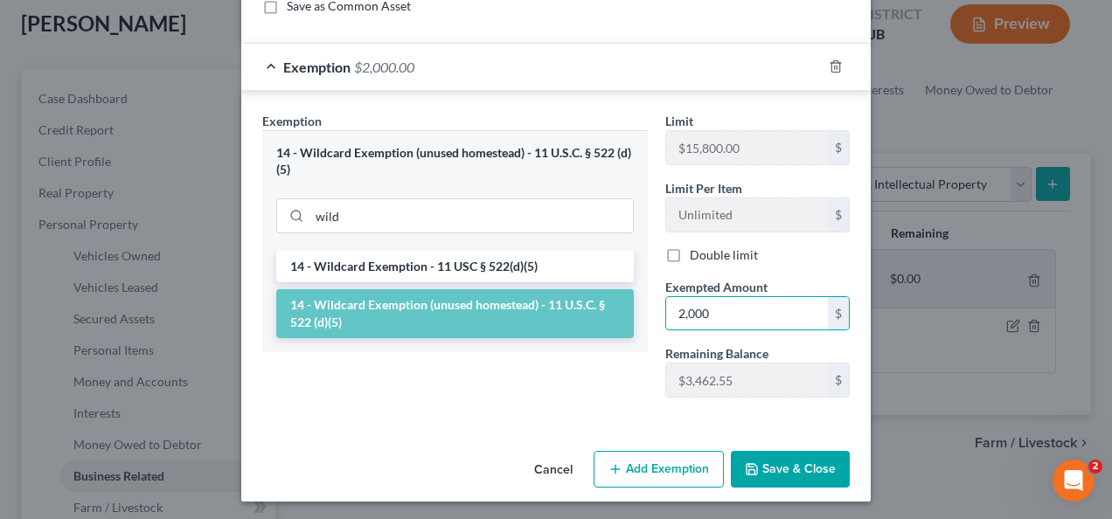
click at [792, 470] on button "Save & Close" at bounding box center [790, 469] width 119 height 37
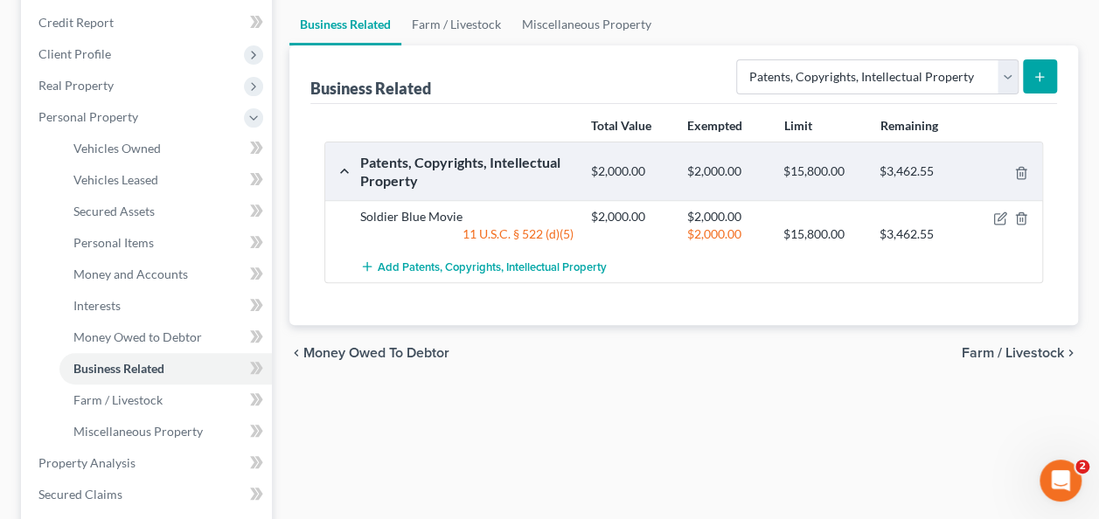
scroll to position [345, 0]
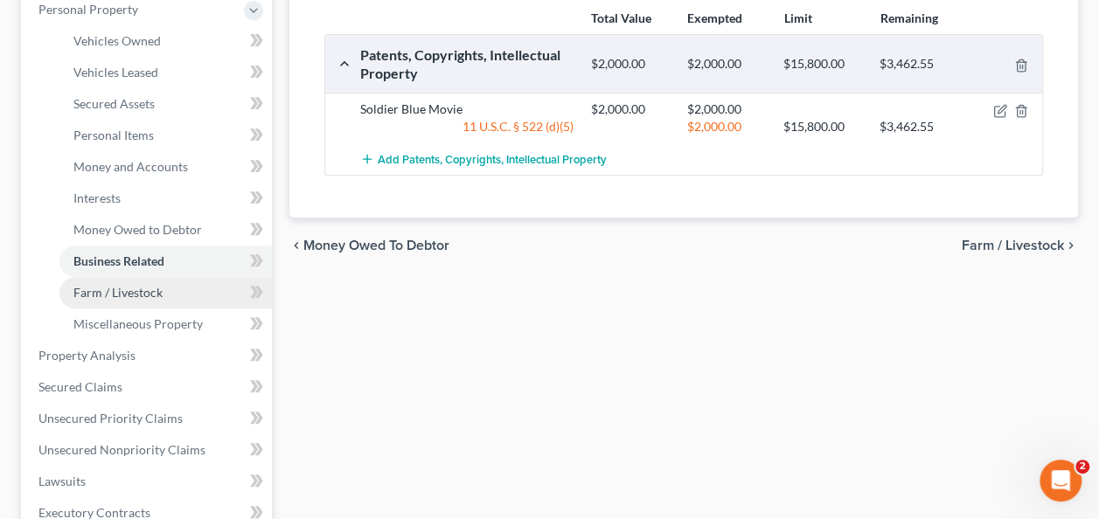
click at [163, 299] on link "Farm / Livestock" at bounding box center [165, 292] width 212 height 31
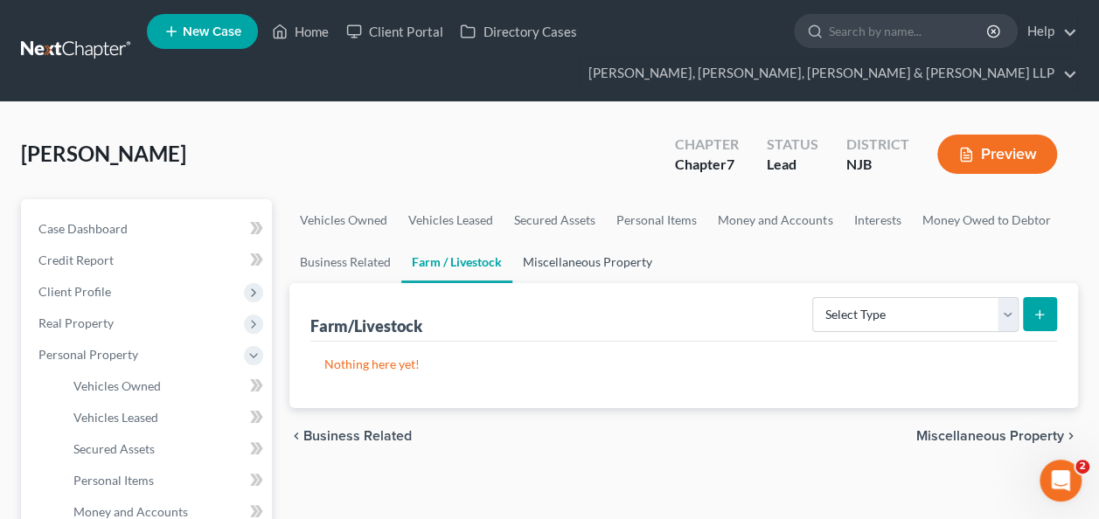
click at [577, 274] on link "Miscellaneous Property" at bounding box center [587, 262] width 150 height 42
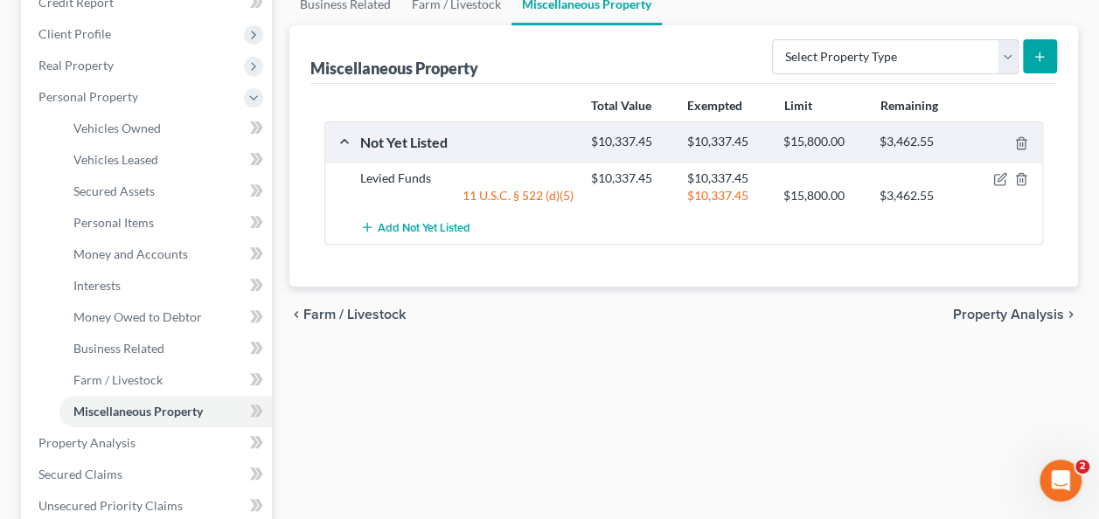
scroll to position [220, 0]
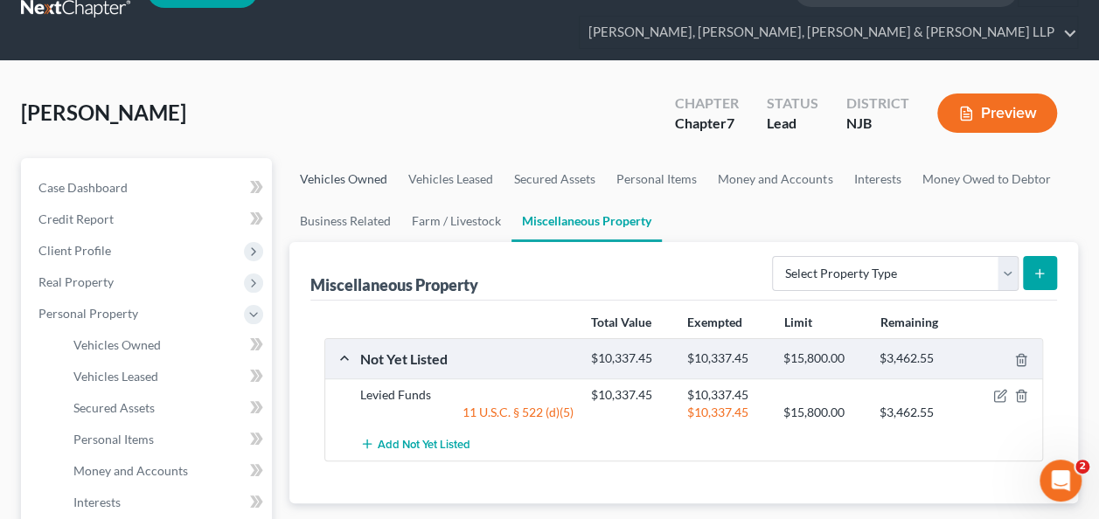
click at [327, 173] on link "Vehicles Owned" at bounding box center [343, 179] width 108 height 42
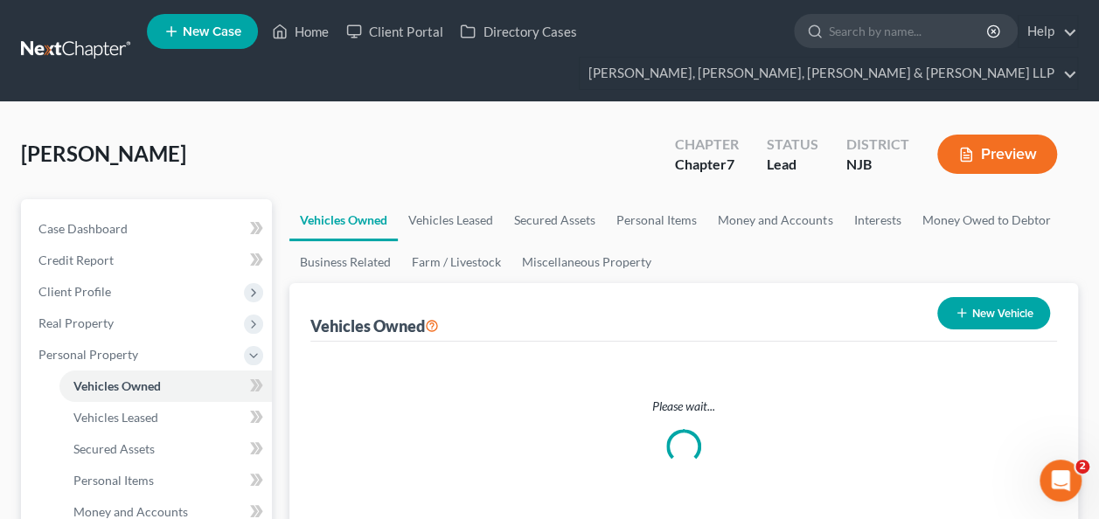
click at [410, 176] on div "[PERSON_NAME] Upgraded Chapter Chapter 7 Status [GEOGRAPHIC_DATA] NJB Preview" at bounding box center [549, 161] width 1057 height 76
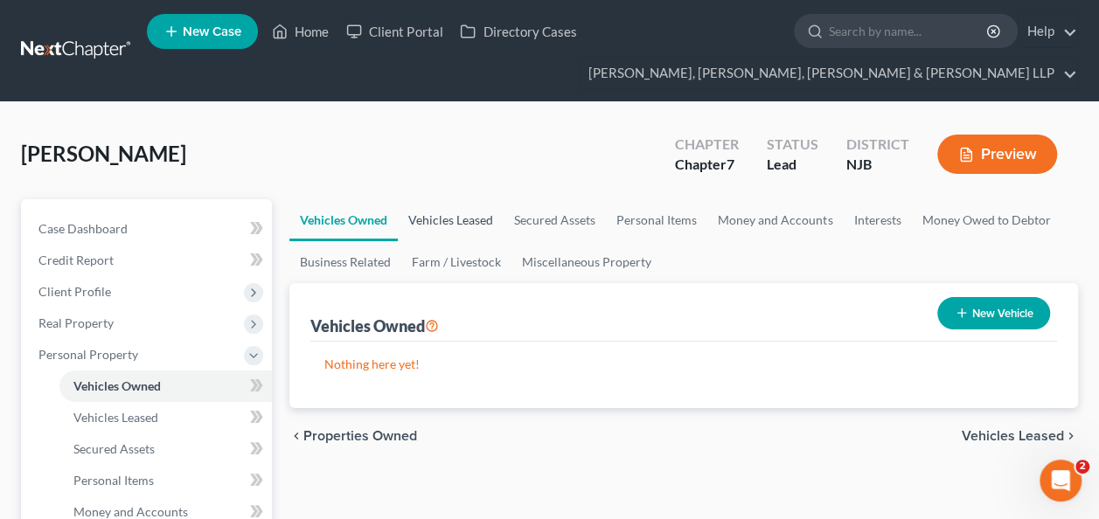
click at [448, 224] on link "Vehicles Leased" at bounding box center [451, 220] width 106 height 42
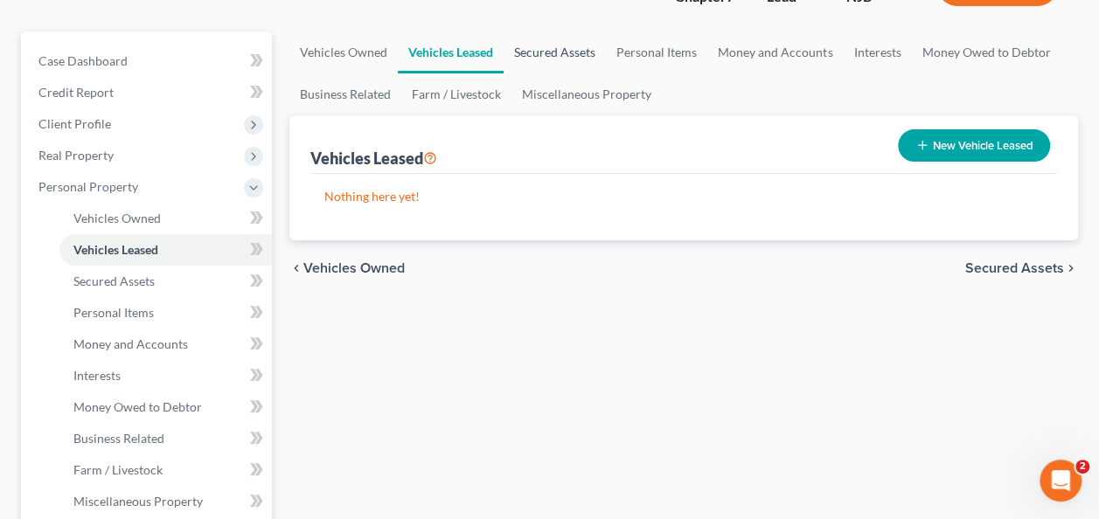
click at [556, 70] on link "Secured Assets" at bounding box center [554, 52] width 102 height 42
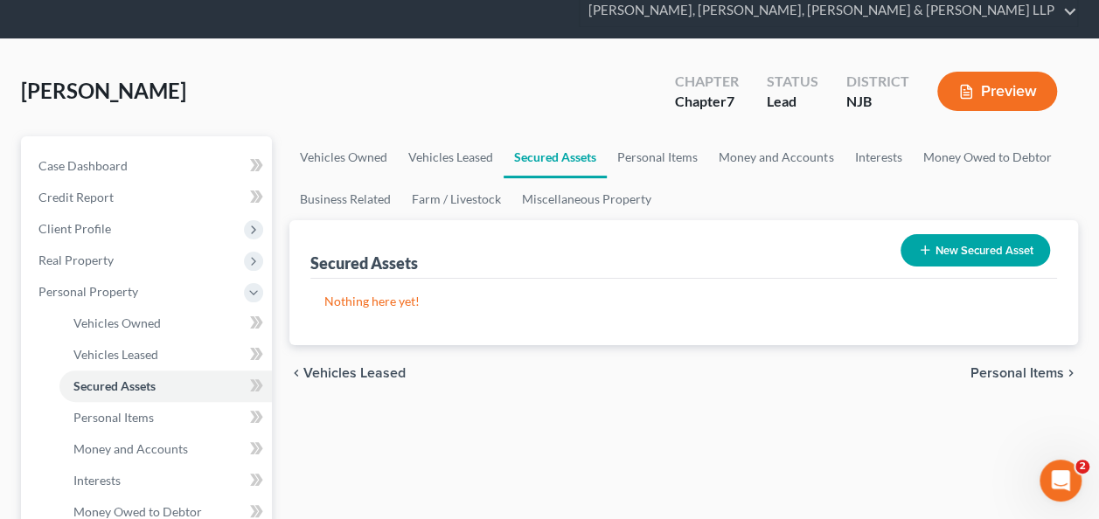
scroll to position [187, 0]
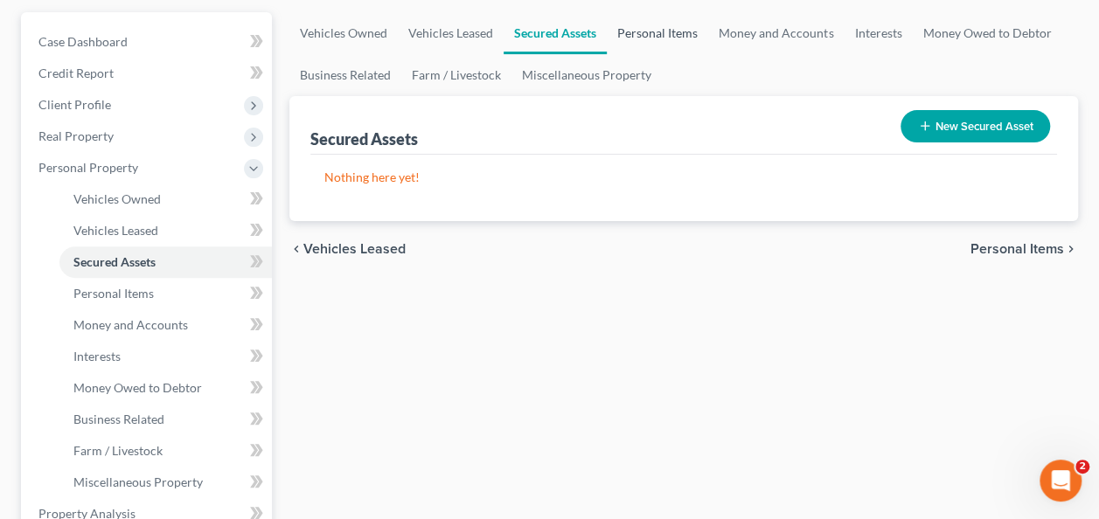
click at [652, 40] on link "Personal Items" at bounding box center [657, 33] width 101 height 42
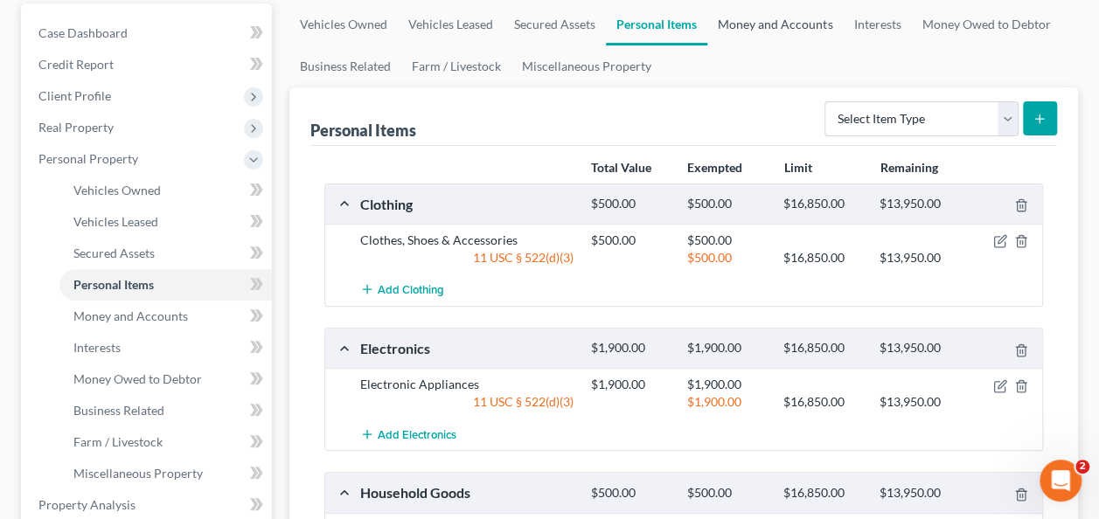
click at [775, 33] on link "Money and Accounts" at bounding box center [774, 24] width 135 height 42
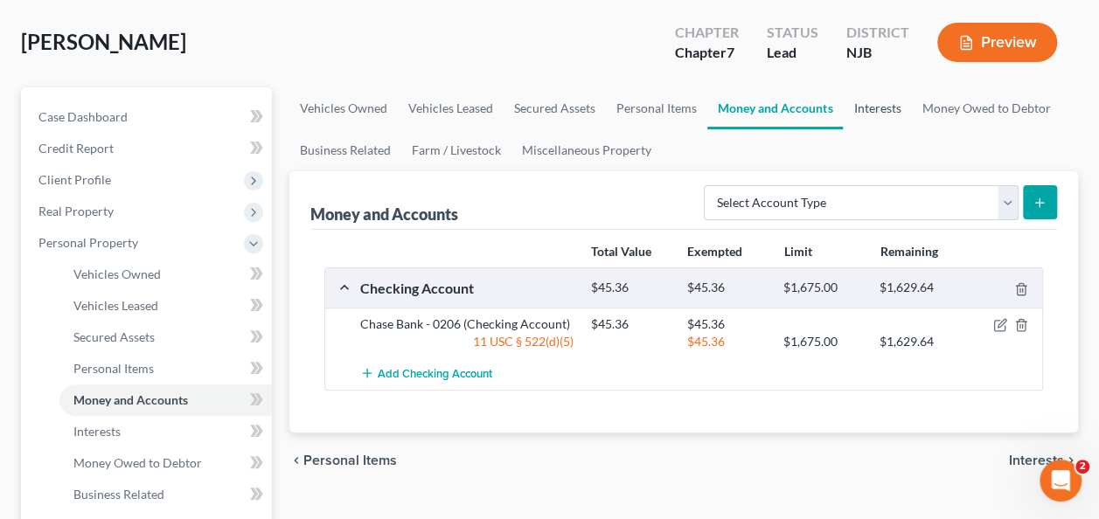
click at [877, 99] on link "Interests" at bounding box center [877, 108] width 68 height 42
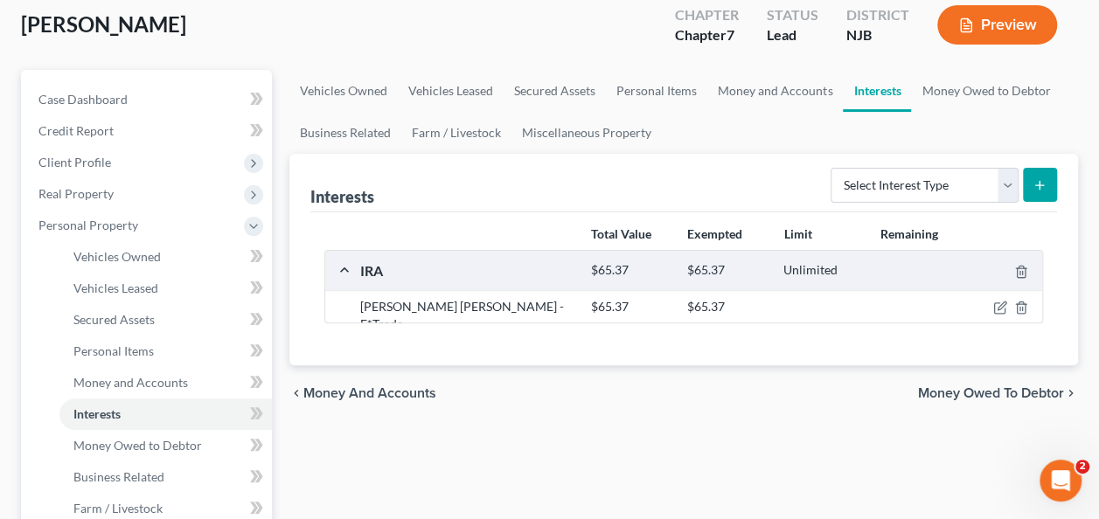
scroll to position [217, 0]
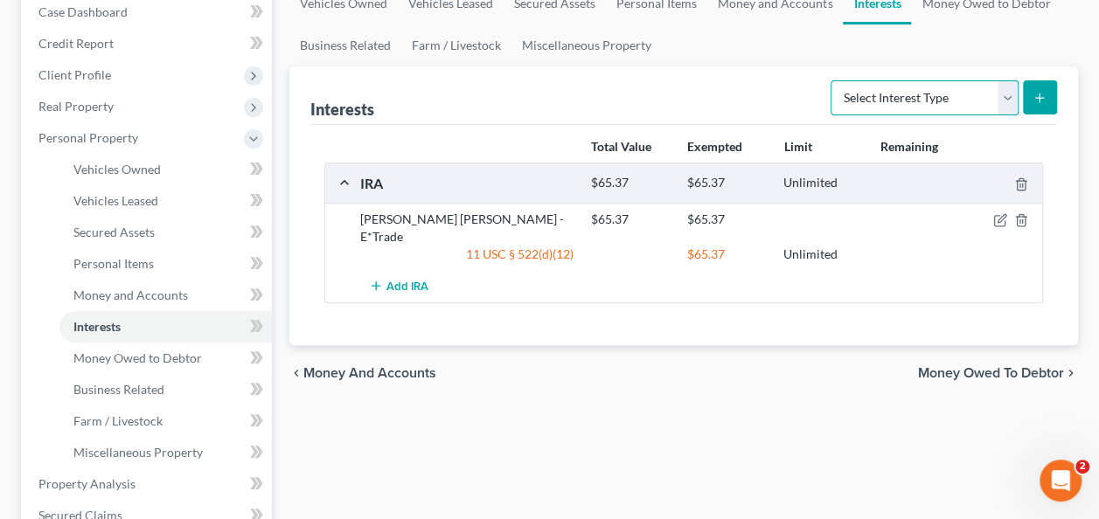
click at [1008, 94] on select "Select Interest Type 401K Annuity Bond Education IRA Government Bond Government…" at bounding box center [924, 97] width 188 height 35
click at [995, 94] on select "Select Interest Type 401K Annuity Bond Education IRA Government Bond Government…" at bounding box center [924, 97] width 188 height 35
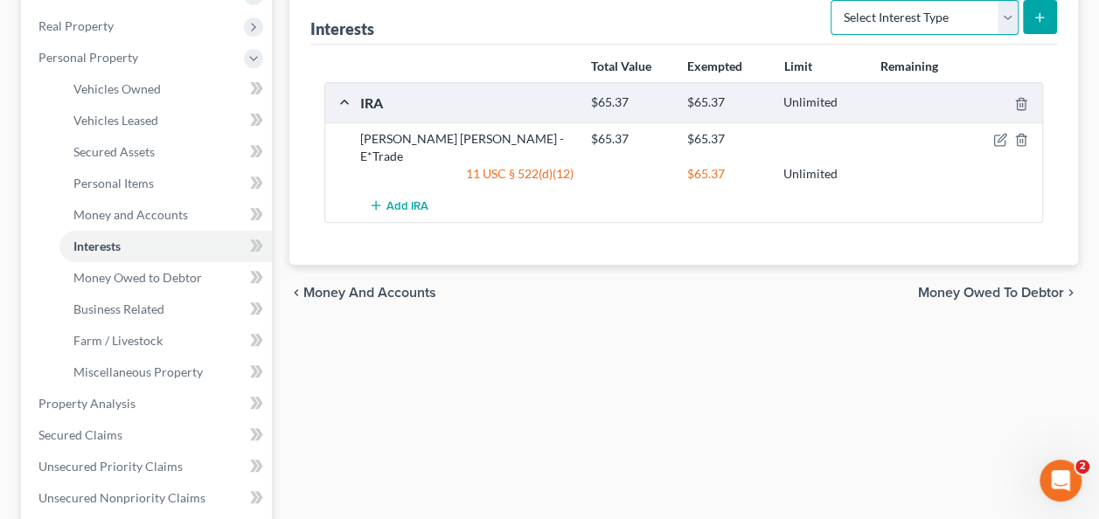
scroll to position [298, 0]
click at [1012, 19] on select "Select Interest Type 401K Annuity Bond Education IRA Government Bond Government…" at bounding box center [924, 16] width 188 height 35
click at [1000, 20] on select "Select Interest Type 401K Annuity Bond Education IRA Government Bond Government…" at bounding box center [924, 16] width 188 height 35
click at [769, 350] on div "Vehicles Owned Vehicles Leased Secured Assets Personal Items Money and Accounts…" at bounding box center [684, 405] width 806 height 1009
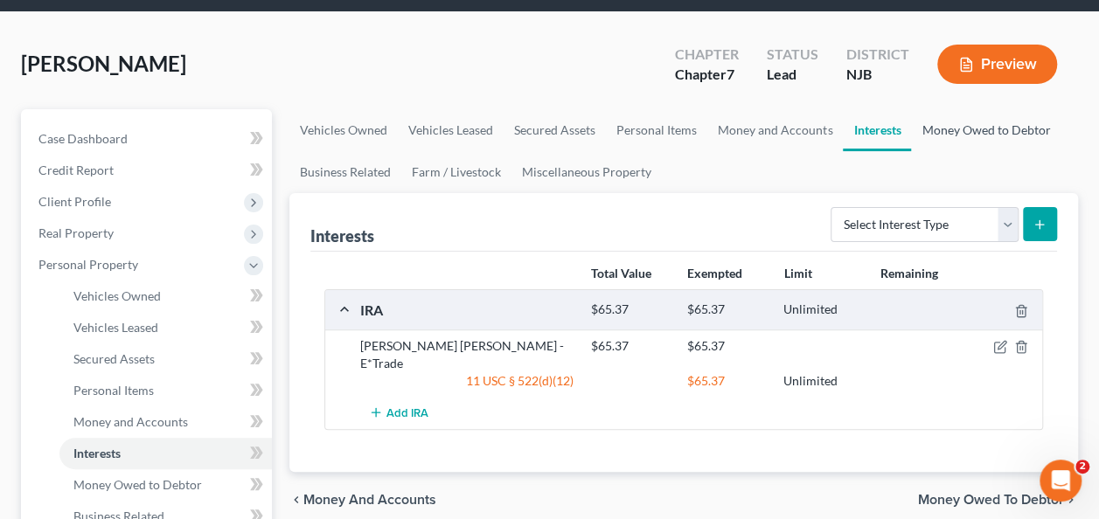
click at [996, 121] on link "Money Owed to Debtor" at bounding box center [985, 130] width 149 height 42
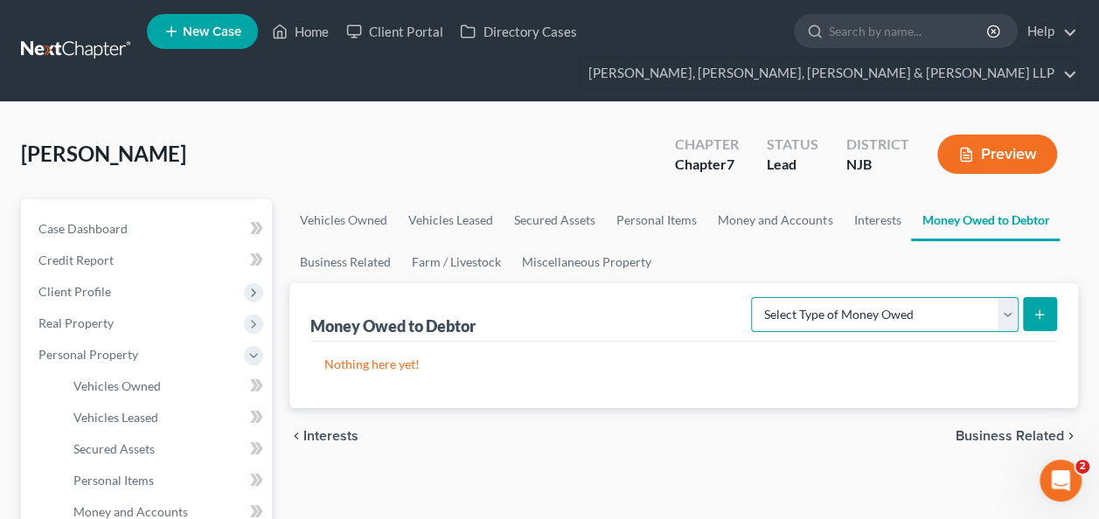
click at [871, 320] on select "Select Type of Money Owed Accounts Receivable Alimony Child Support Claims Agai…" at bounding box center [884, 314] width 267 height 35
click at [791, 395] on div "Nothing here yet!" at bounding box center [683, 375] width 746 height 66
click at [598, 280] on link "Miscellaneous Property" at bounding box center [586, 262] width 150 height 42
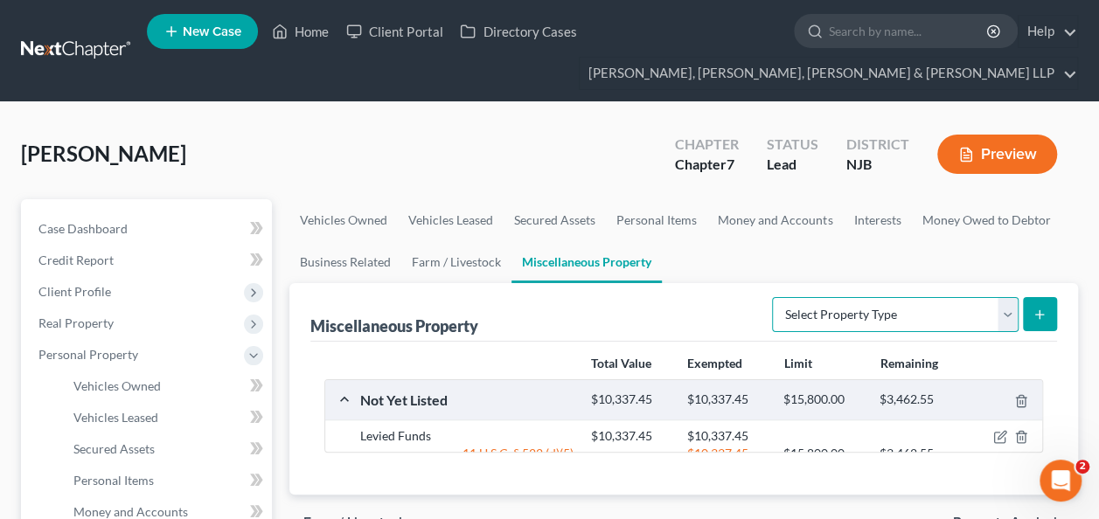
click at [897, 327] on select "Select Property Type Assigned for Creditor Benefit [DATE] Holding for Another N…" at bounding box center [895, 314] width 246 height 35
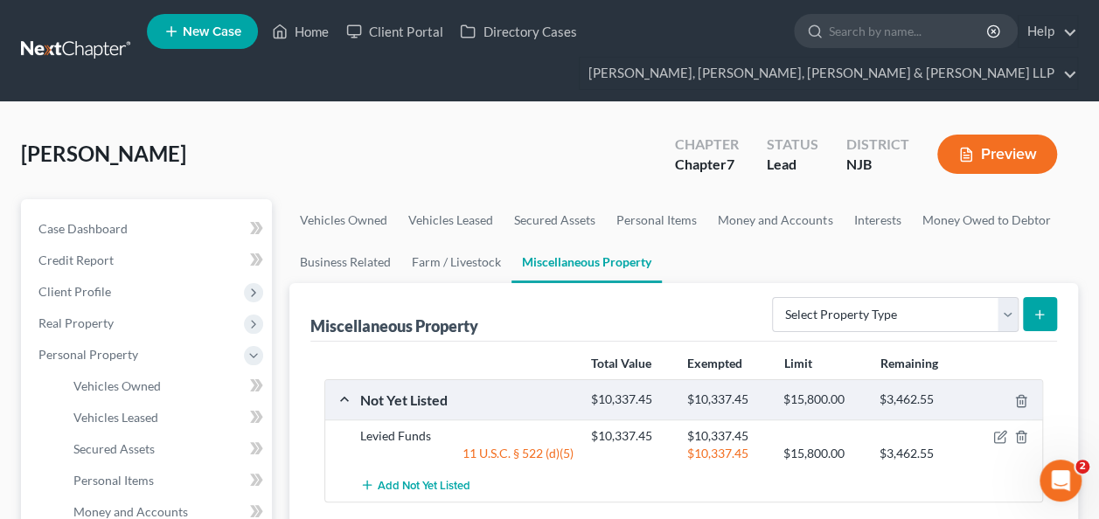
click at [696, 336] on div "Miscellaneous Property Select Property Type Assigned for Creditor Benefit [DATE…" at bounding box center [683, 312] width 746 height 59
click at [357, 226] on link "Vehicles Owned" at bounding box center [343, 220] width 108 height 42
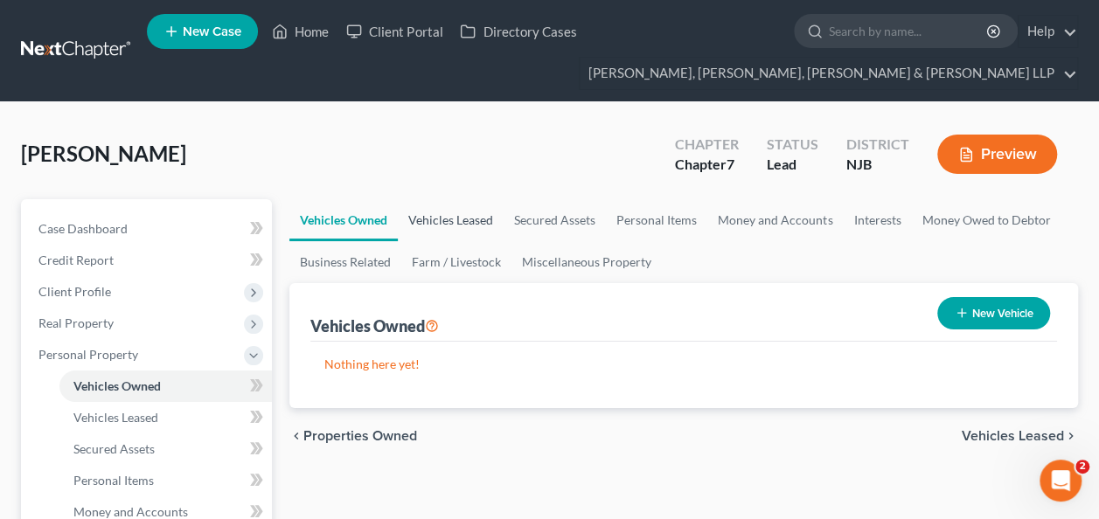
click at [428, 232] on link "Vehicles Leased" at bounding box center [451, 220] width 106 height 42
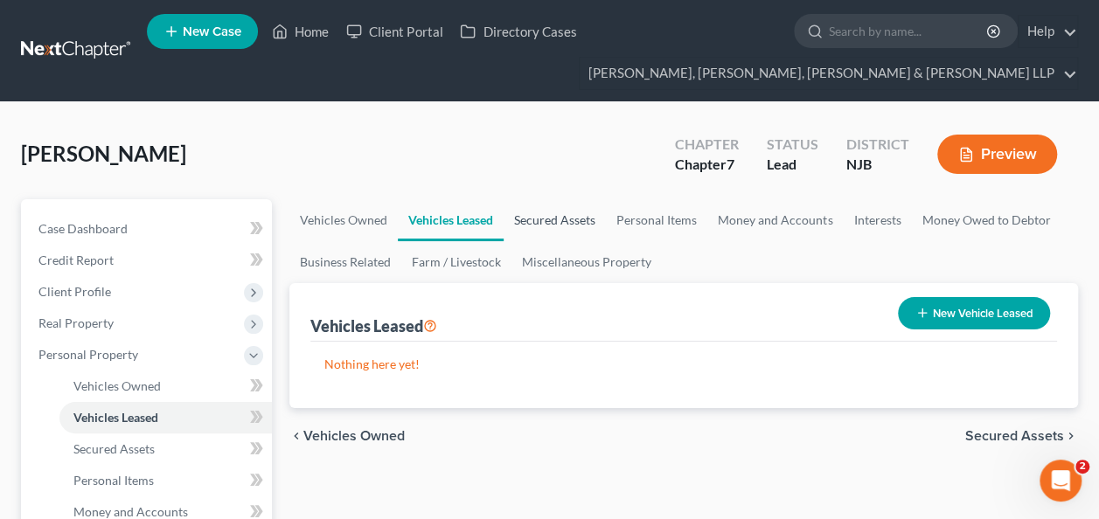
click at [564, 220] on link "Secured Assets" at bounding box center [554, 220] width 102 height 42
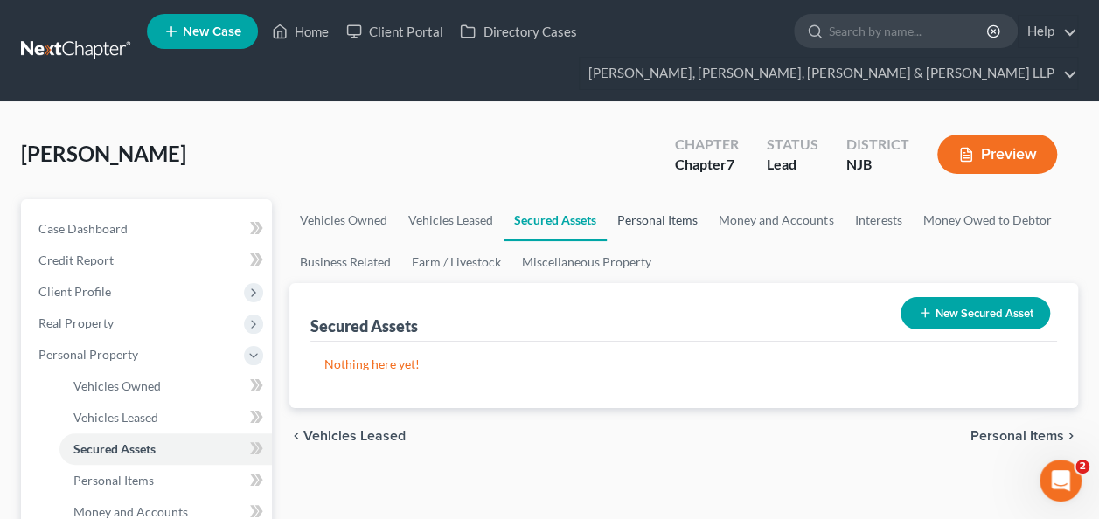
click at [662, 216] on link "Personal Items" at bounding box center [657, 220] width 101 height 42
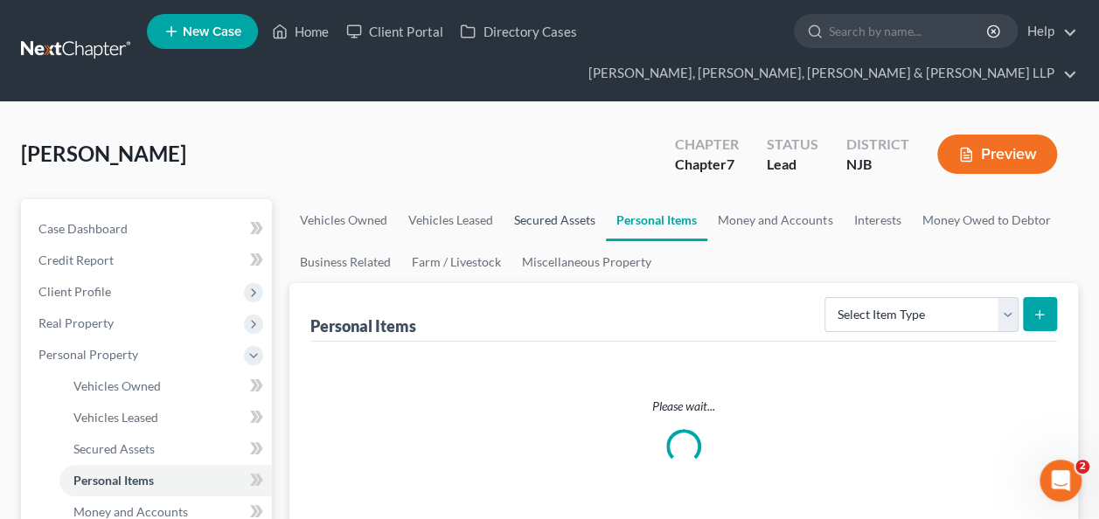
click at [552, 218] on link "Secured Assets" at bounding box center [554, 220] width 102 height 42
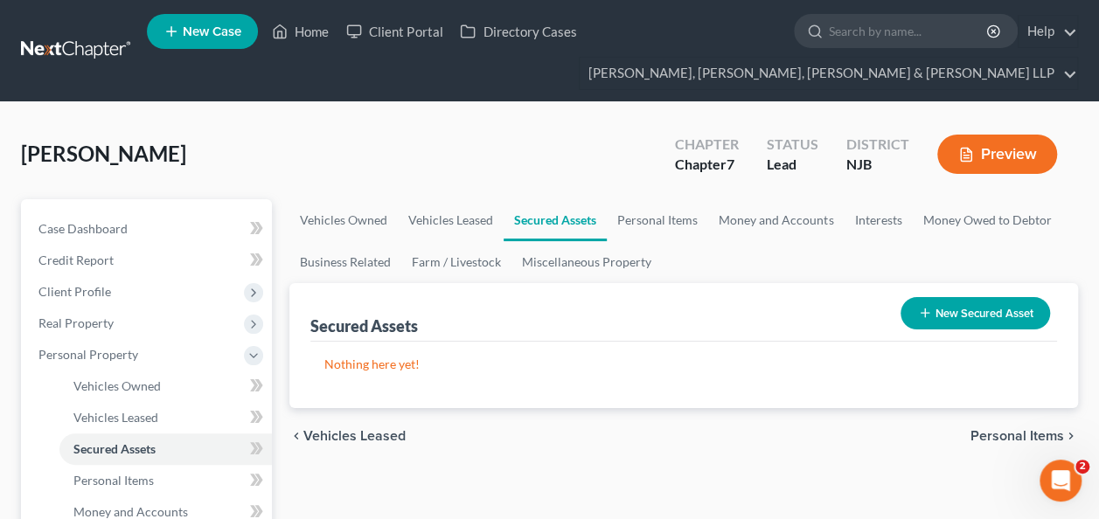
click at [1015, 304] on button "New Secured Asset" at bounding box center [974, 313] width 149 height 32
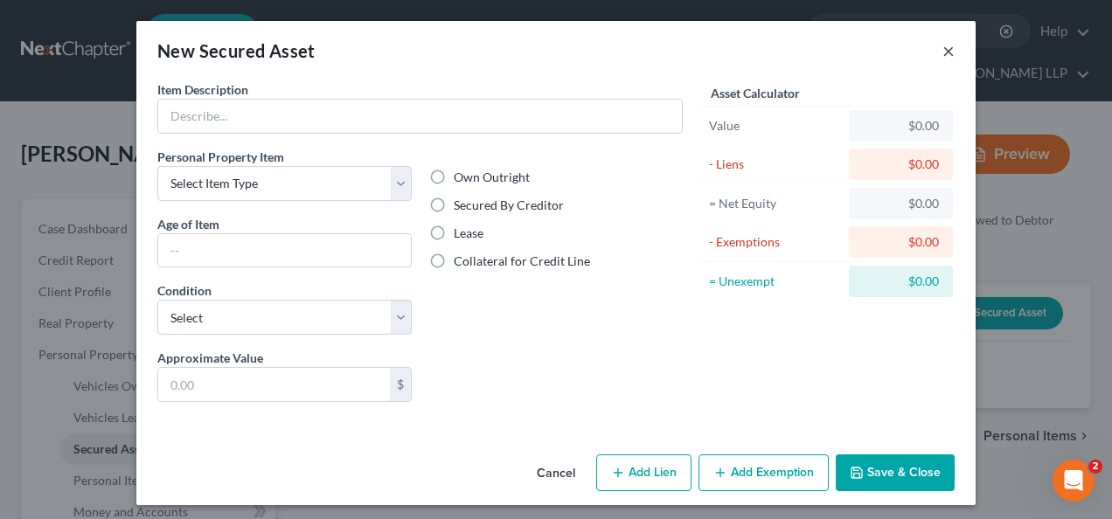
click at [944, 51] on button "×" at bounding box center [948, 50] width 12 height 21
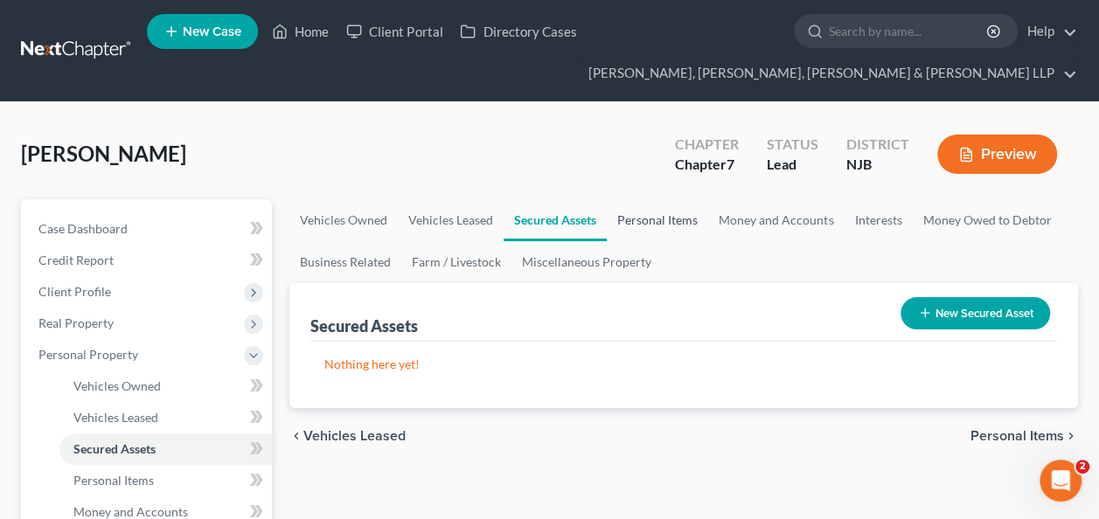
click at [662, 205] on link "Personal Items" at bounding box center [657, 220] width 101 height 42
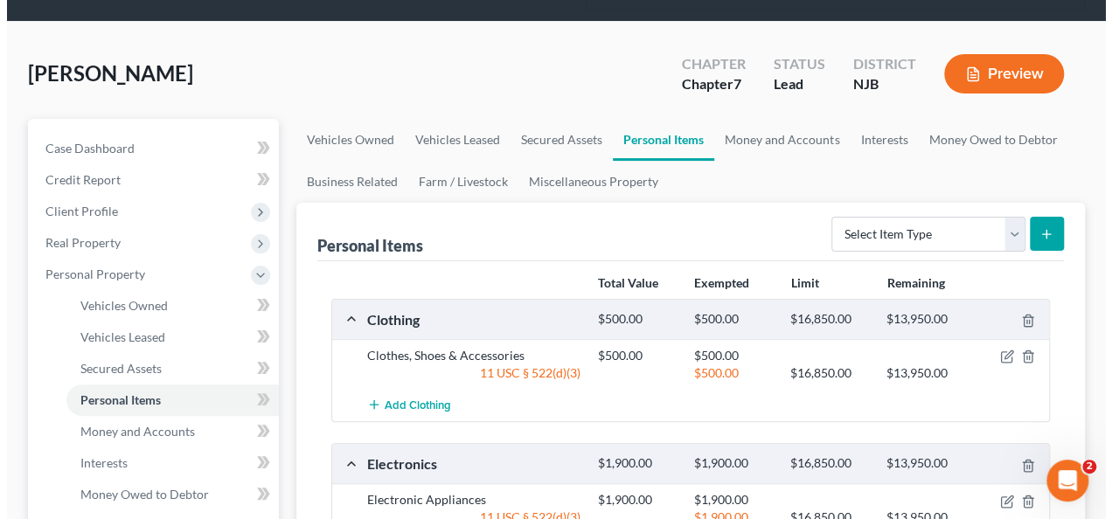
scroll to position [136, 0]
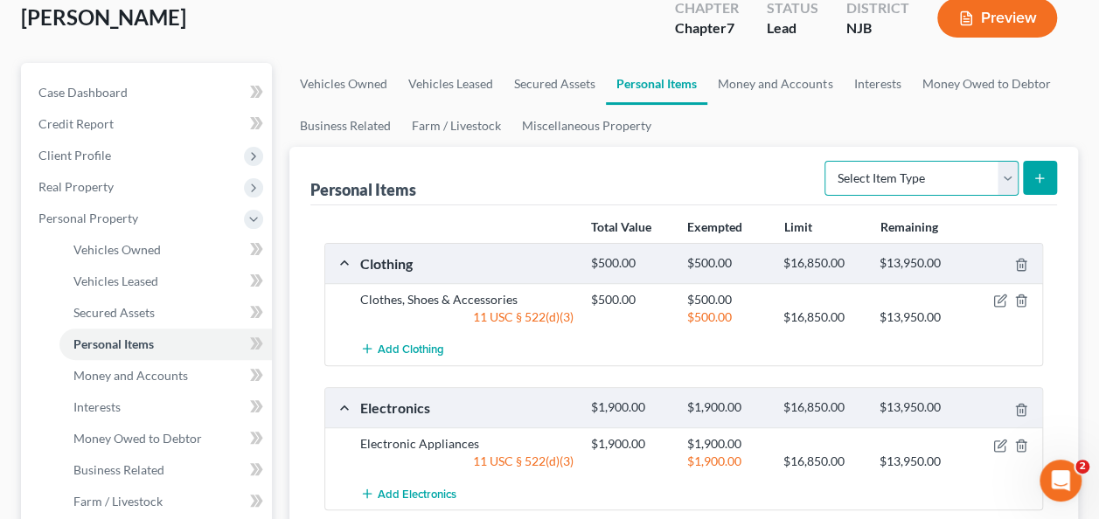
click at [995, 175] on select "Select Item Type Clothing Collectibles Of Value Electronics Firearms Household …" at bounding box center [921, 178] width 194 height 35
select select "sports_and_hobby_equipment"
click at [827, 161] on select "Select Item Type Clothing Collectibles Of Value Electronics Firearms Household …" at bounding box center [921, 178] width 194 height 35
click at [1045, 186] on button "submit" at bounding box center [1040, 178] width 34 height 34
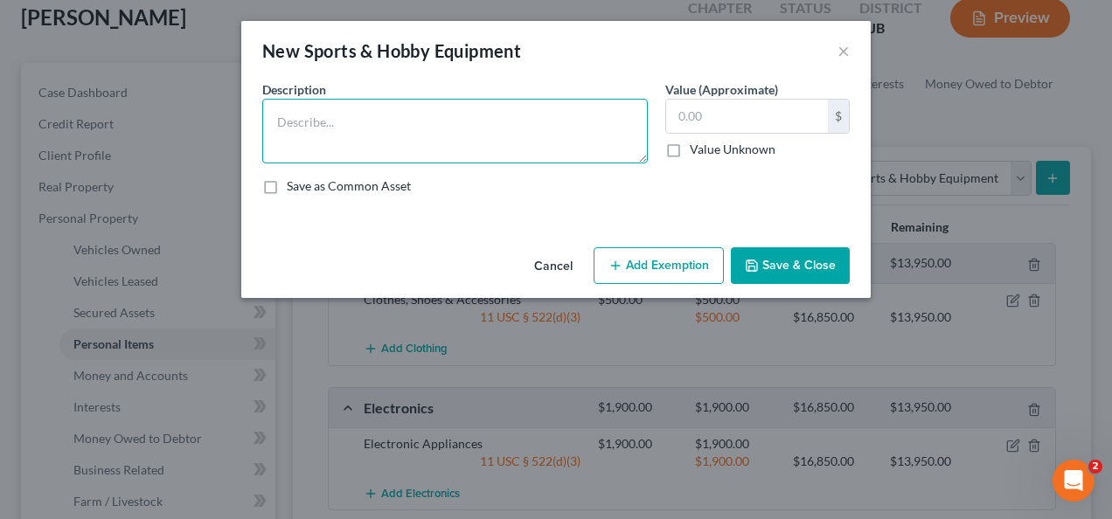
click at [558, 126] on textarea at bounding box center [454, 131] width 385 height 65
click at [414, 114] on textarea "[PERSON_NAME] and Basballs" at bounding box center [454, 131] width 385 height 65
paste textarea "baseball gloves and base"
type textarea "baseball gloves and baseballs"
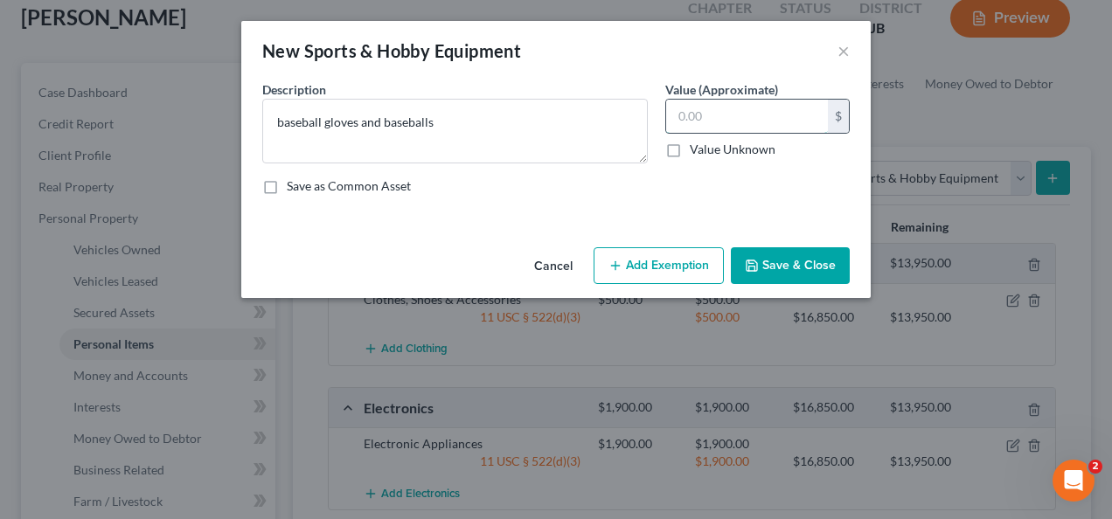
click at [766, 116] on input "text" at bounding box center [747, 116] width 162 height 33
type input "100"
click at [687, 267] on button "Add Exemption" at bounding box center [658, 265] width 130 height 37
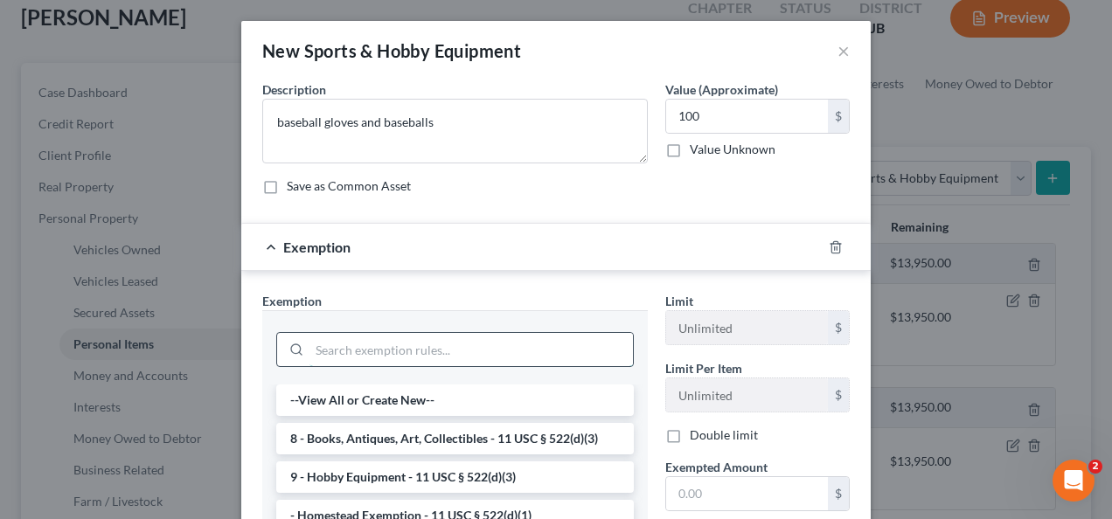
click at [534, 350] on input "search" at bounding box center [470, 349] width 323 height 33
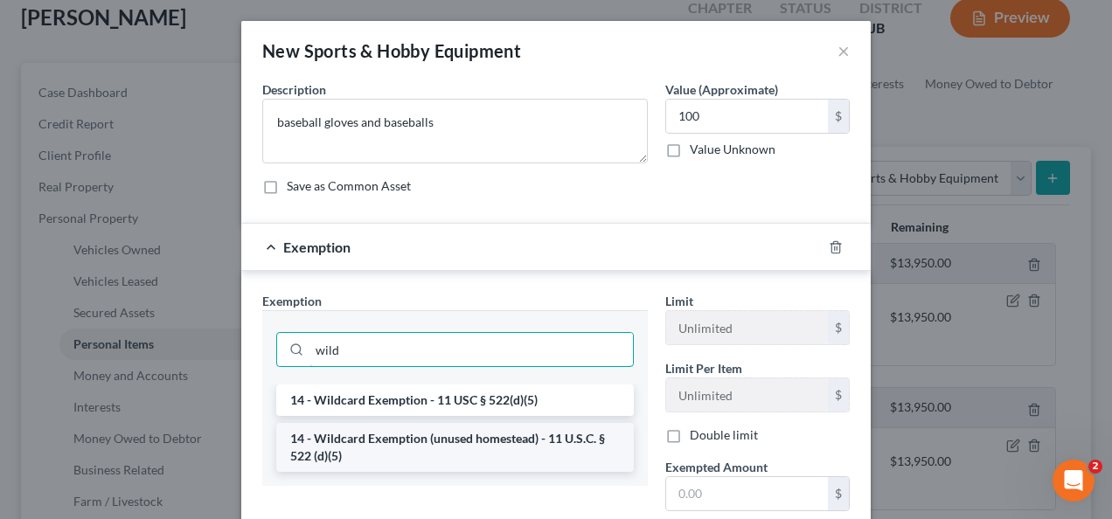
type input "wild"
click at [413, 454] on li "14 - Wildcard Exemption (unused homestead) - 11 U.S.C. § 522 (d)(5)" at bounding box center [454, 447] width 357 height 49
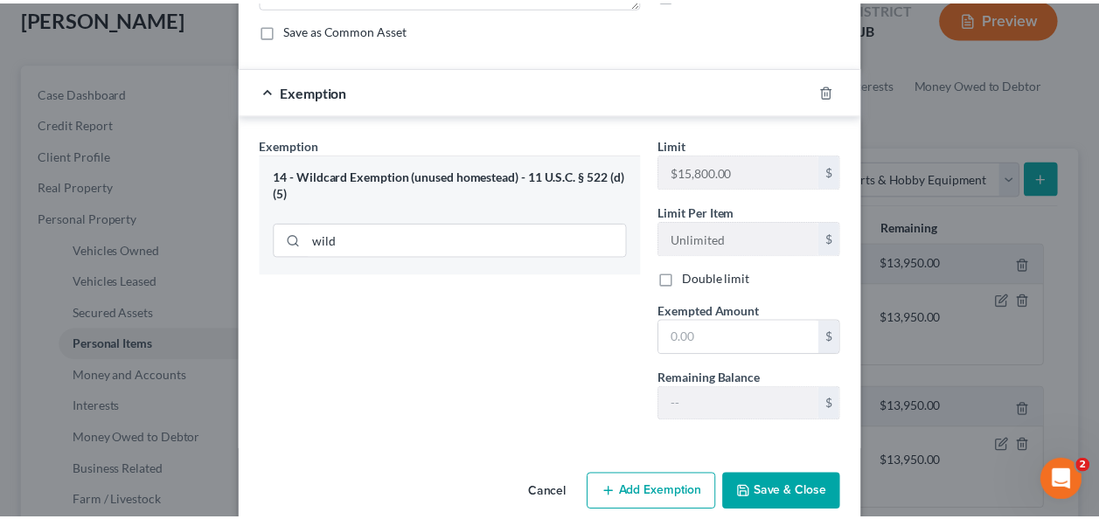
scroll to position [180, 0]
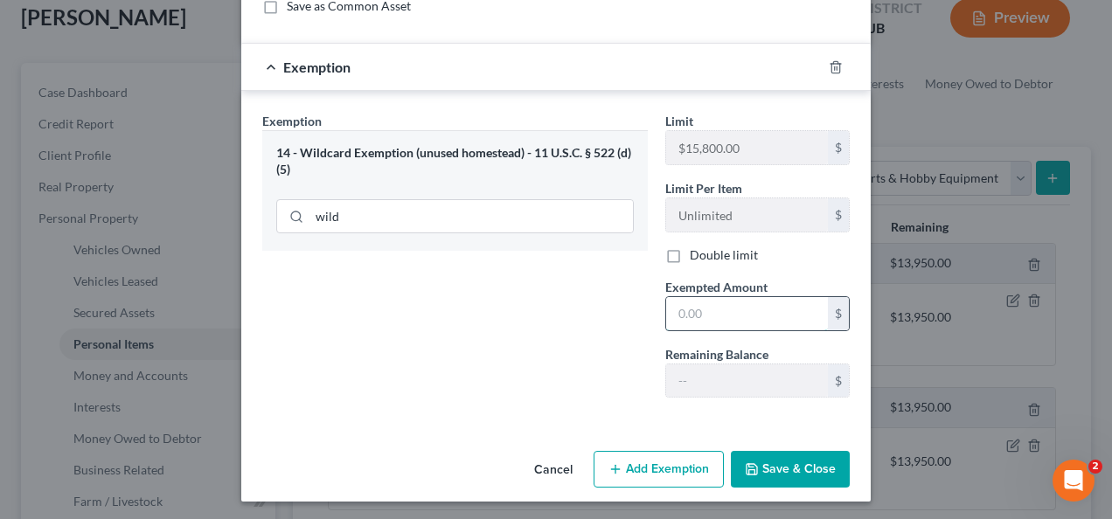
click at [724, 316] on input "text" at bounding box center [747, 313] width 162 height 33
type input "100"
click at [792, 472] on button "Save & Close" at bounding box center [790, 469] width 119 height 37
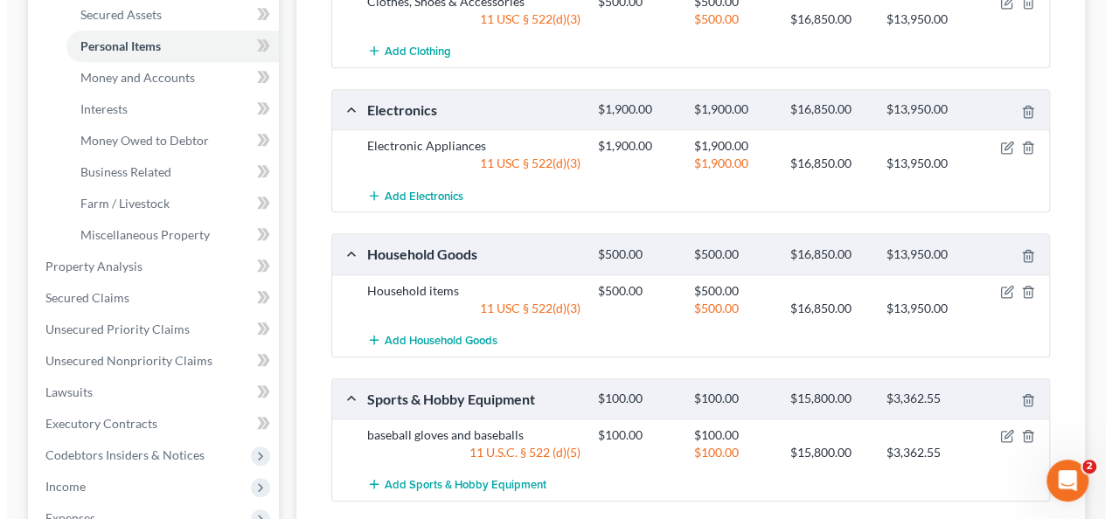
scroll to position [0, 0]
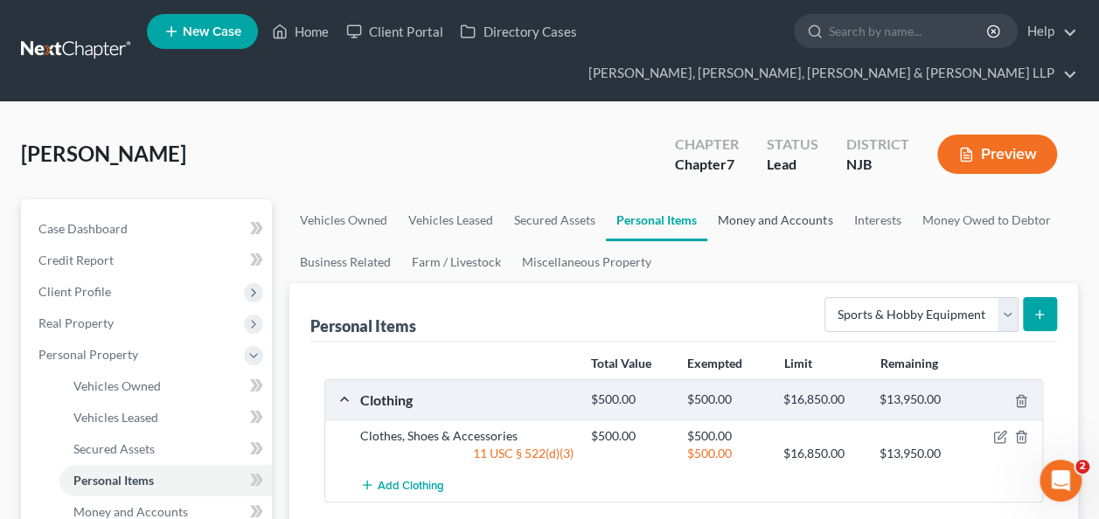
click at [788, 229] on link "Money and Accounts" at bounding box center [774, 220] width 135 height 42
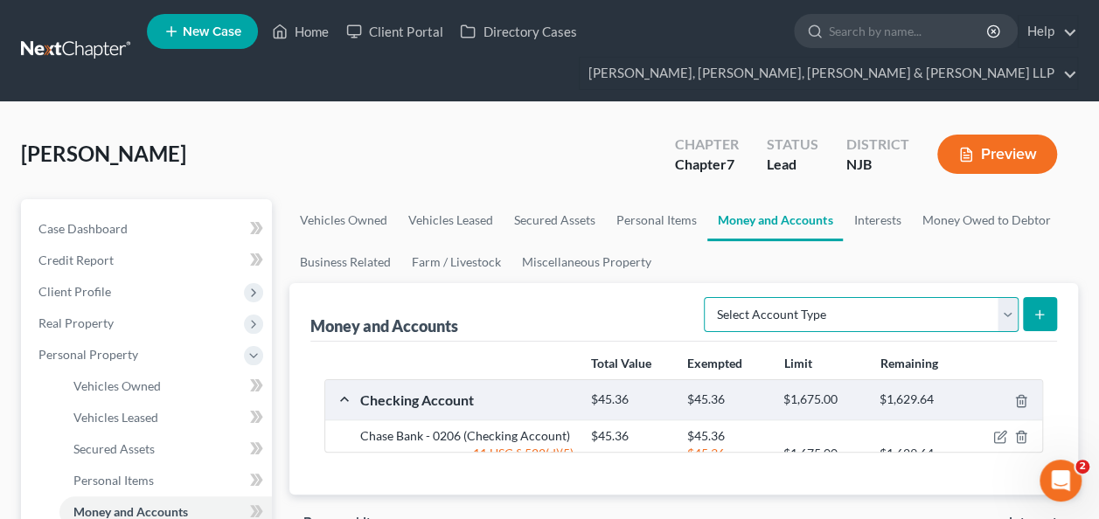
click at [1005, 310] on select "Select Account Type Brokerage Cash on Hand Certificates of Deposit Checking Acc…" at bounding box center [861, 314] width 315 height 35
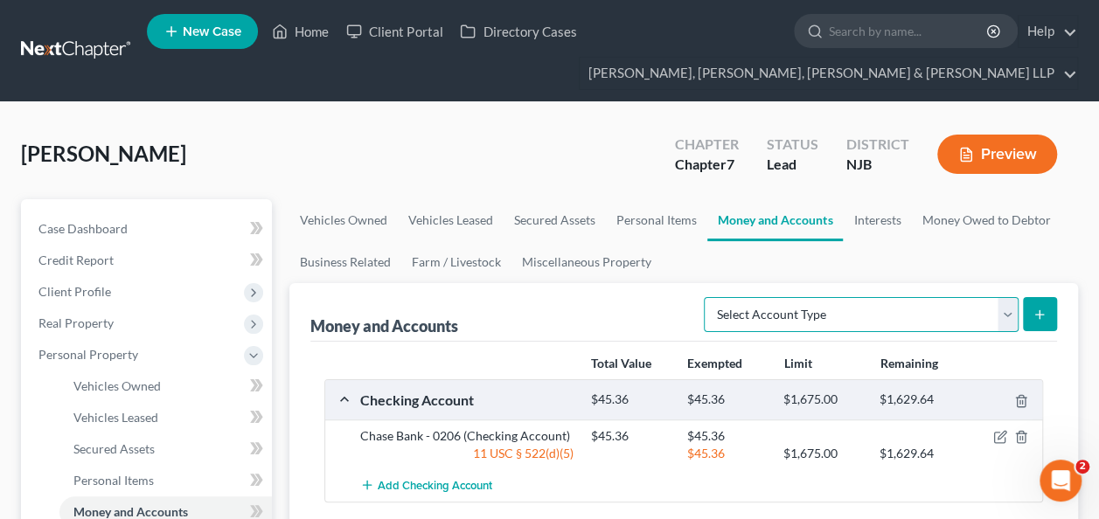
select select "security_deposits"
click at [708, 297] on select "Select Account Type Brokerage Cash on Hand Certificates of Deposit Checking Acc…" at bounding box center [861, 314] width 315 height 35
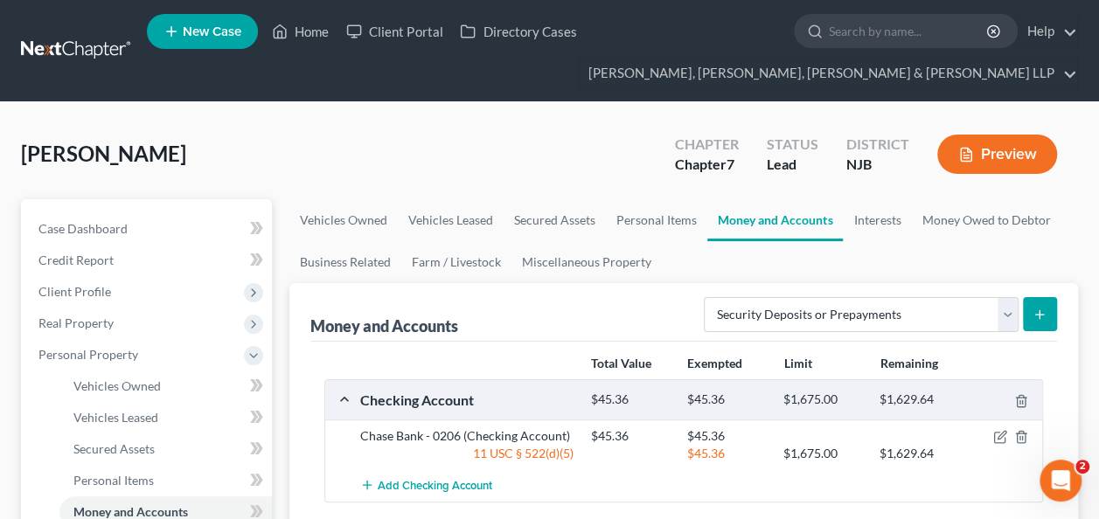
click at [1037, 318] on icon "submit" at bounding box center [1039, 315] width 14 height 14
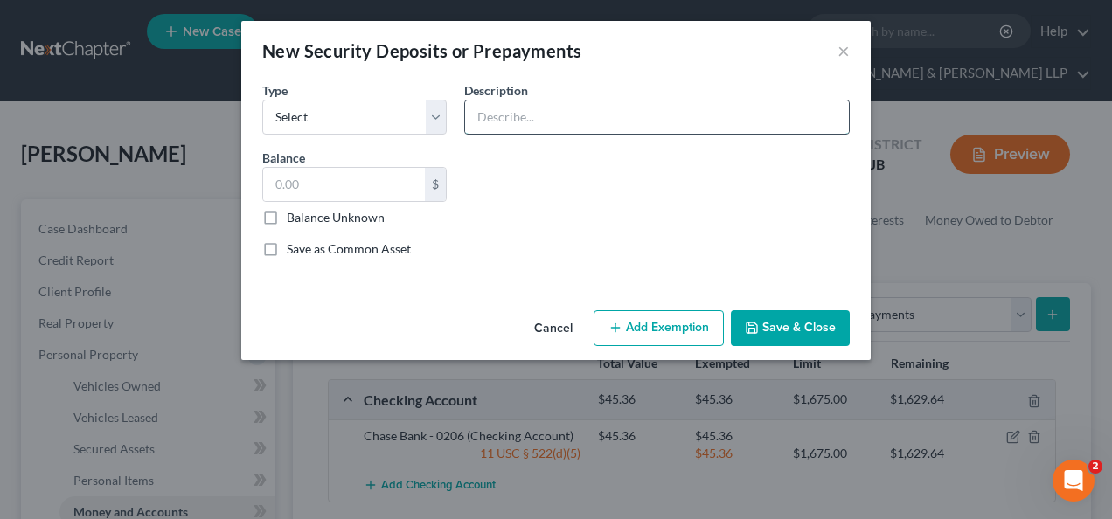
click at [651, 126] on input "text" at bounding box center [657, 117] width 384 height 33
type input "Security Deposit"
click at [427, 115] on select "Select Electric Gas Heating Oil Security Deposit On Rental Unit Prepaid Rent Te…" at bounding box center [354, 117] width 184 height 35
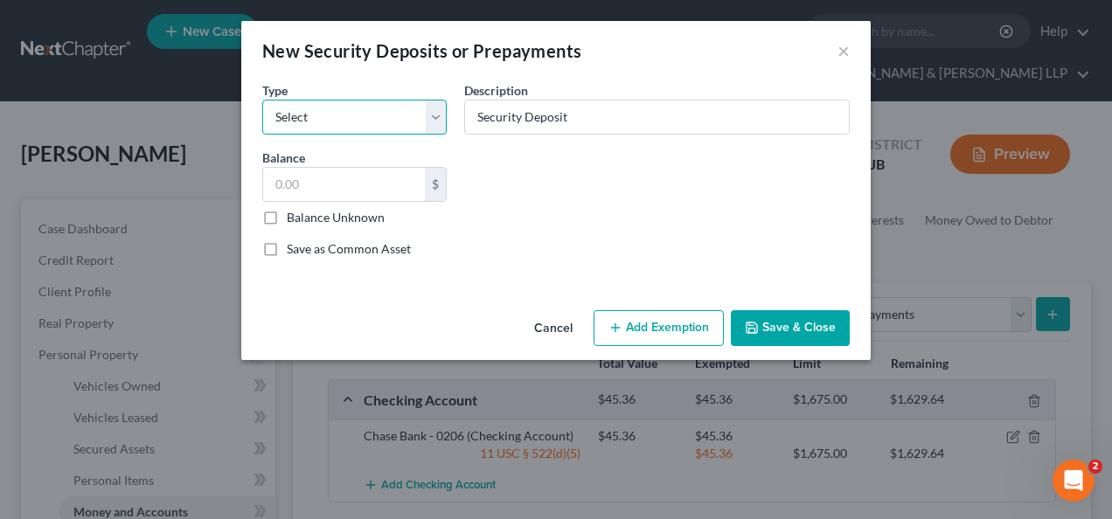
click at [429, 128] on select "Select Electric Gas Heating Oil Security Deposit On Rental Unit Prepaid Rent Te…" at bounding box center [354, 117] width 184 height 35
select select "3"
click at [262, 100] on select "Select Electric Gas Heating Oil Security Deposit On Rental Unit Prepaid Rent Te…" at bounding box center [354, 117] width 184 height 35
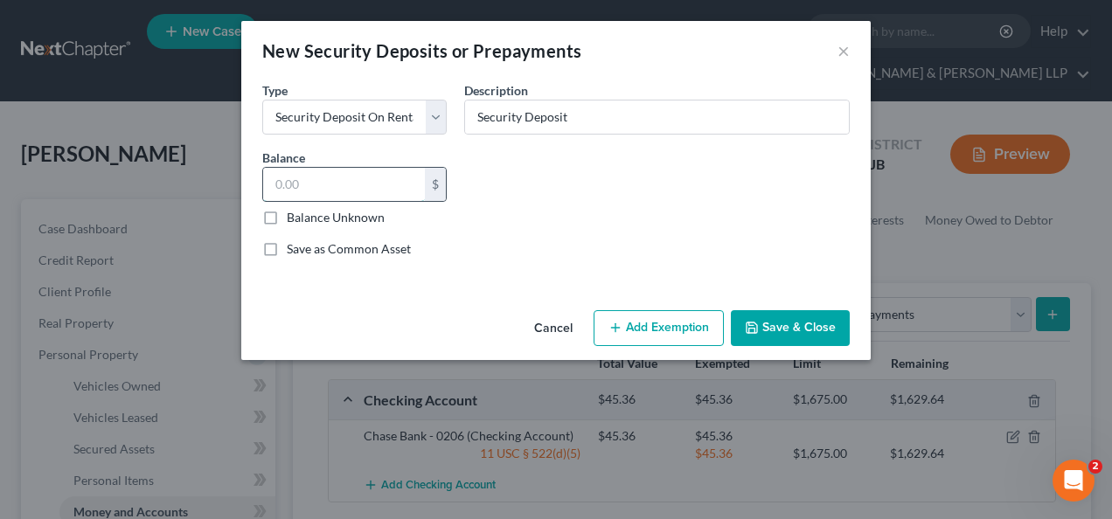
click at [392, 185] on input "text" at bounding box center [344, 184] width 162 height 33
click at [561, 116] on input "Security Deposit" at bounding box center [657, 117] width 384 height 33
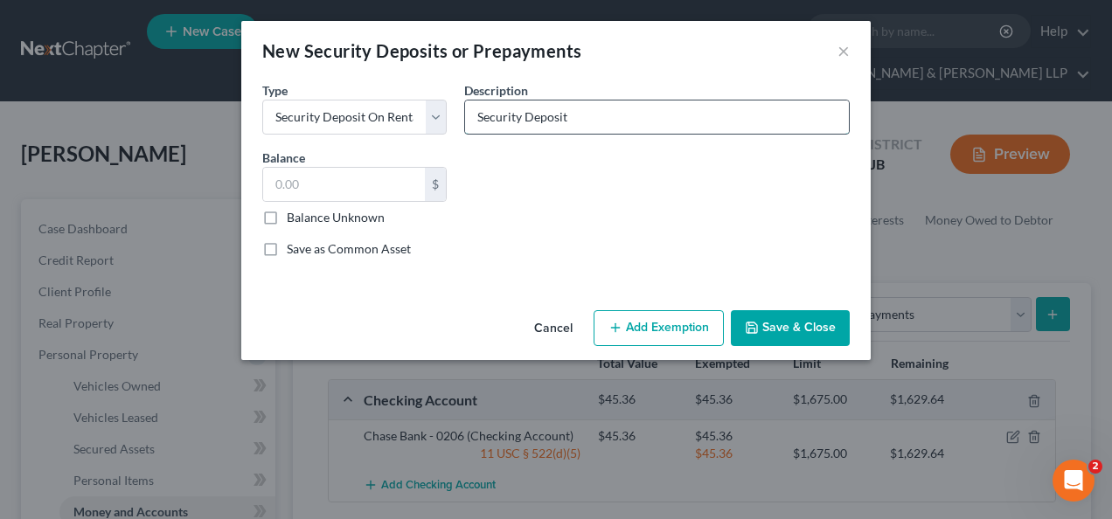
click at [562, 119] on input "Security Deposit" at bounding box center [657, 117] width 384 height 33
click at [552, 115] on input "Security Deposit" at bounding box center [657, 117] width 384 height 33
click at [368, 190] on input "text" at bounding box center [344, 184] width 162 height 33
click at [528, 114] on input "Security Deposit" at bounding box center [657, 117] width 384 height 33
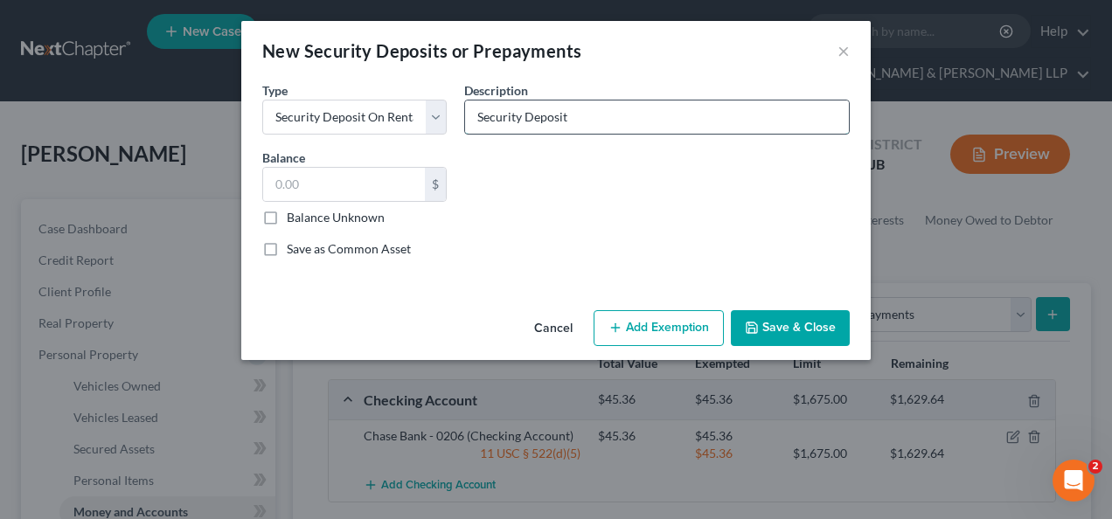
click at [528, 114] on input "Security Deposit" at bounding box center [657, 117] width 384 height 33
click at [378, 180] on input "text" at bounding box center [344, 184] width 162 height 33
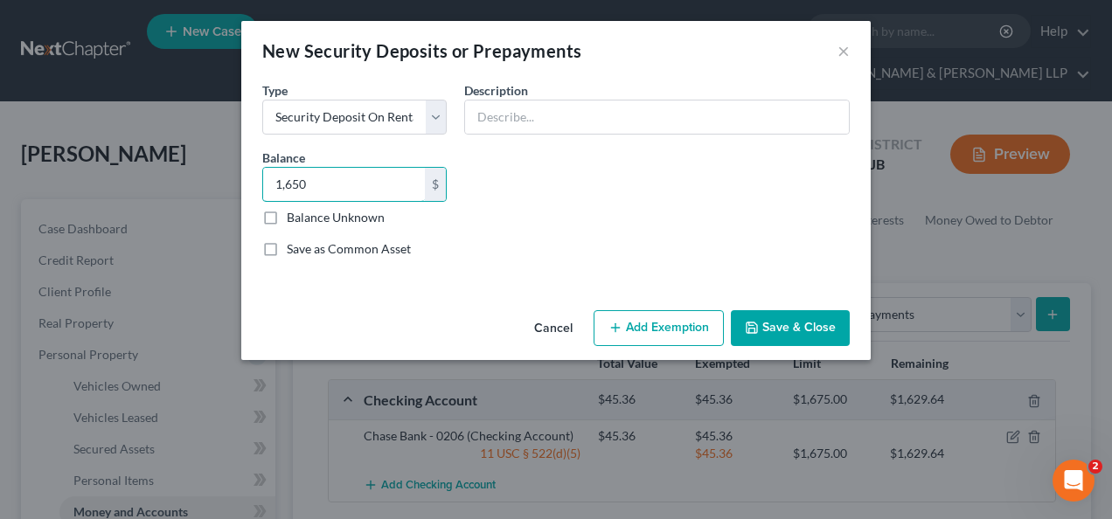
type input "1,650"
click at [649, 327] on button "Add Exemption" at bounding box center [658, 328] width 130 height 37
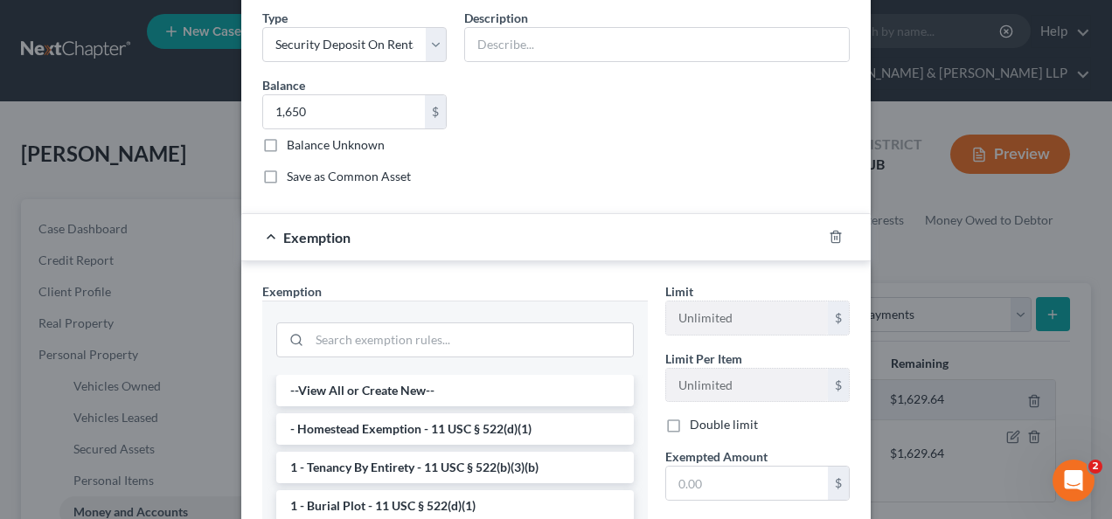
scroll to position [107, 0]
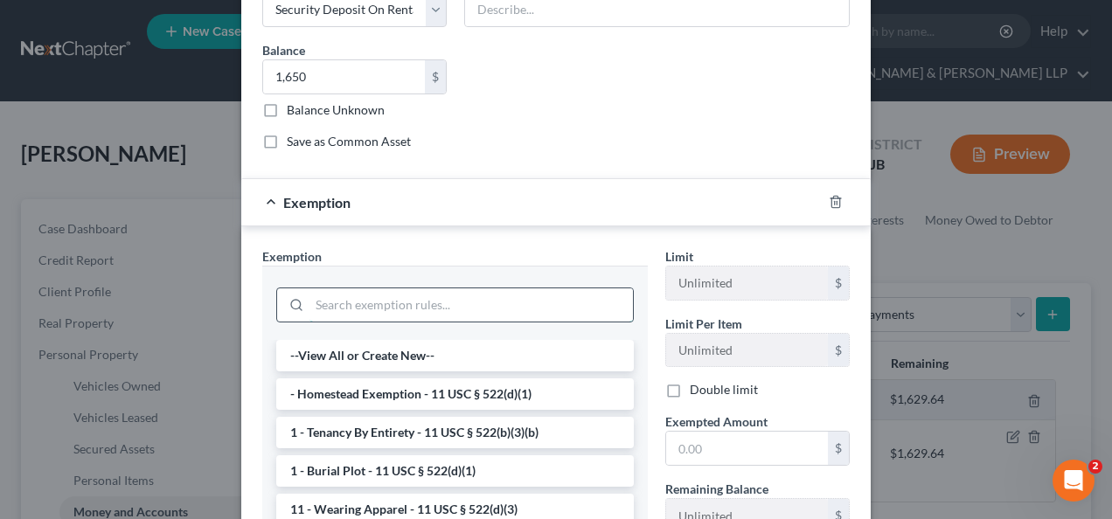
click at [482, 293] on input "search" at bounding box center [470, 304] width 323 height 33
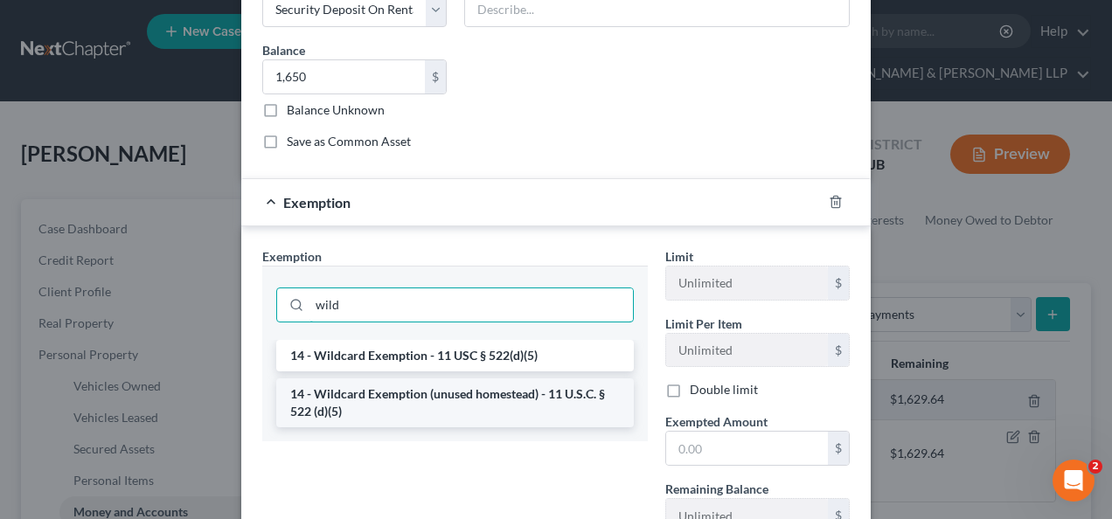
type input "wild"
click at [470, 394] on li "14 - Wildcard Exemption (unused homestead) - 11 U.S.C. § 522 (d)(5)" at bounding box center [454, 402] width 357 height 49
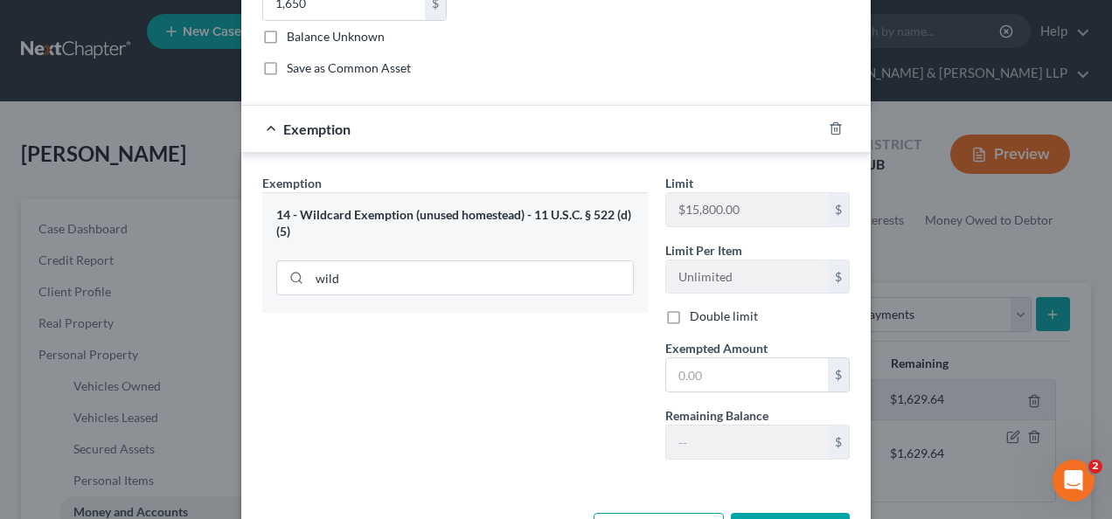
scroll to position [242, 0]
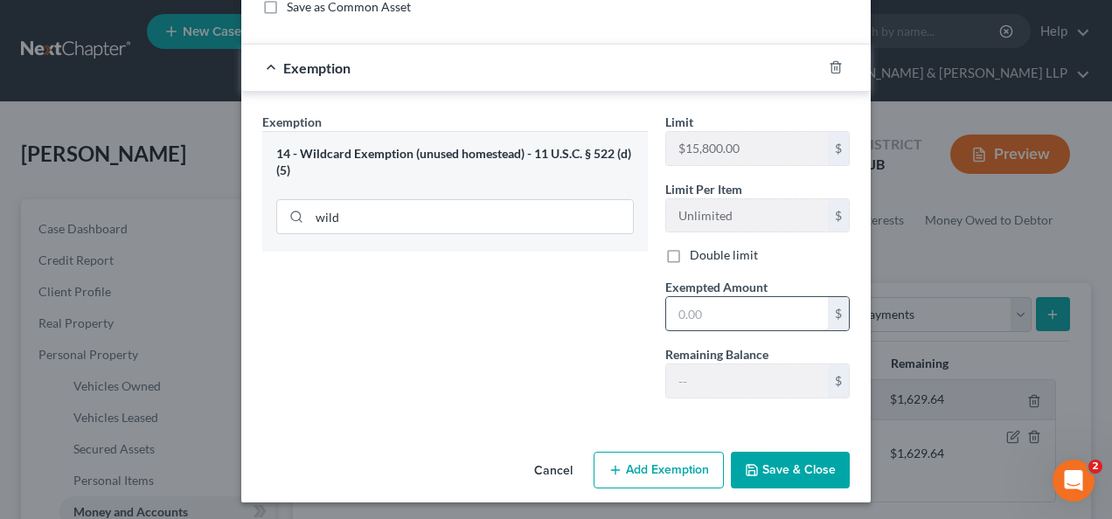
click at [719, 316] on input "text" at bounding box center [747, 313] width 162 height 33
type input "1,650"
click at [809, 463] on button "Save & Close" at bounding box center [790, 470] width 119 height 37
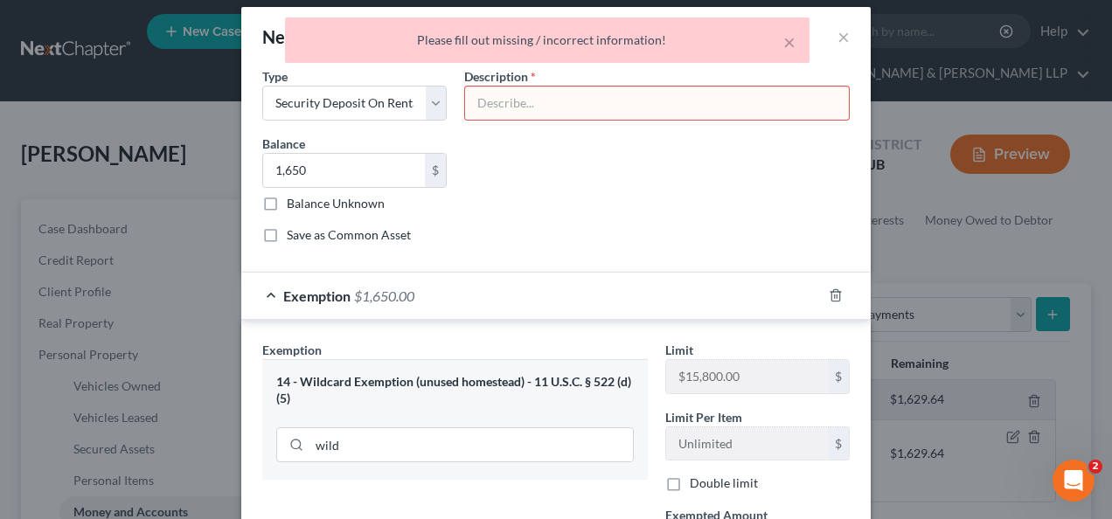
scroll to position [0, 0]
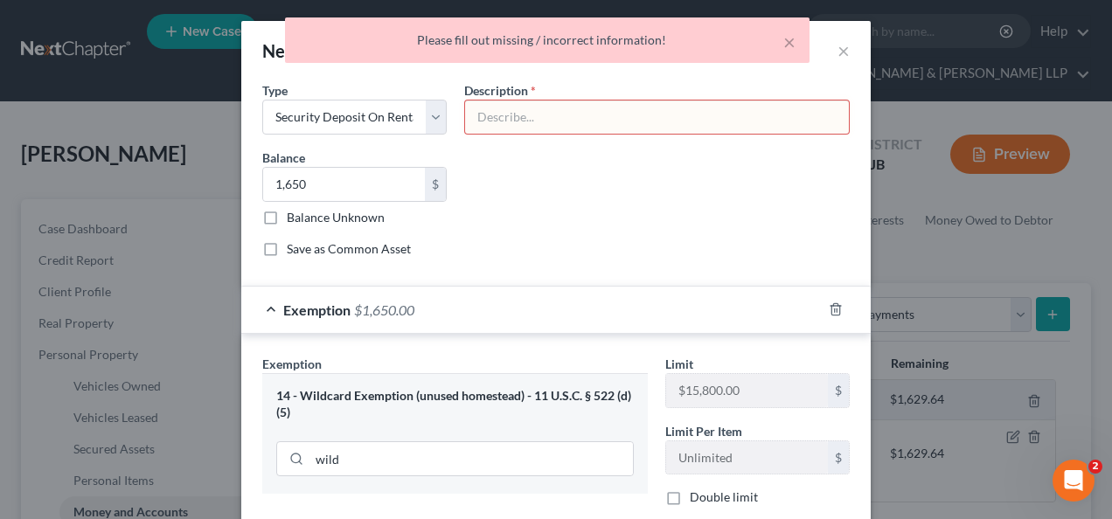
click at [555, 117] on input "text" at bounding box center [657, 117] width 384 height 33
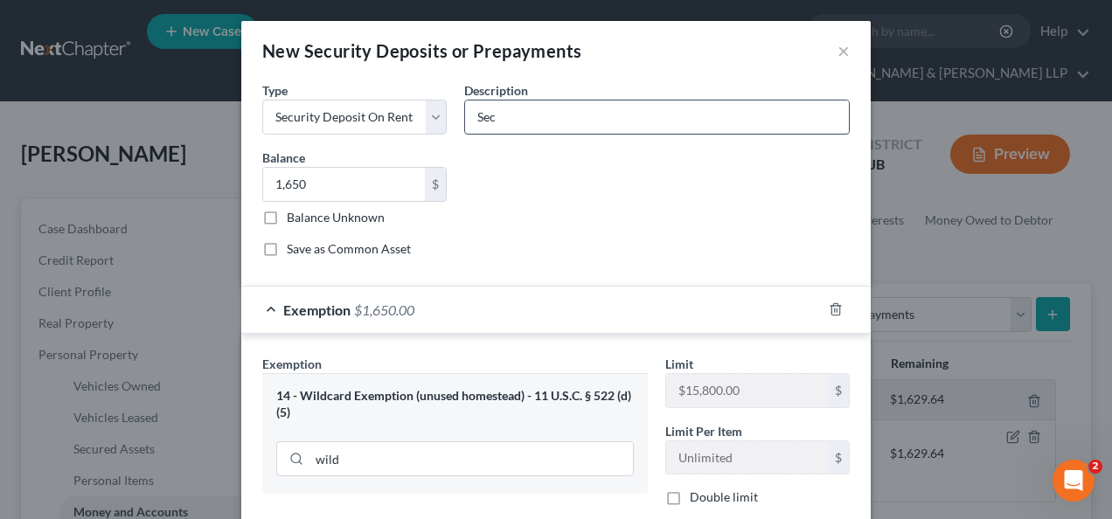
type input "Security Deposit"
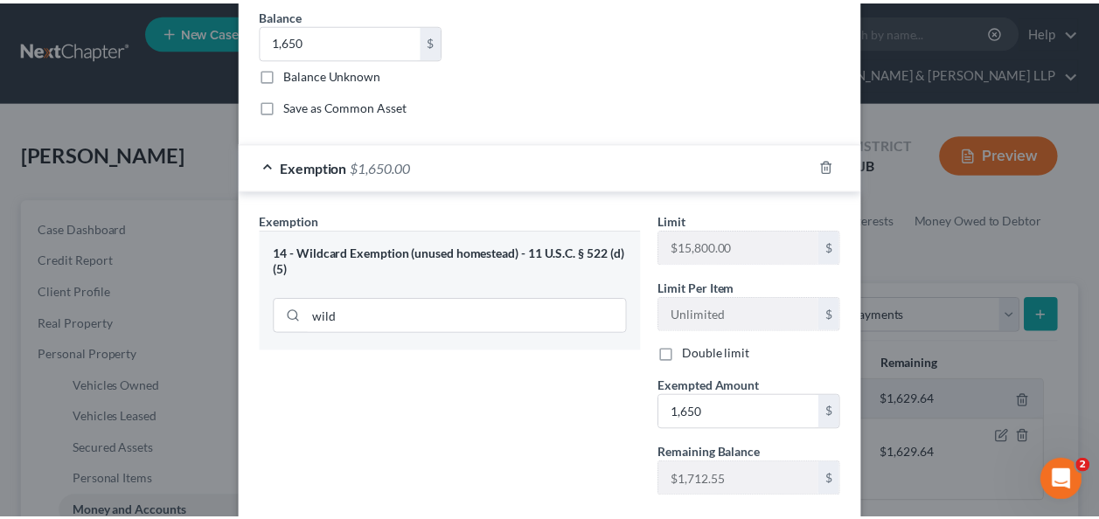
scroll to position [242, 0]
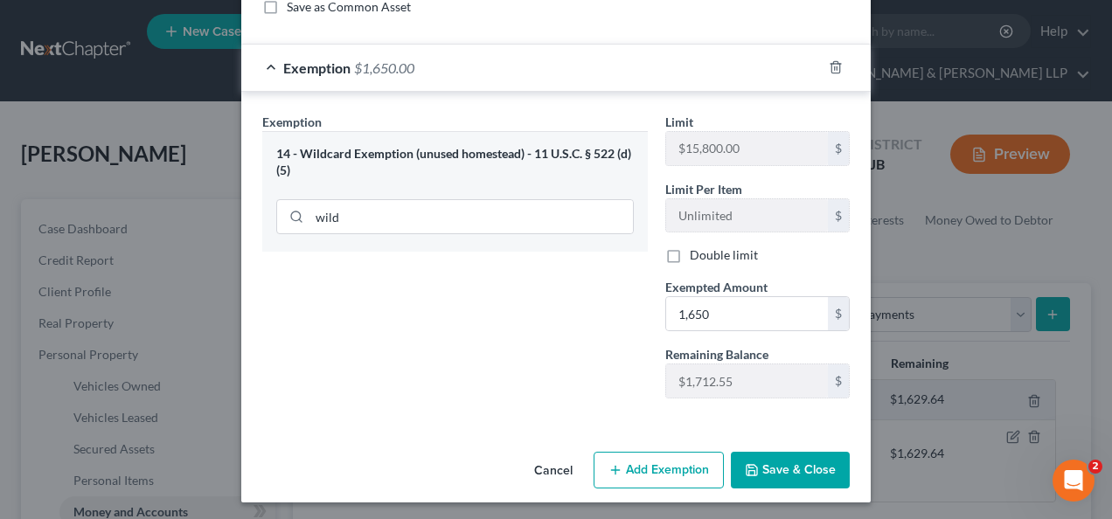
click at [757, 472] on button "Save & Close" at bounding box center [790, 470] width 119 height 37
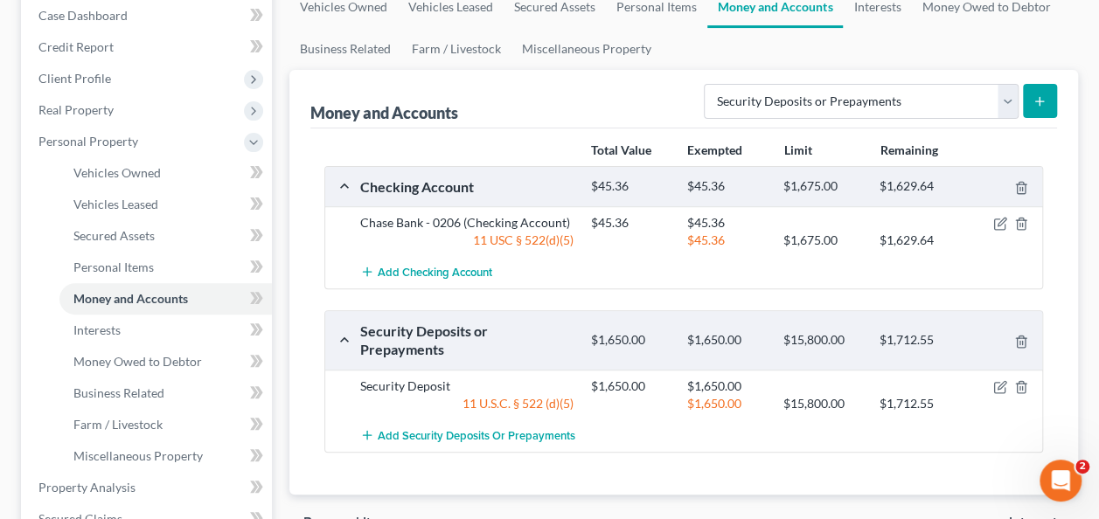
scroll to position [145, 0]
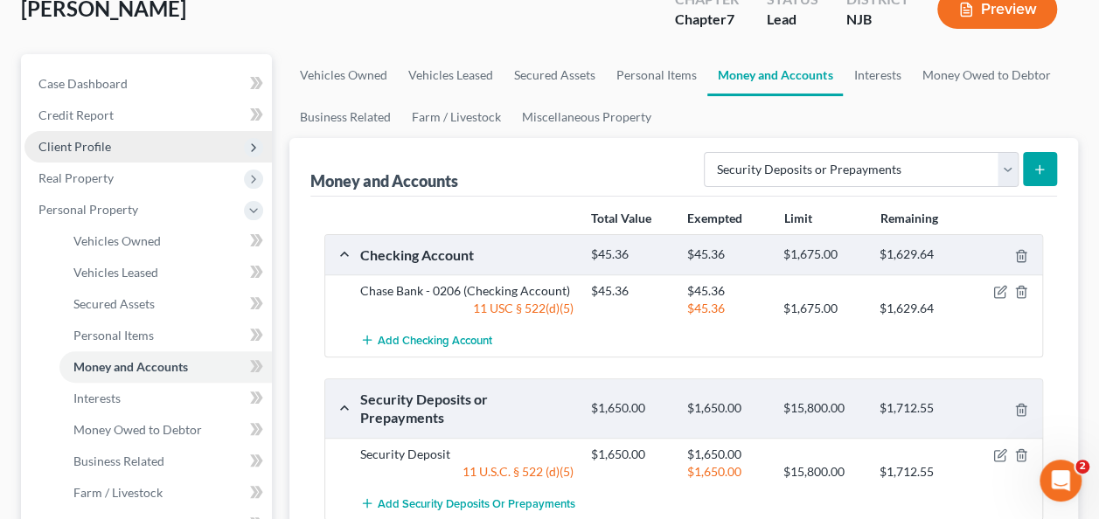
click at [123, 146] on span "Client Profile" at bounding box center [147, 146] width 247 height 31
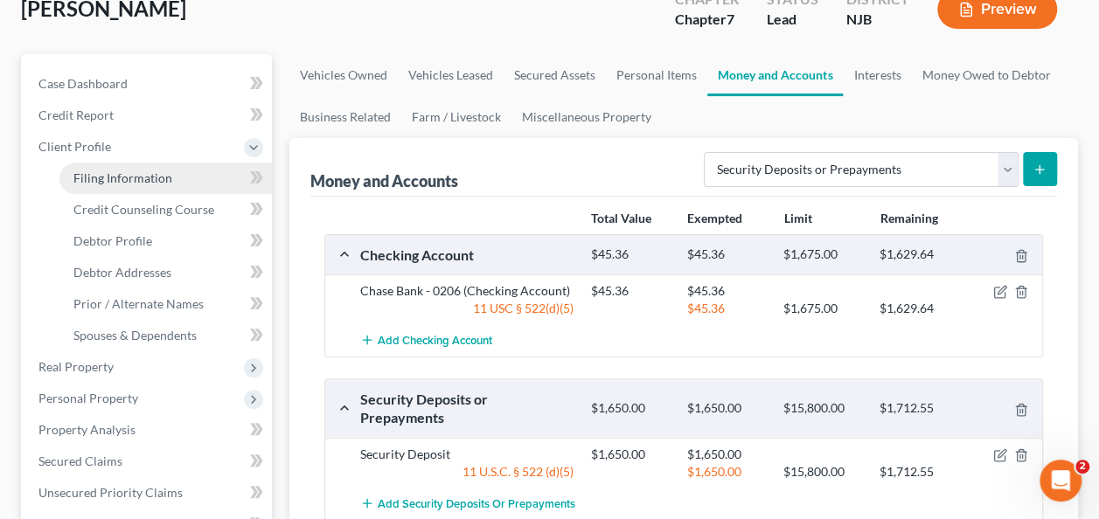
click at [171, 163] on link "Filing Information" at bounding box center [165, 178] width 212 height 31
select select "1"
select select "0"
select select "51"
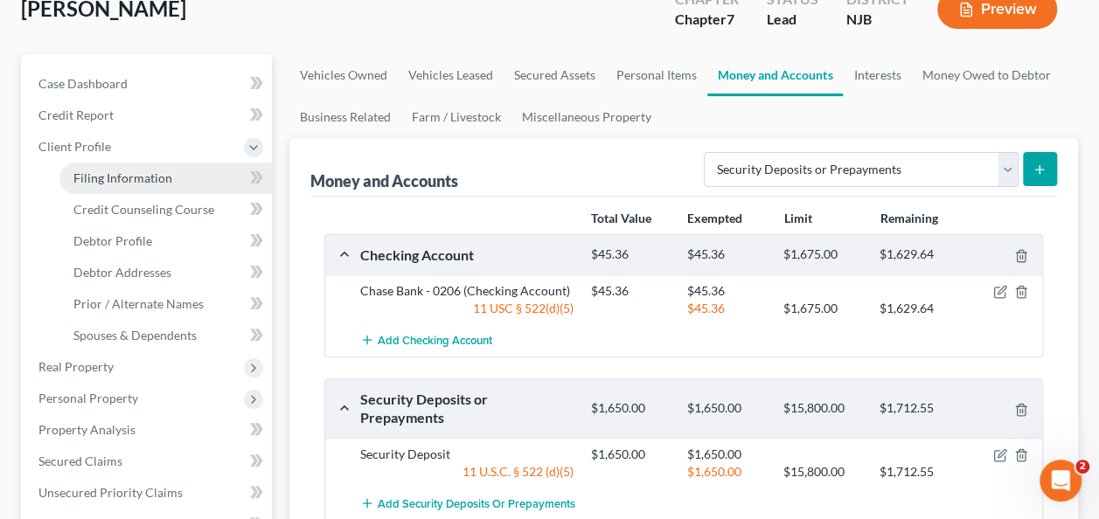
select select "8"
select select "0"
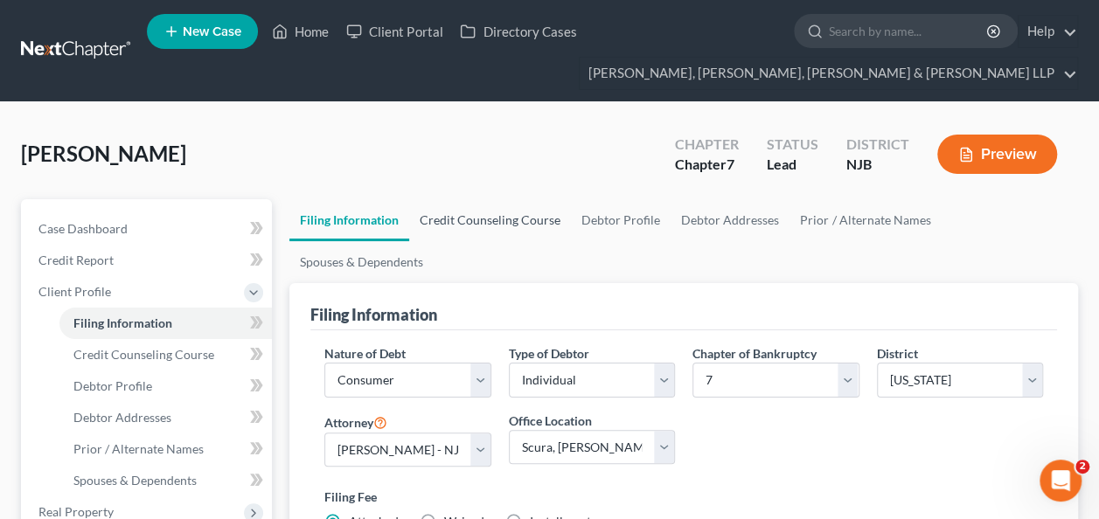
click at [501, 221] on link "Credit Counseling Course" at bounding box center [490, 220] width 162 height 42
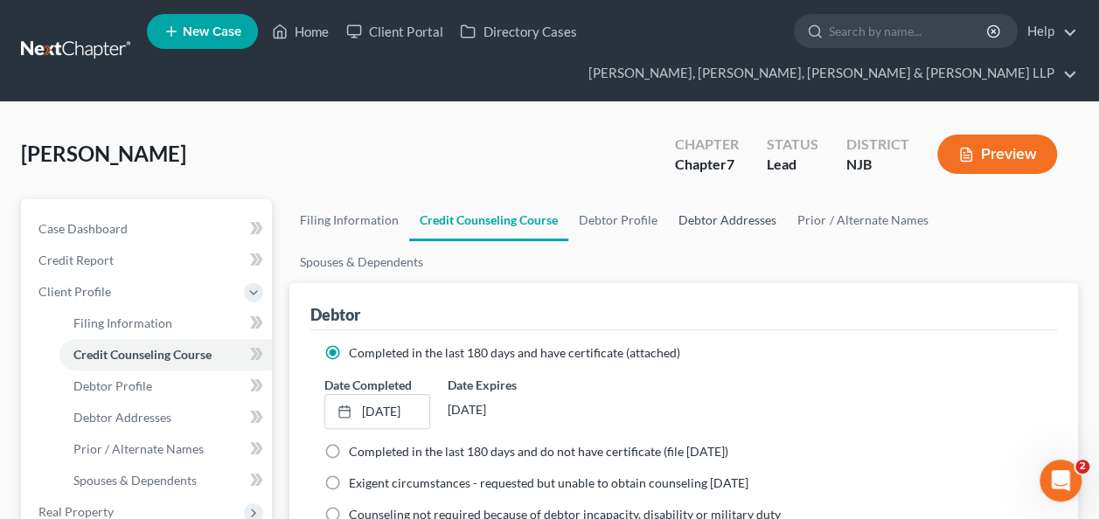
click at [719, 217] on link "Debtor Addresses" at bounding box center [727, 220] width 119 height 42
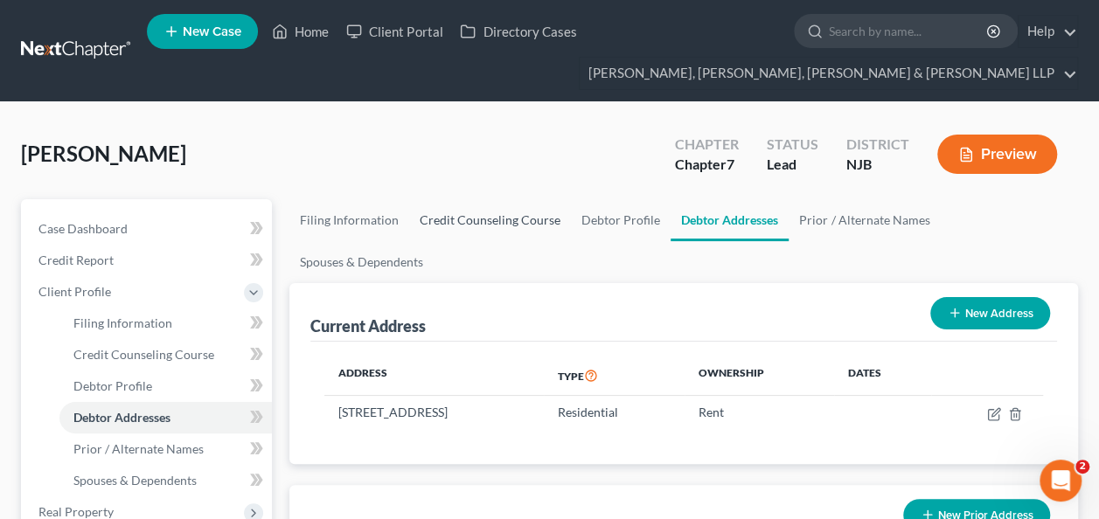
click at [498, 215] on link "Credit Counseling Course" at bounding box center [490, 220] width 162 height 42
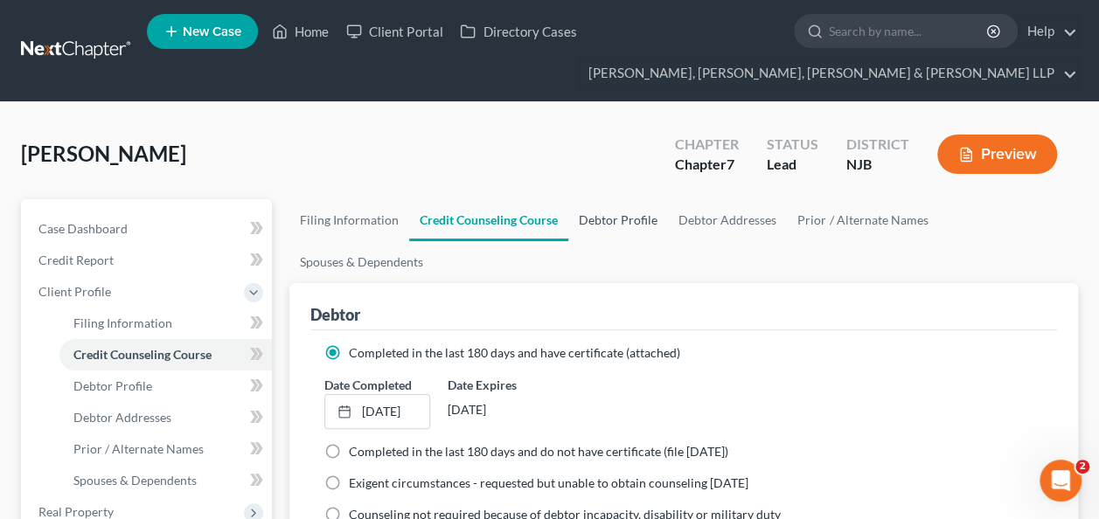
click at [589, 238] on link "Debtor Profile" at bounding box center [618, 220] width 100 height 42
select select "0"
select select "1"
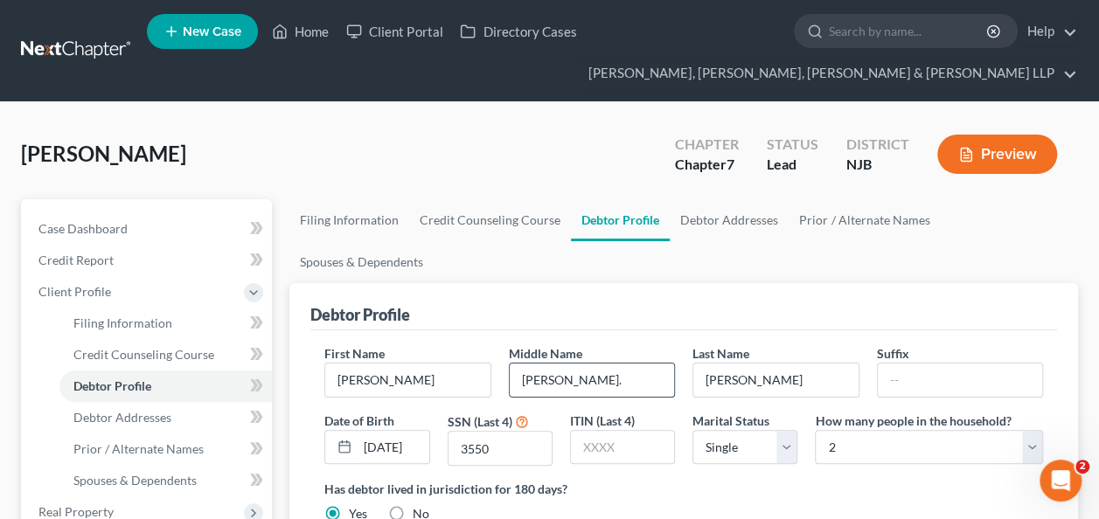
click at [593, 364] on input "[PERSON_NAME]." at bounding box center [592, 380] width 164 height 33
type input "[PERSON_NAME]"
click at [753, 222] on link "Debtor Addresses" at bounding box center [728, 220] width 119 height 42
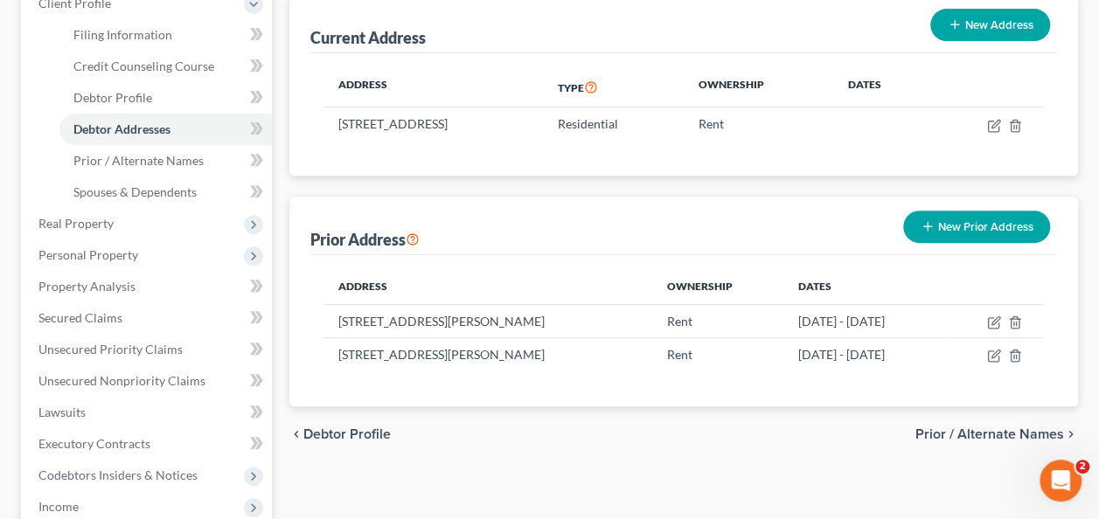
scroll to position [287, 0]
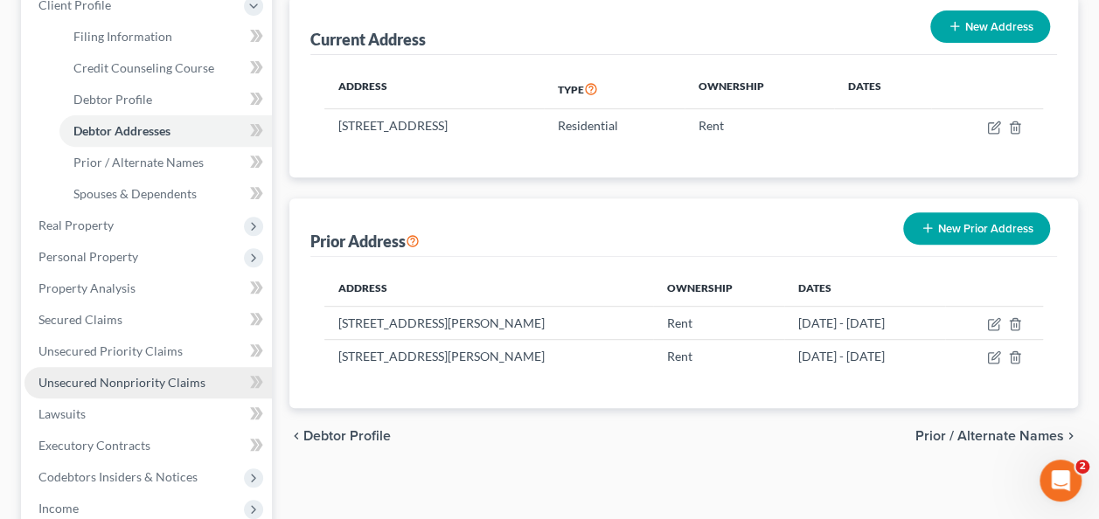
click at [158, 383] on span "Unsecured Nonpriority Claims" at bounding box center [121, 382] width 167 height 15
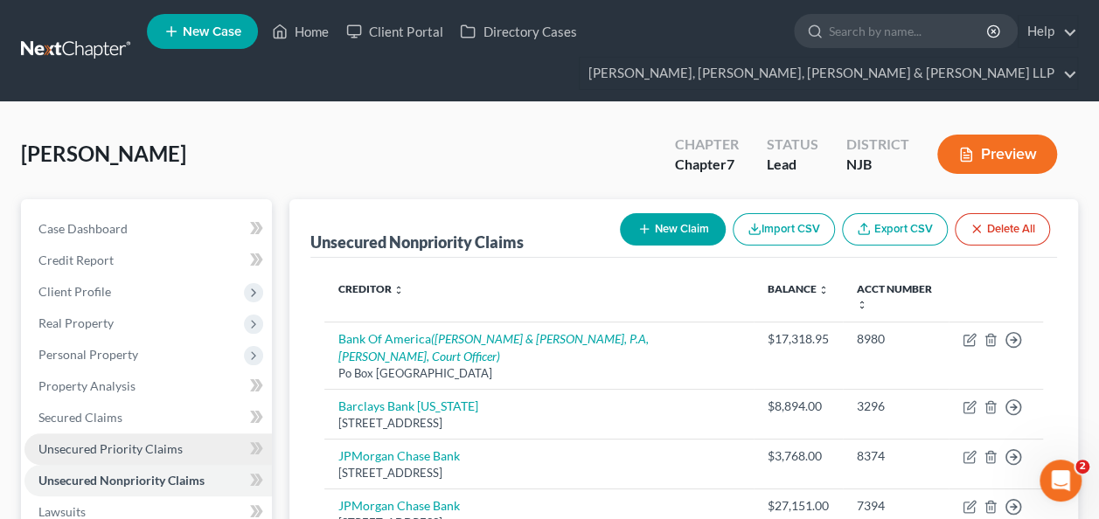
click at [122, 441] on span "Unsecured Priority Claims" at bounding box center [110, 448] width 144 height 15
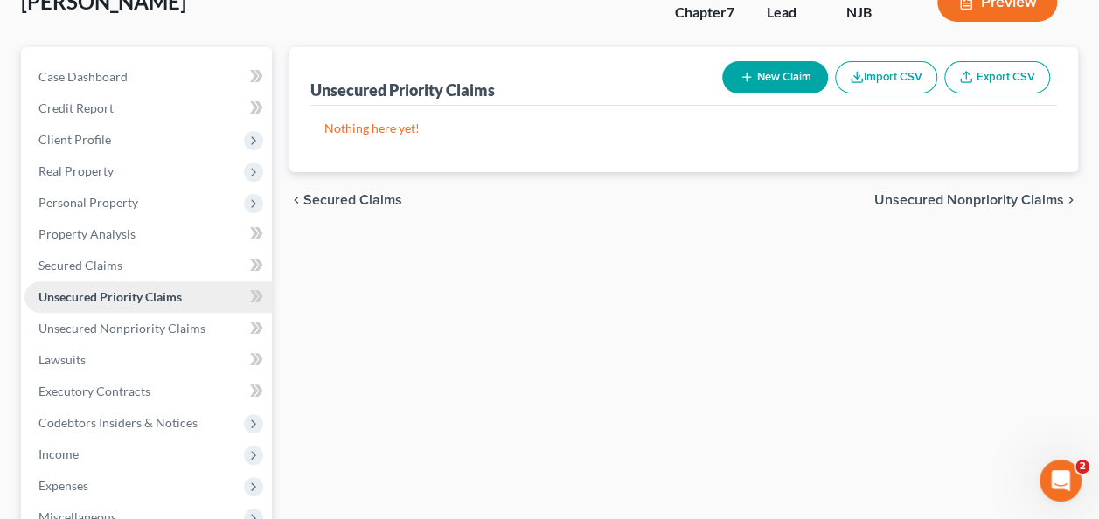
scroll to position [439, 0]
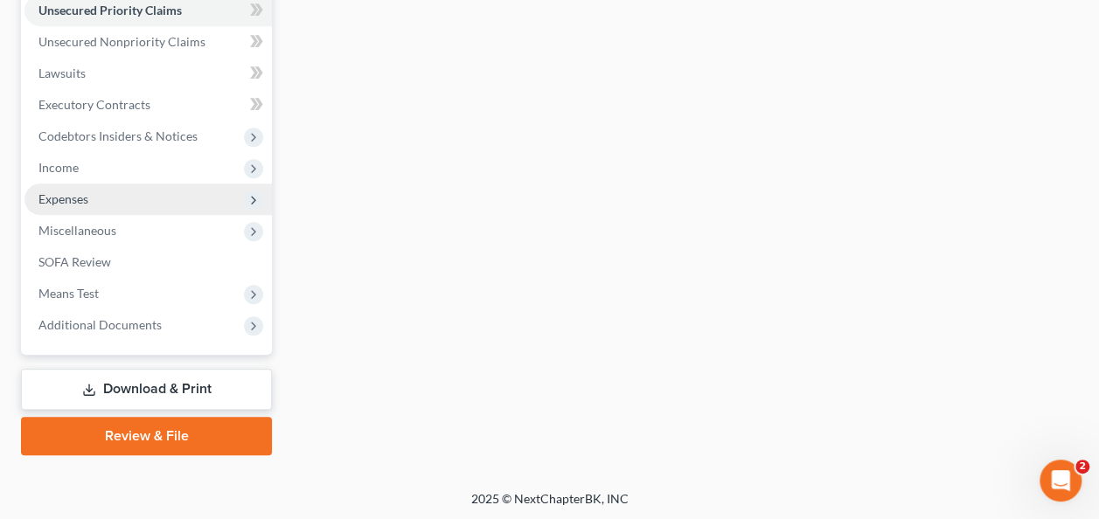
click at [141, 186] on span "Expenses" at bounding box center [147, 199] width 247 height 31
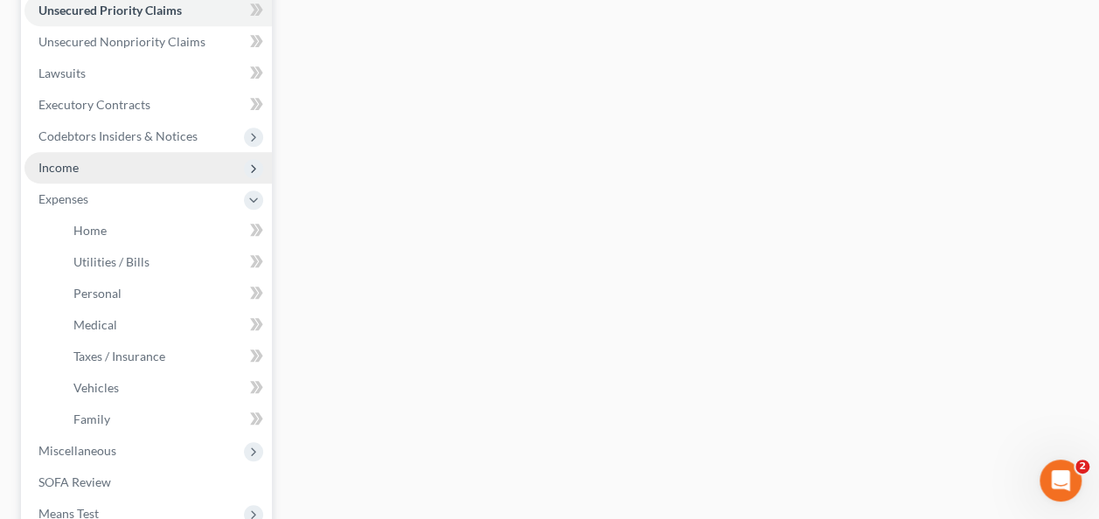
click at [149, 163] on span "Income" at bounding box center [147, 167] width 247 height 31
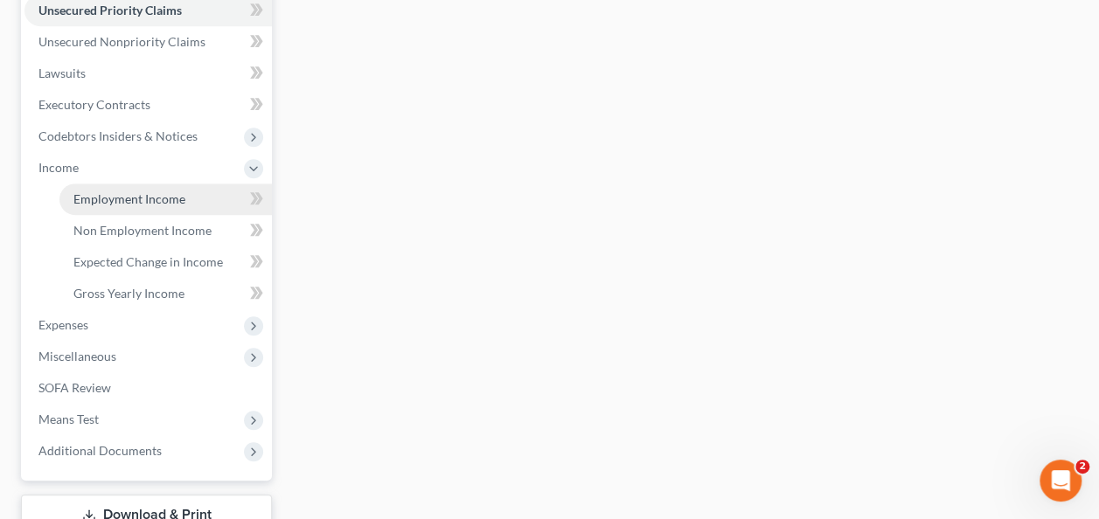
click at [181, 198] on span "Employment Income" at bounding box center [129, 198] width 112 height 15
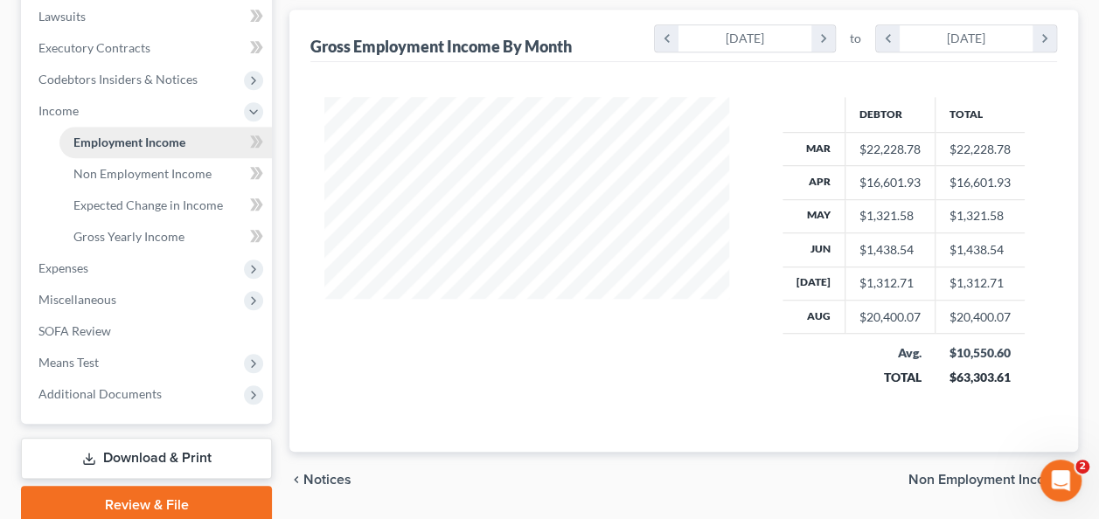
scroll to position [500, 0]
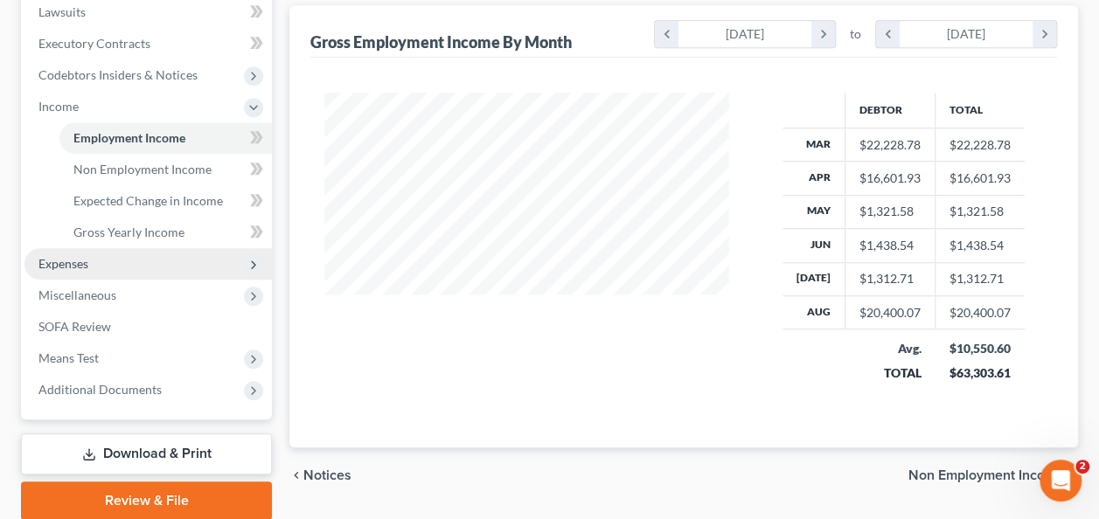
click at [112, 265] on span "Expenses" at bounding box center [147, 263] width 247 height 31
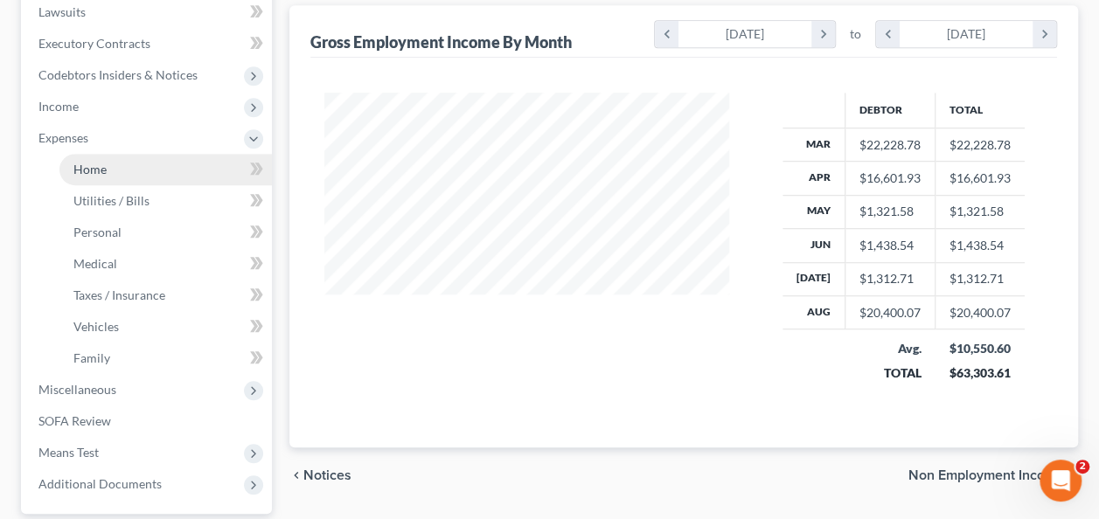
click at [138, 164] on link "Home" at bounding box center [165, 169] width 212 height 31
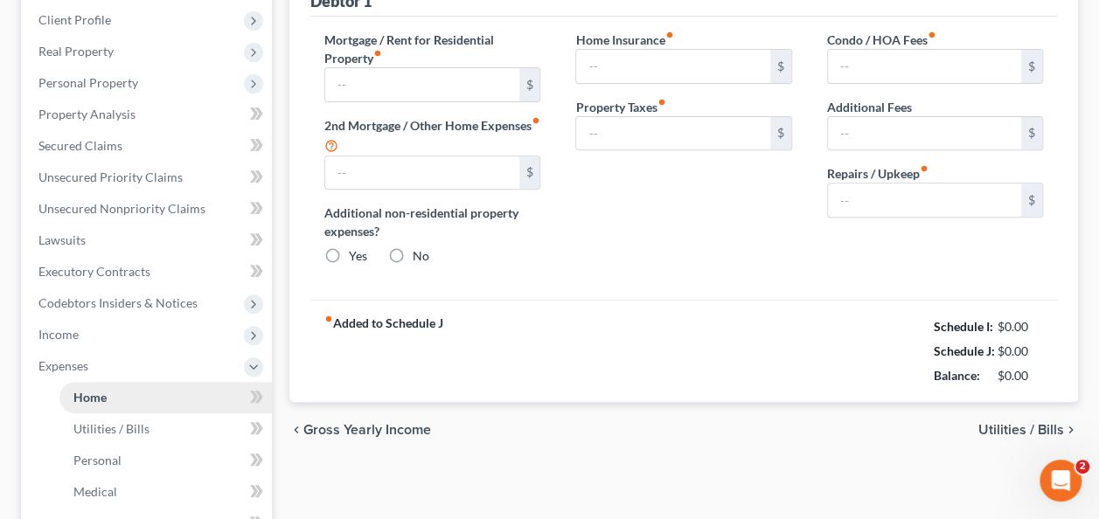
type input "1,100.00"
type input "0.00"
radio input "true"
type input "0.00"
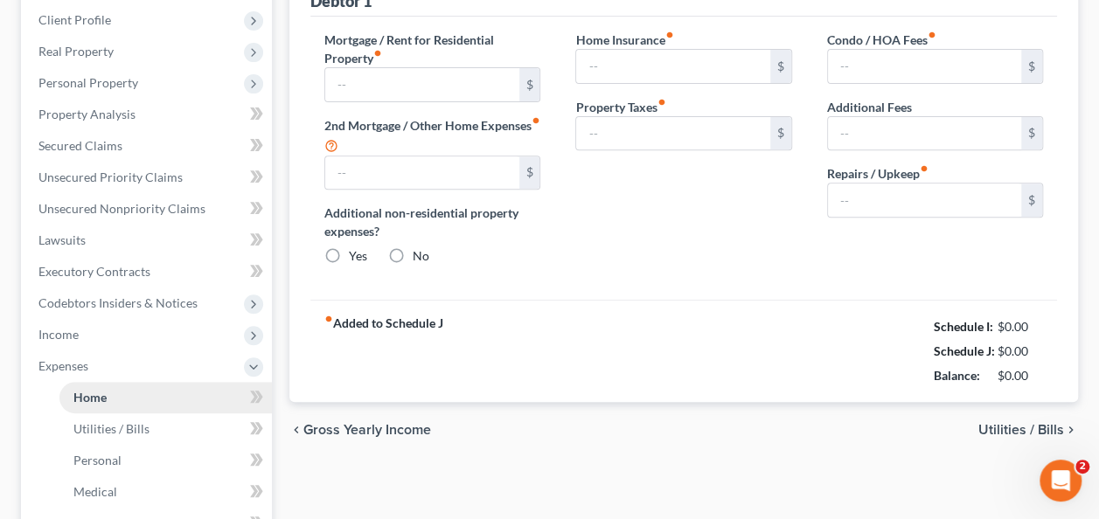
type input "0.00"
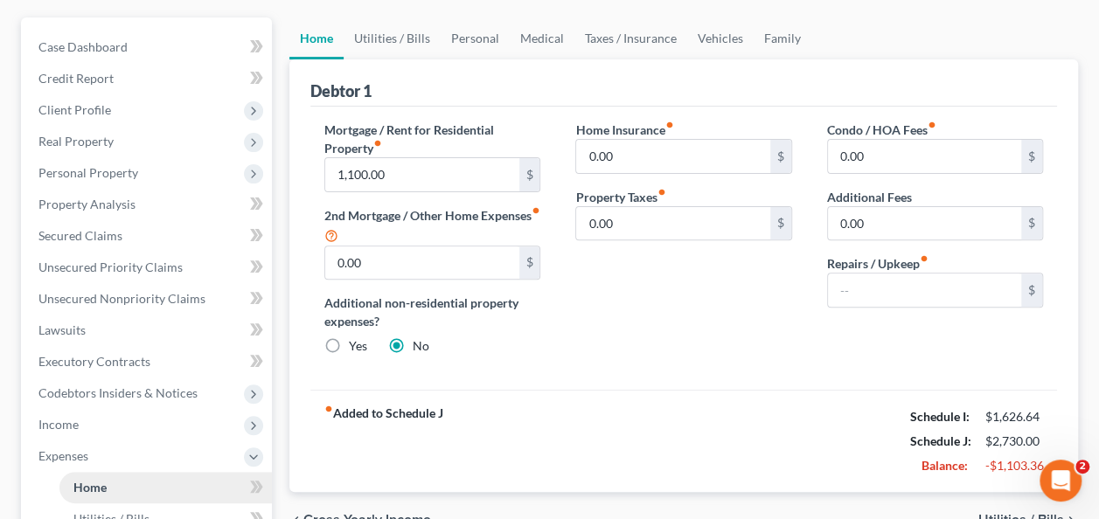
scroll to position [184, 0]
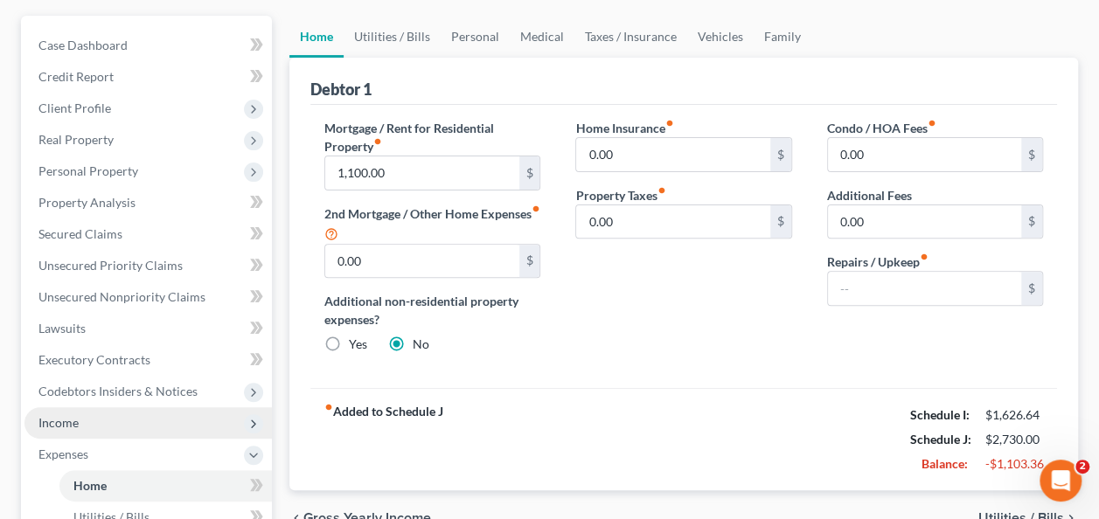
click at [103, 414] on span "Income" at bounding box center [147, 422] width 247 height 31
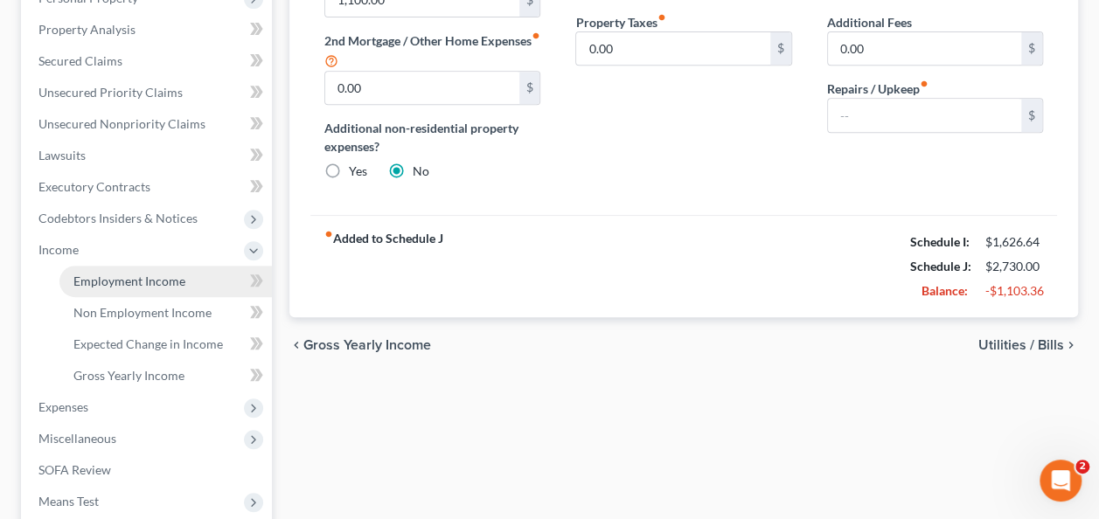
click at [125, 266] on link "Employment Income" at bounding box center [165, 281] width 212 height 31
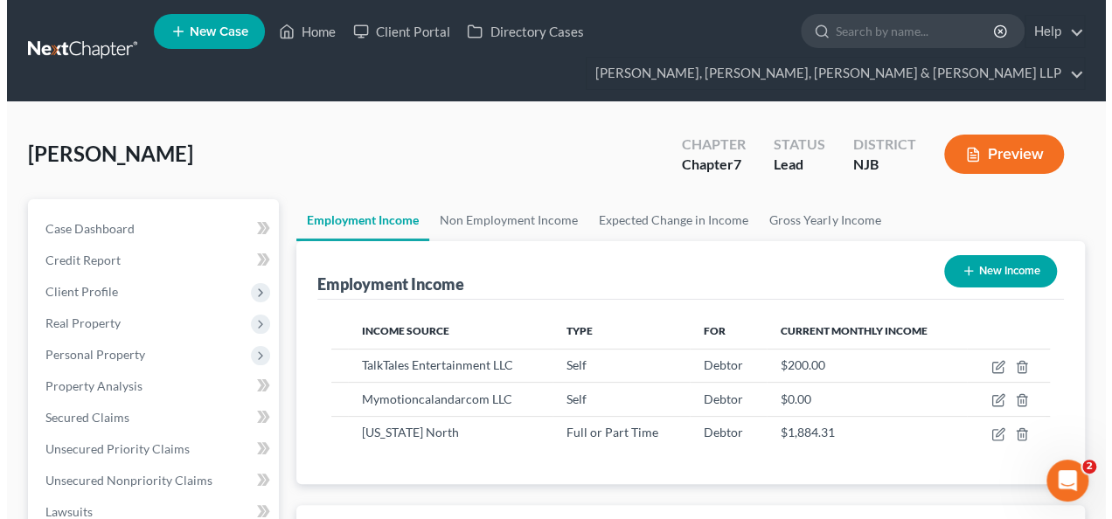
scroll to position [311, 439]
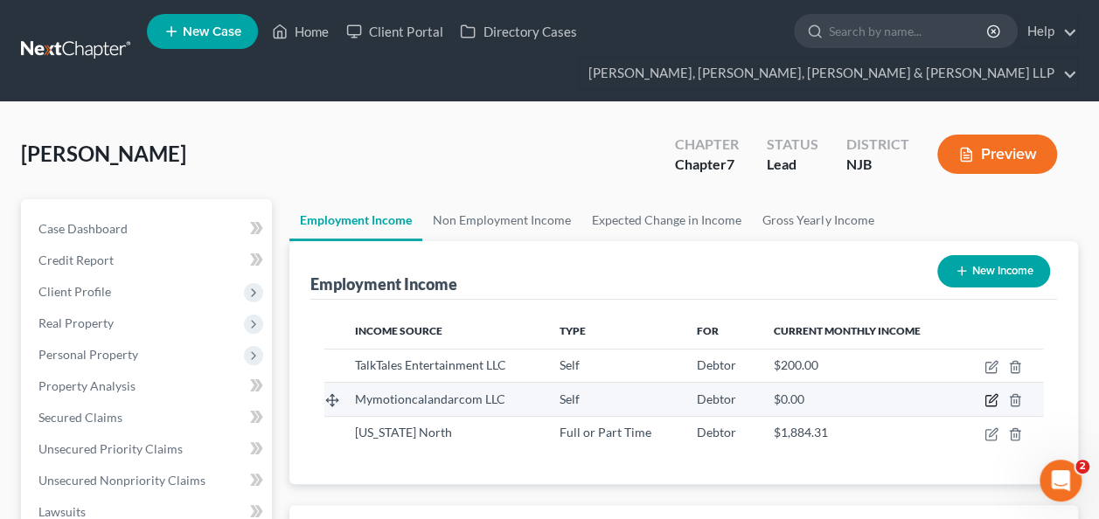
click at [992, 393] on icon "button" at bounding box center [991, 400] width 14 height 14
select select "1"
select select "9"
select select "0"
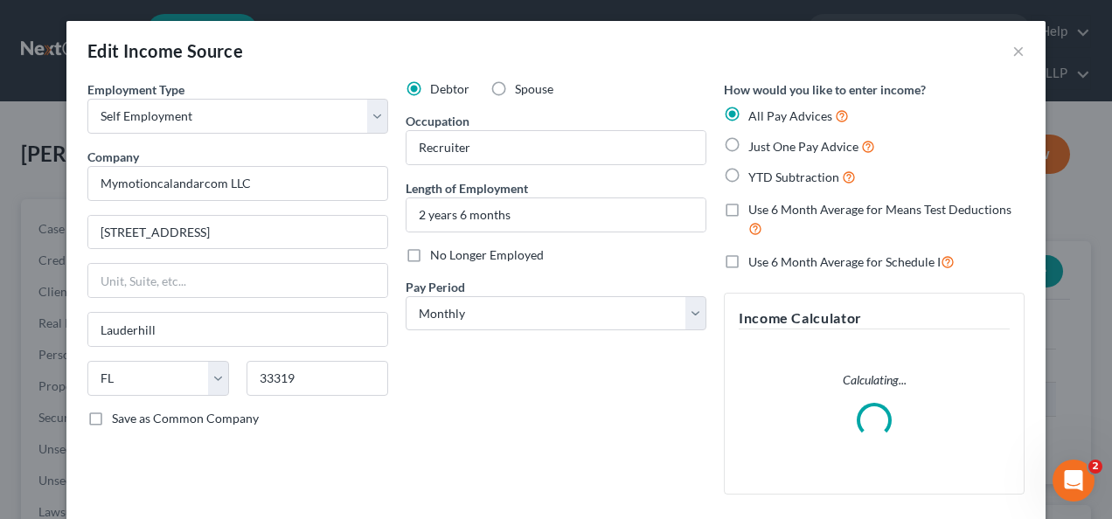
scroll to position [311, 445]
click at [246, 178] on input "Mymotioncalandarcom LLC" at bounding box center [237, 183] width 301 height 35
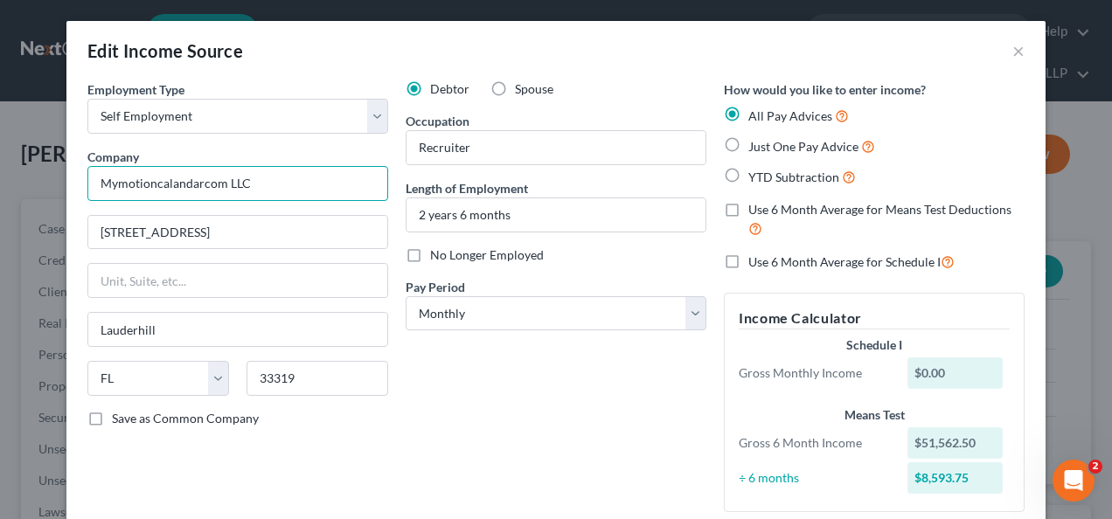
click at [260, 183] on input "Mymotioncalandarcom LLC" at bounding box center [237, 183] width 301 height 35
paste input "VortexLegal"
type input "VortexLegal"
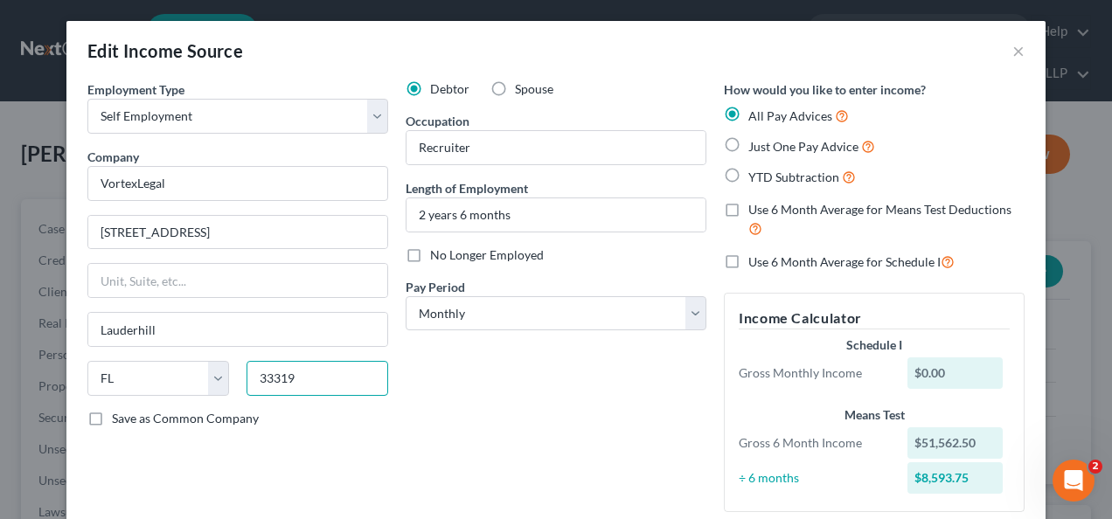
click at [304, 384] on input "33319" at bounding box center [317, 378] width 142 height 35
paste input "4232"
type input "34232"
click at [174, 236] on input "[STREET_ADDRESS]" at bounding box center [237, 232] width 299 height 33
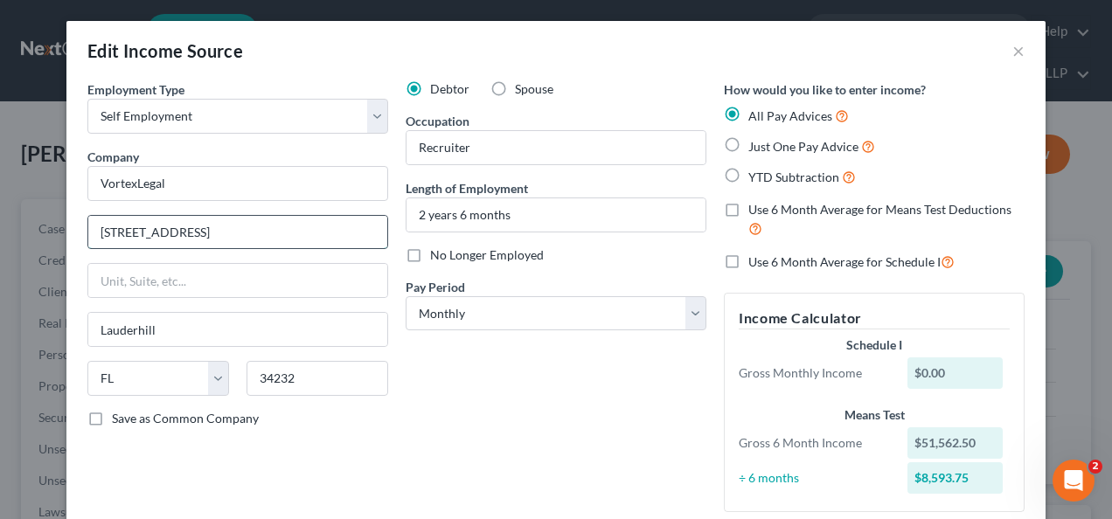
type input "[GEOGRAPHIC_DATA]"
click at [264, 227] on input "[STREET_ADDRESS]" at bounding box center [237, 232] width 299 height 33
paste input "[STREET_ADDRESS][PERSON_NAME]"
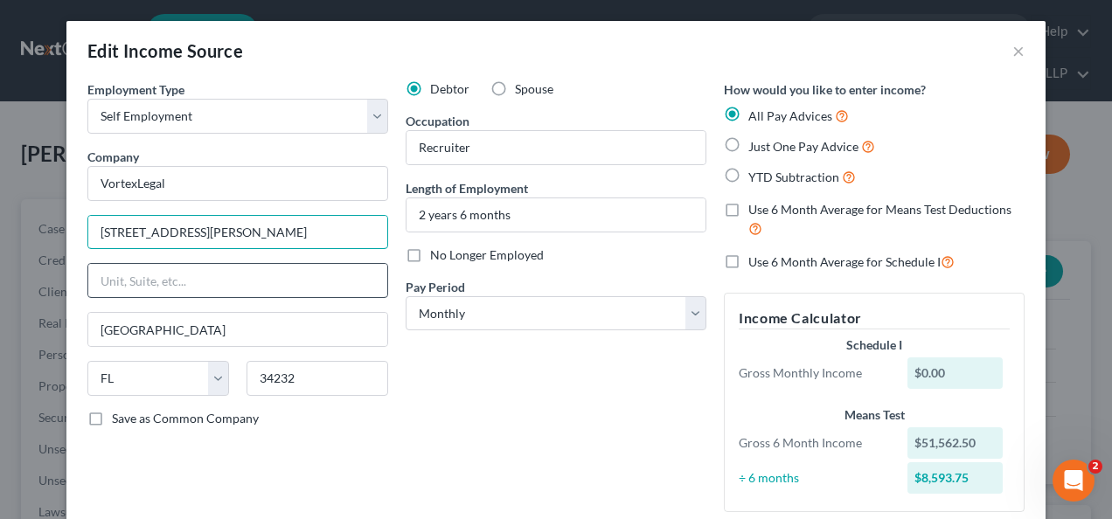
type input "[STREET_ADDRESS][PERSON_NAME]"
click at [266, 270] on input "text" at bounding box center [237, 280] width 299 height 33
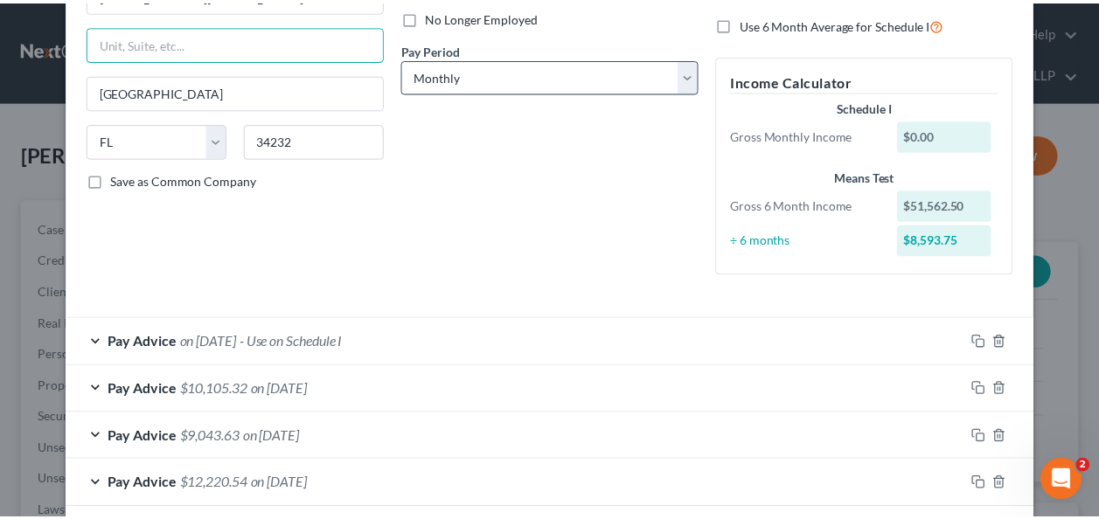
scroll to position [367, 0]
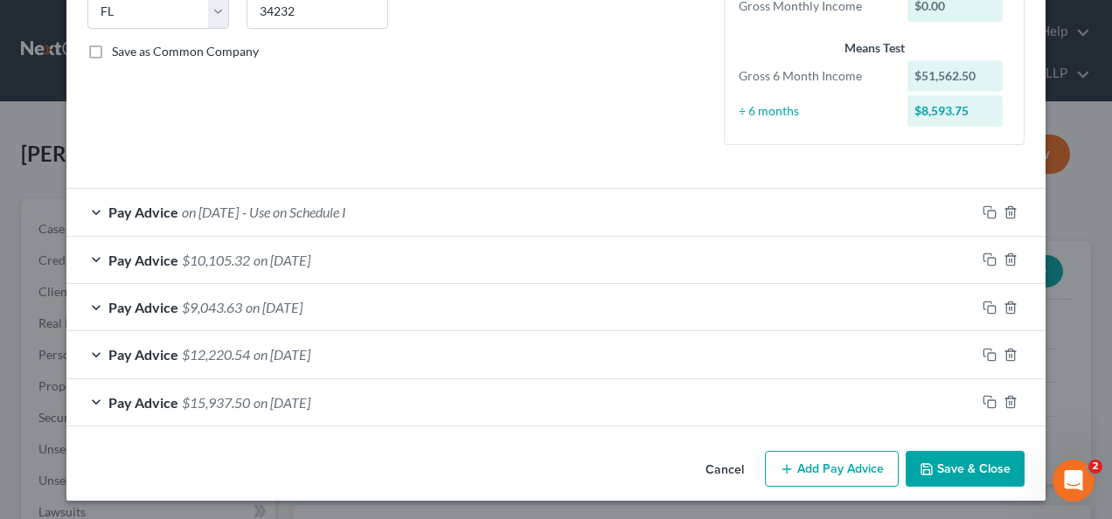
click at [963, 472] on button "Save & Close" at bounding box center [964, 469] width 119 height 37
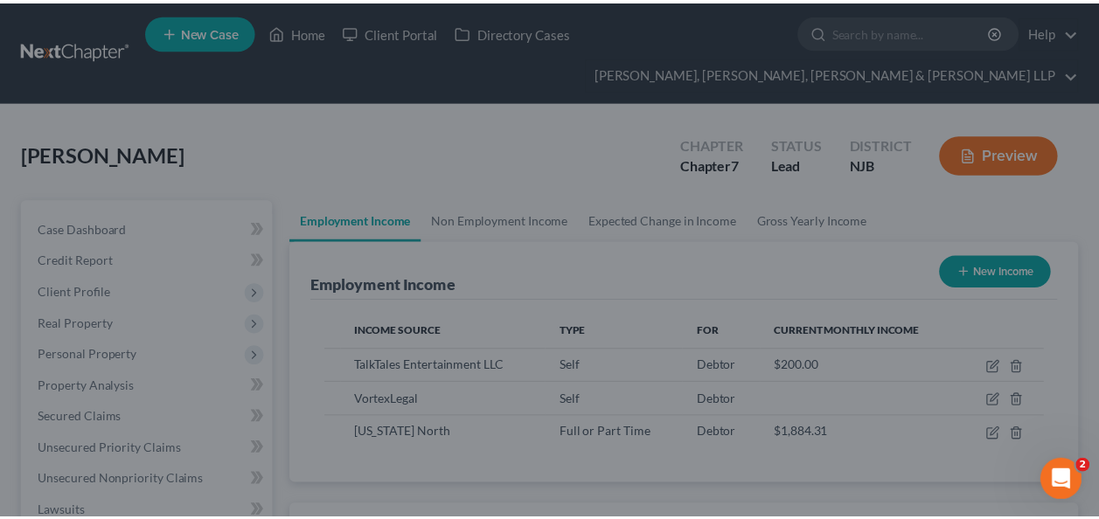
scroll to position [873671, 873543]
